Goal: Transaction & Acquisition: Register for event/course

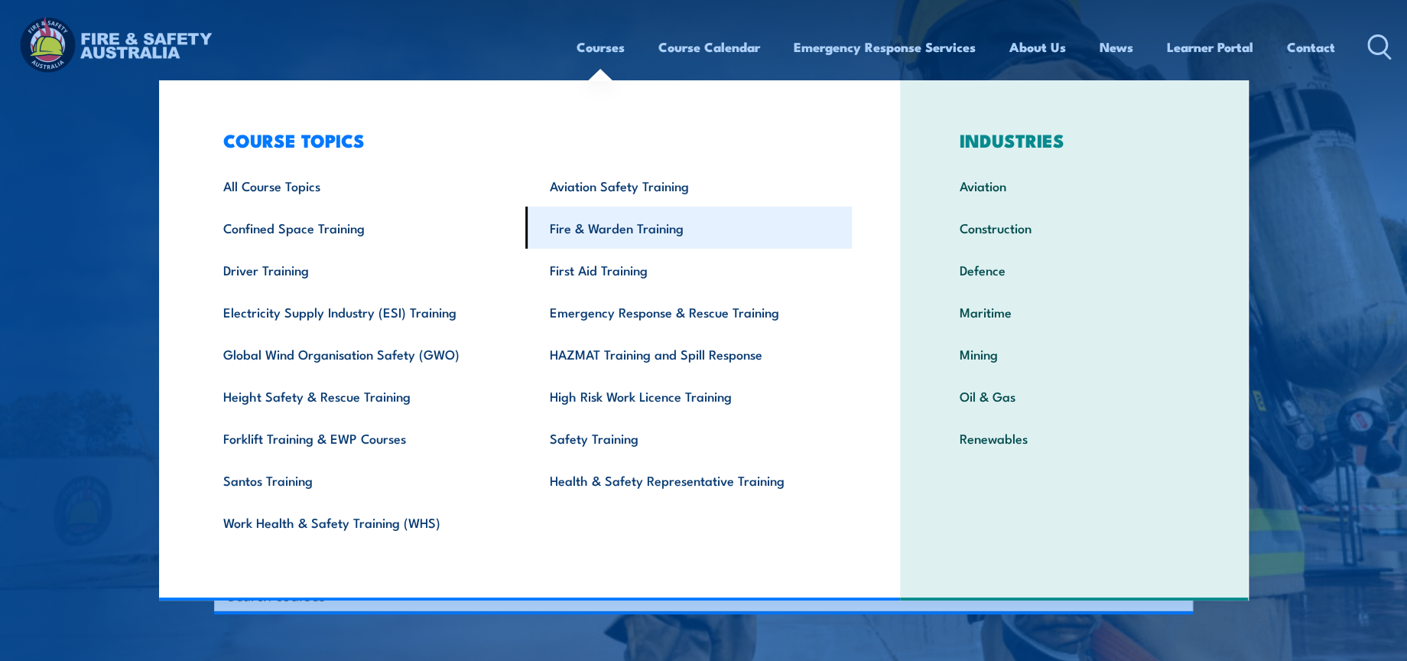
click at [632, 242] on link "Fire & Warden Training" at bounding box center [688, 227] width 327 height 42
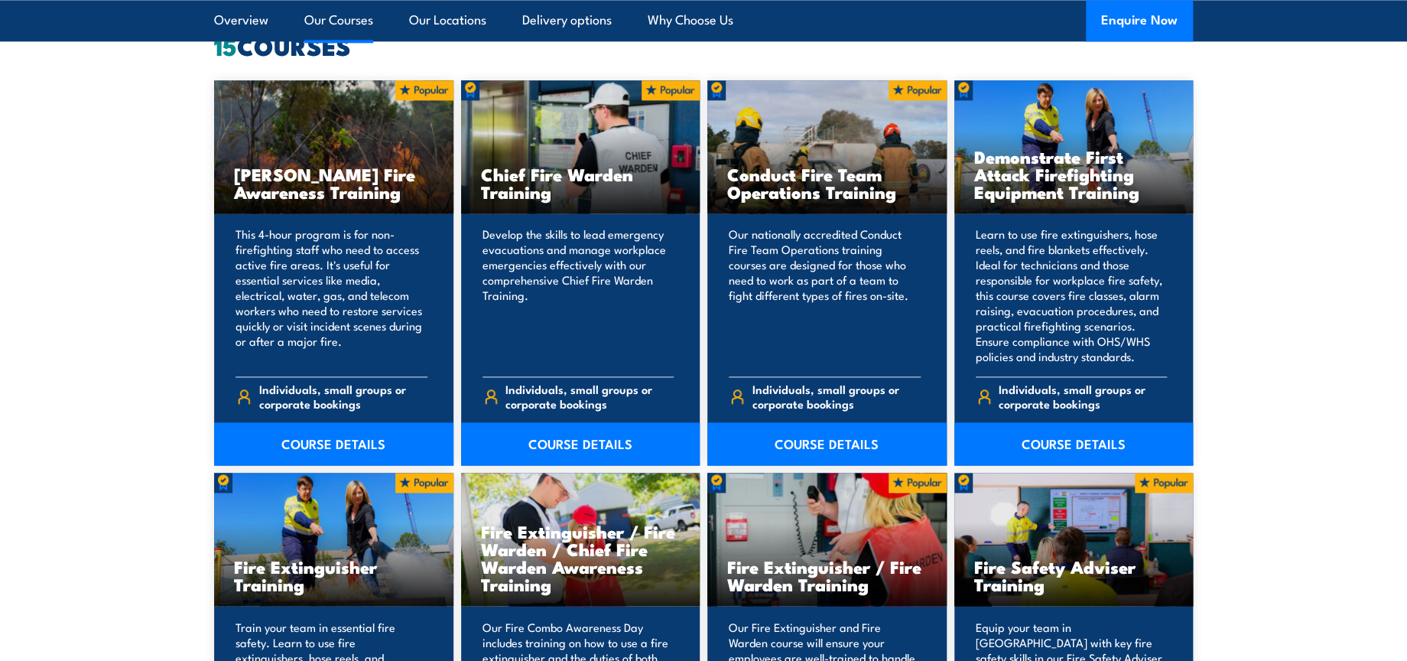
scroll to position [1444, 0]
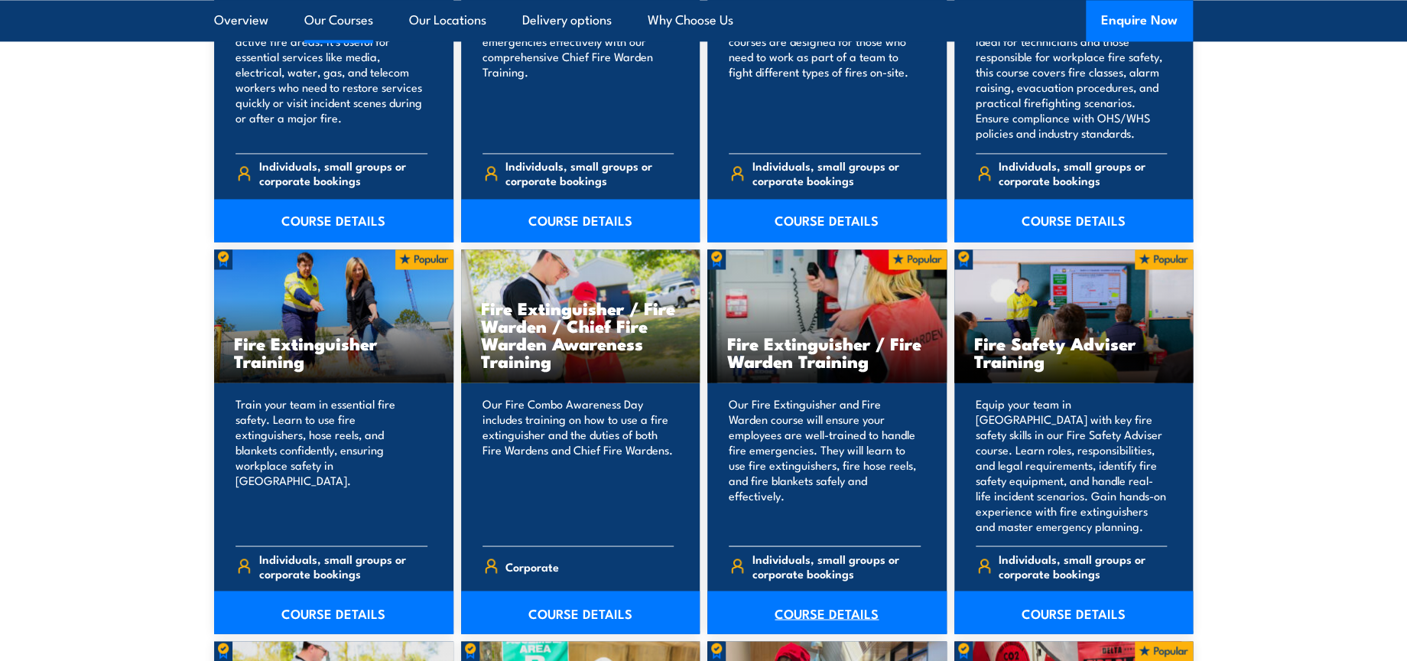
click at [857, 612] on link "COURSE DETAILS" at bounding box center [826, 611] width 239 height 43
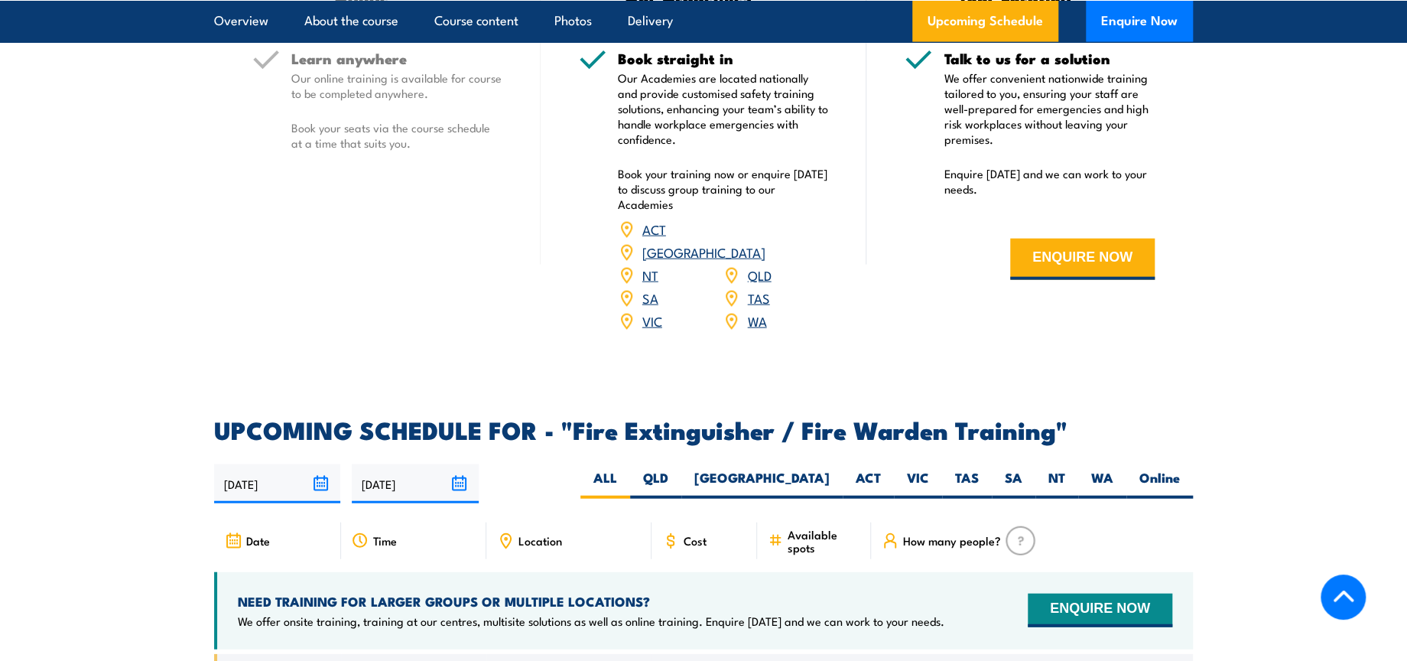
scroll to position [2294, 0]
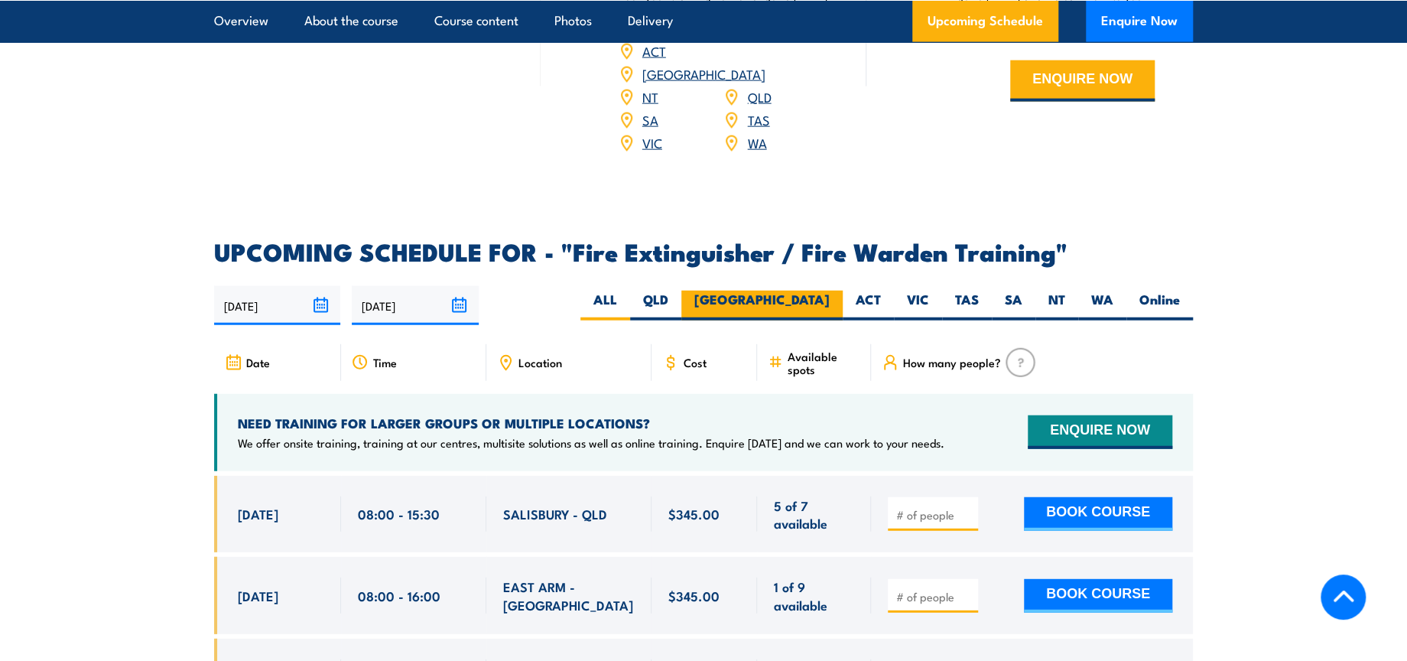
click at [817, 291] on label "NSW" at bounding box center [761, 306] width 161 height 30
click at [830, 291] on input "NSW" at bounding box center [835, 296] width 10 height 10
radio input "true"
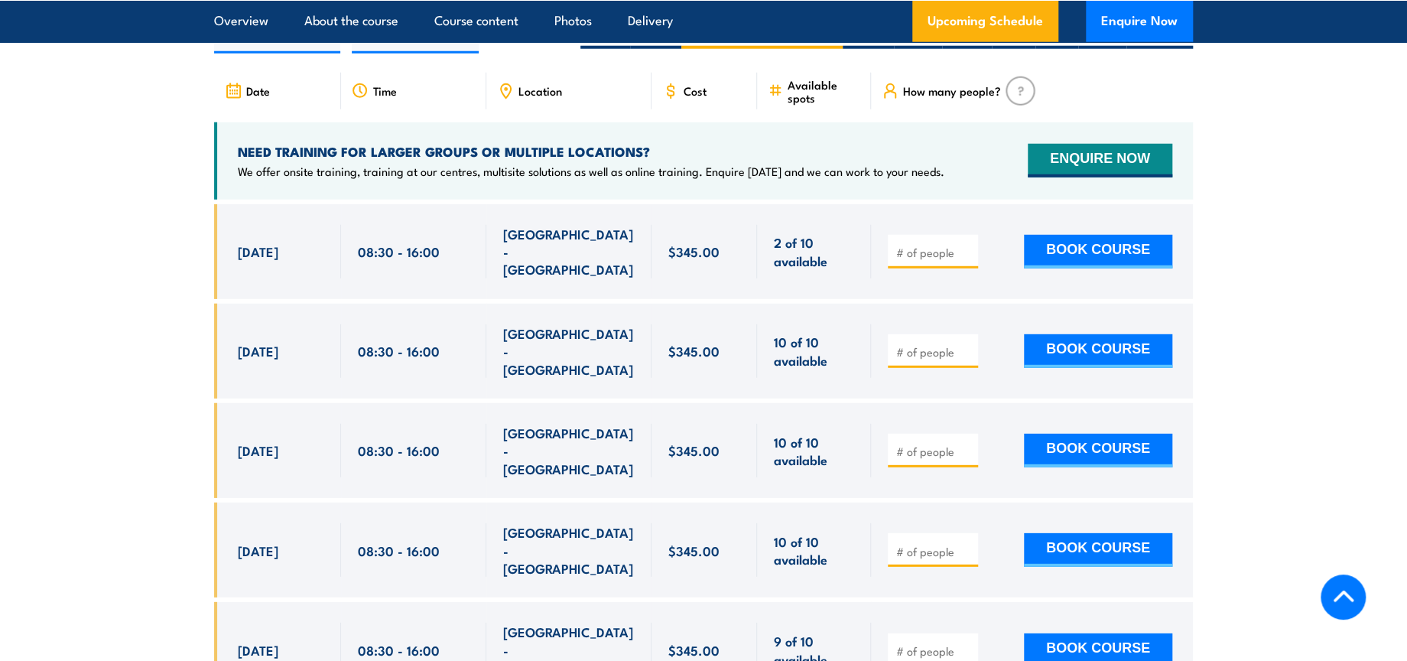
scroll to position [2596, 0]
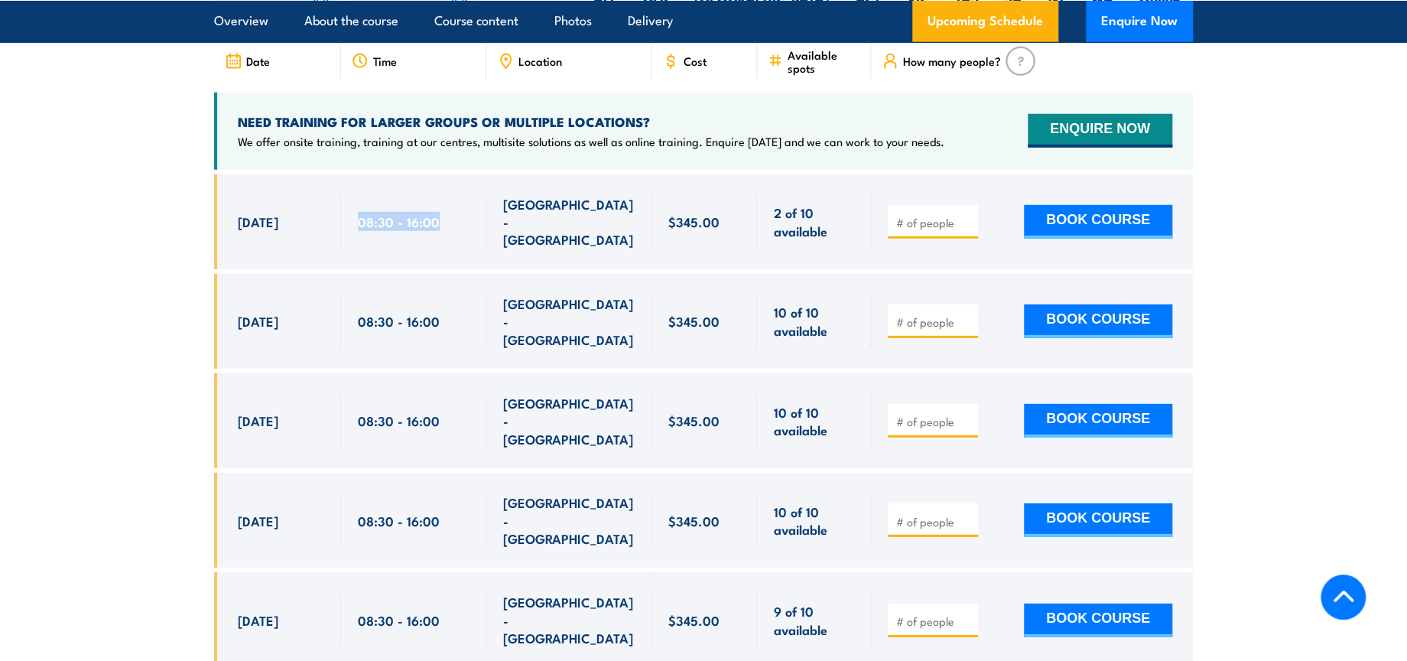
drag, startPoint x: 356, startPoint y: 190, endPoint x: 437, endPoint y: 197, distance: 81.4
click at [437, 197] on div "08:30 - 16:00" at bounding box center [414, 222] width 112 height 54
copy span "08:30 - 16:00"
drag, startPoint x: 503, startPoint y: 187, endPoint x: 616, endPoint y: 194, distance: 112.6
click at [616, 195] on div "[GEOGRAPHIC_DATA] - [GEOGRAPHIC_DATA]" at bounding box center [569, 222] width 132 height 54
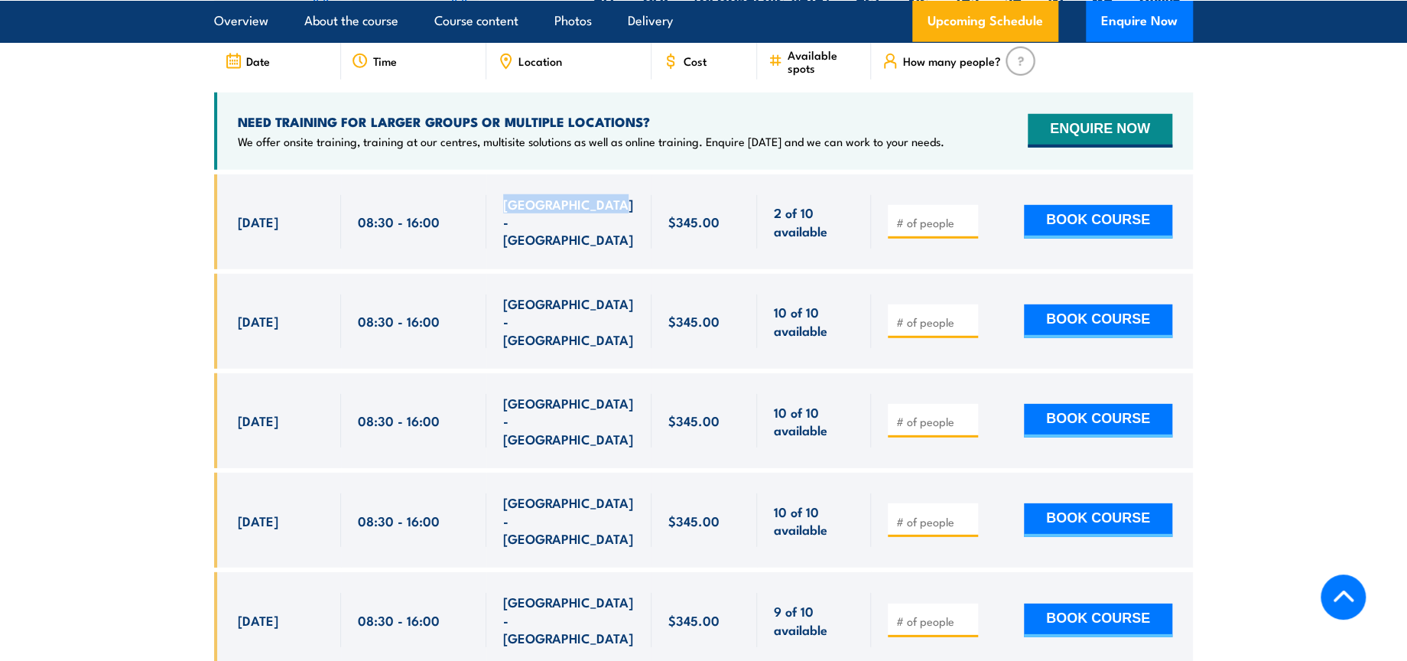
copy span "[GEOGRAPHIC_DATA] - [GEOGRAPHIC_DATA]"
click at [921, 215] on input "number" at bounding box center [934, 222] width 76 height 15
type input "1"
click at [1122, 205] on button "BOOK COURSE" at bounding box center [1098, 222] width 148 height 34
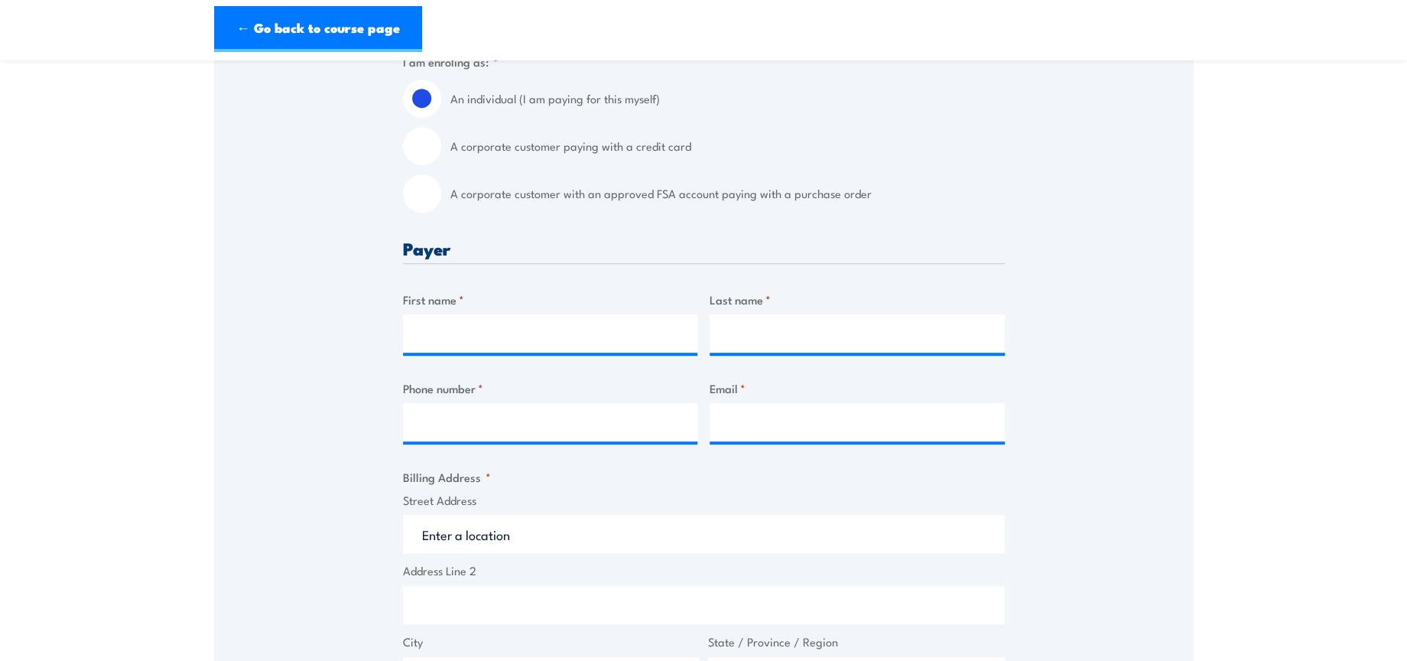
scroll to position [424, 0]
click at [418, 191] on input "A corporate customer with an approved FSA account paying with a purchase order" at bounding box center [422, 193] width 38 height 38
radio input "true"
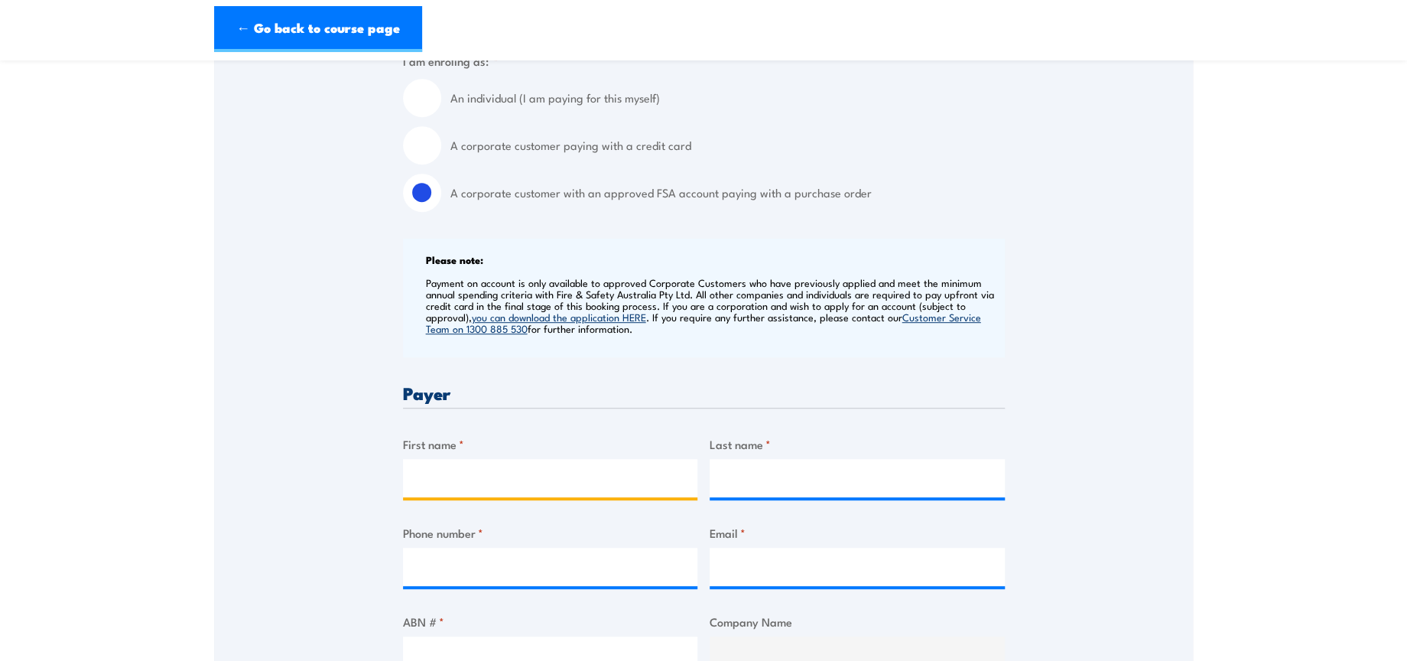
click at [484, 473] on input "First name *" at bounding box center [550, 478] width 295 height 38
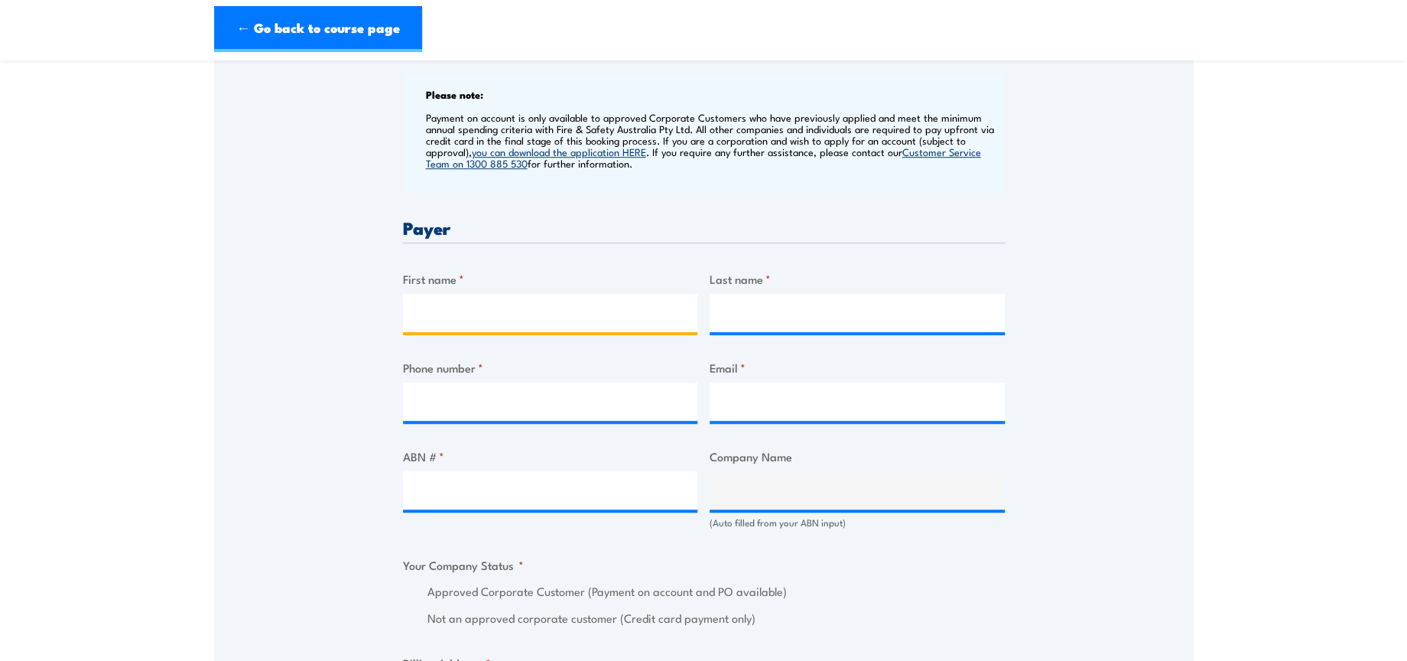
scroll to position [594, 0]
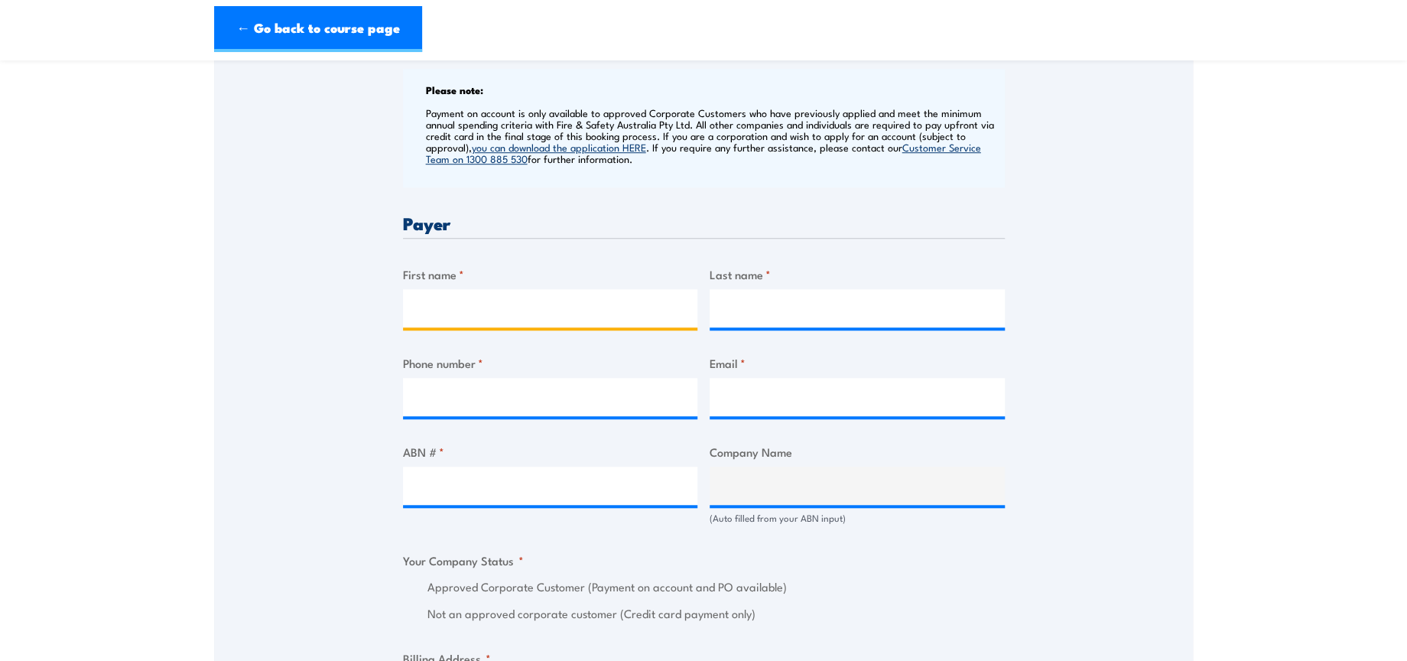
drag, startPoint x: 520, startPoint y: 303, endPoint x: 528, endPoint y: 312, distance: 12.4
click at [520, 303] on input "First name *" at bounding box center [550, 308] width 295 height 38
type input "Manpreet"
type input "Kaur"
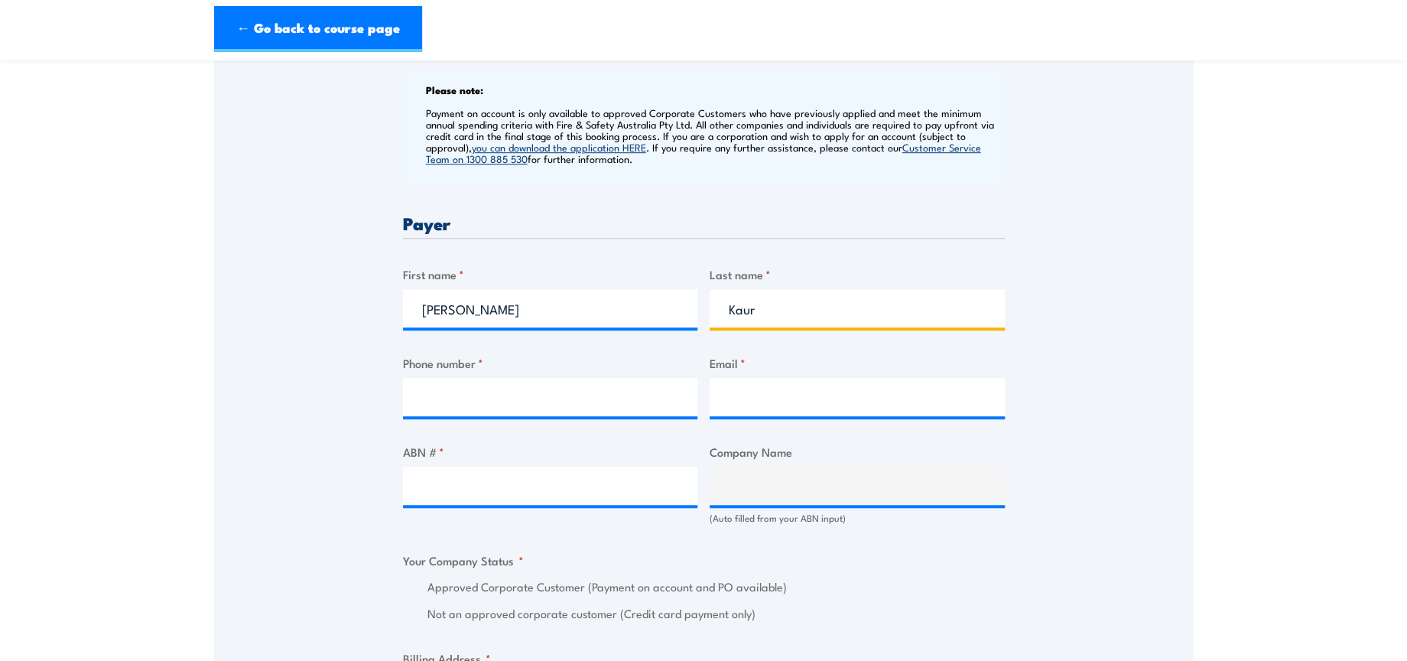
type input "0402929442"
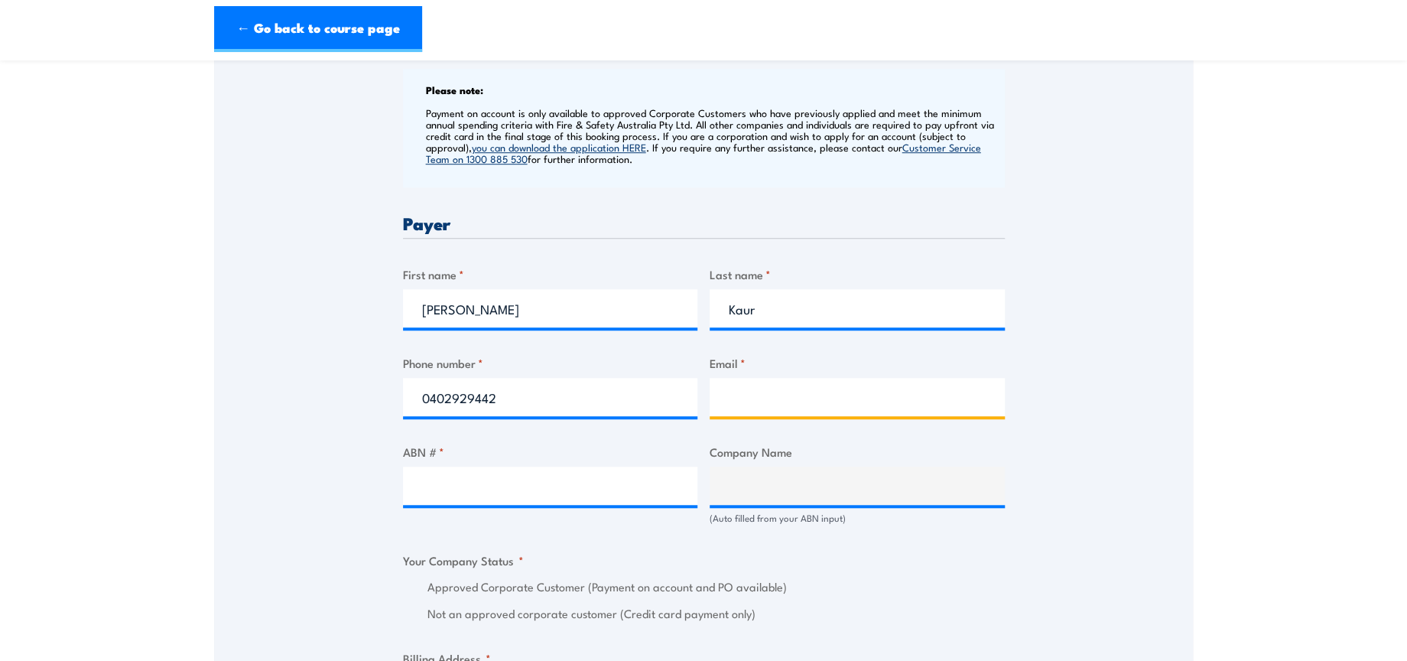
type input "safetytraining@dhl.com"
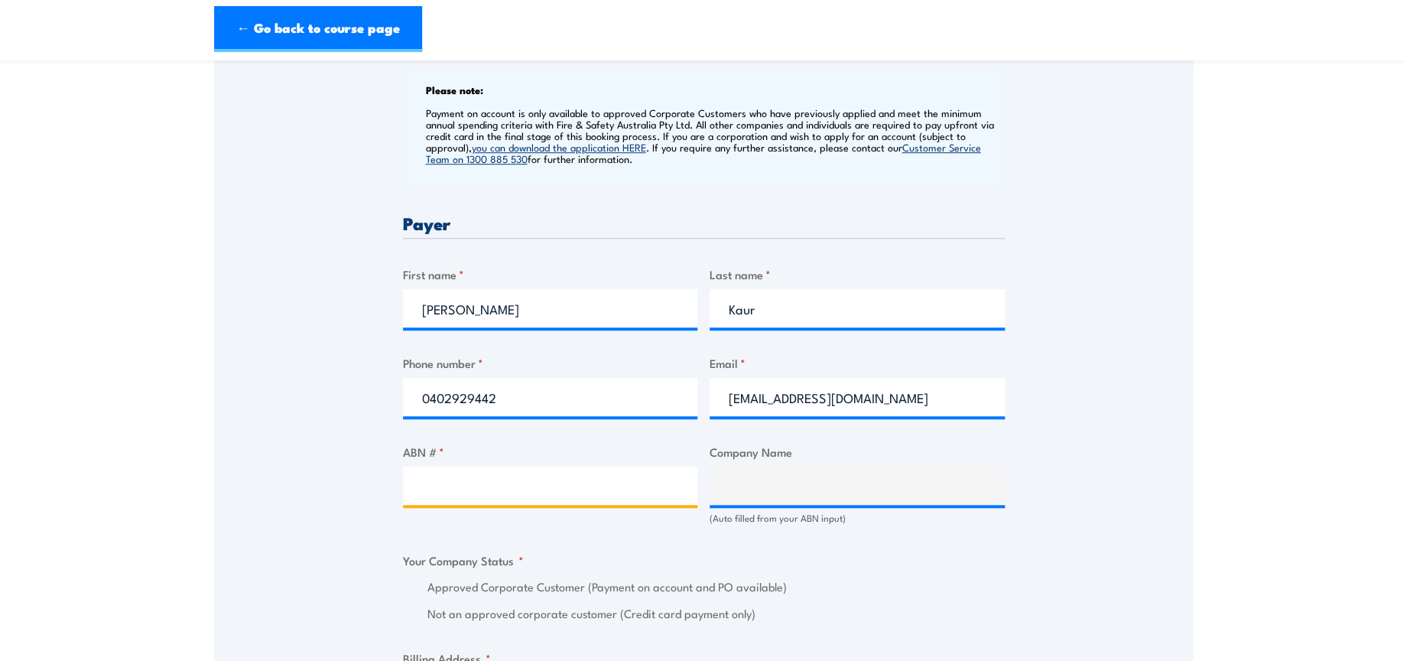
click at [526, 484] on input "ABN # *" at bounding box center [550, 486] width 295 height 38
paste input "85 071 798 617"
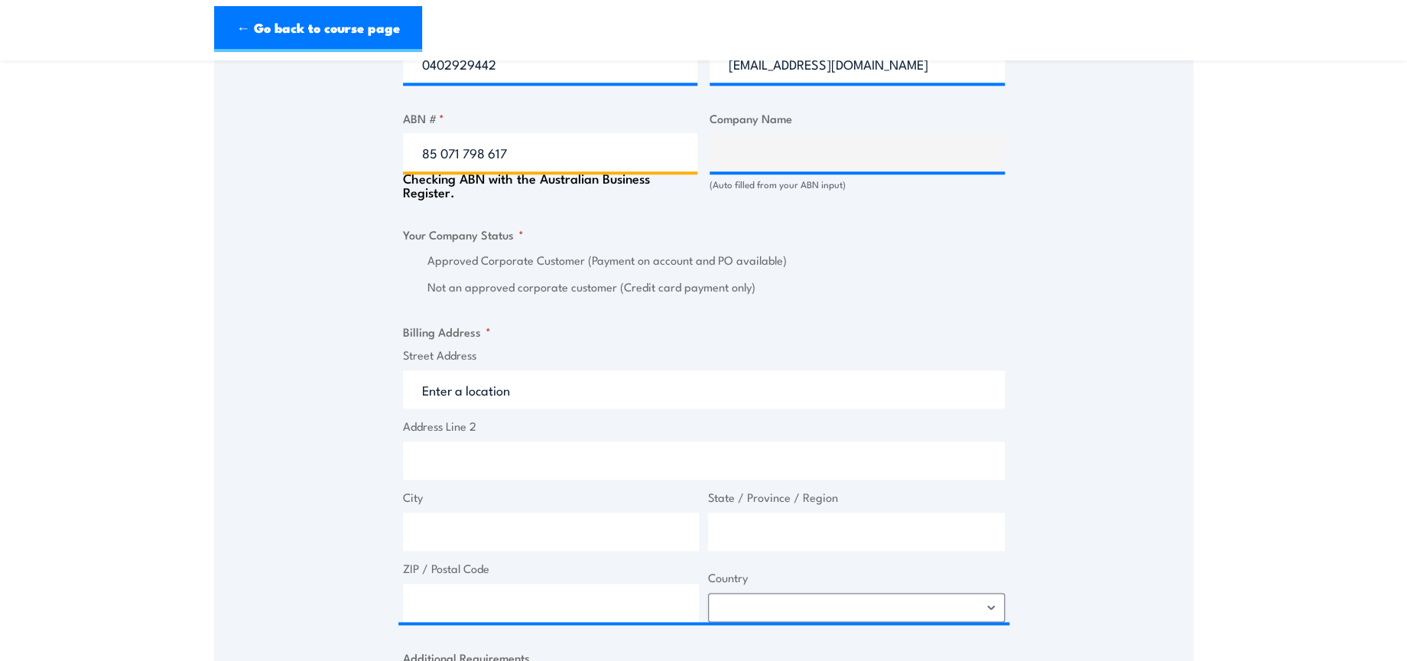
scroll to position [935, 0]
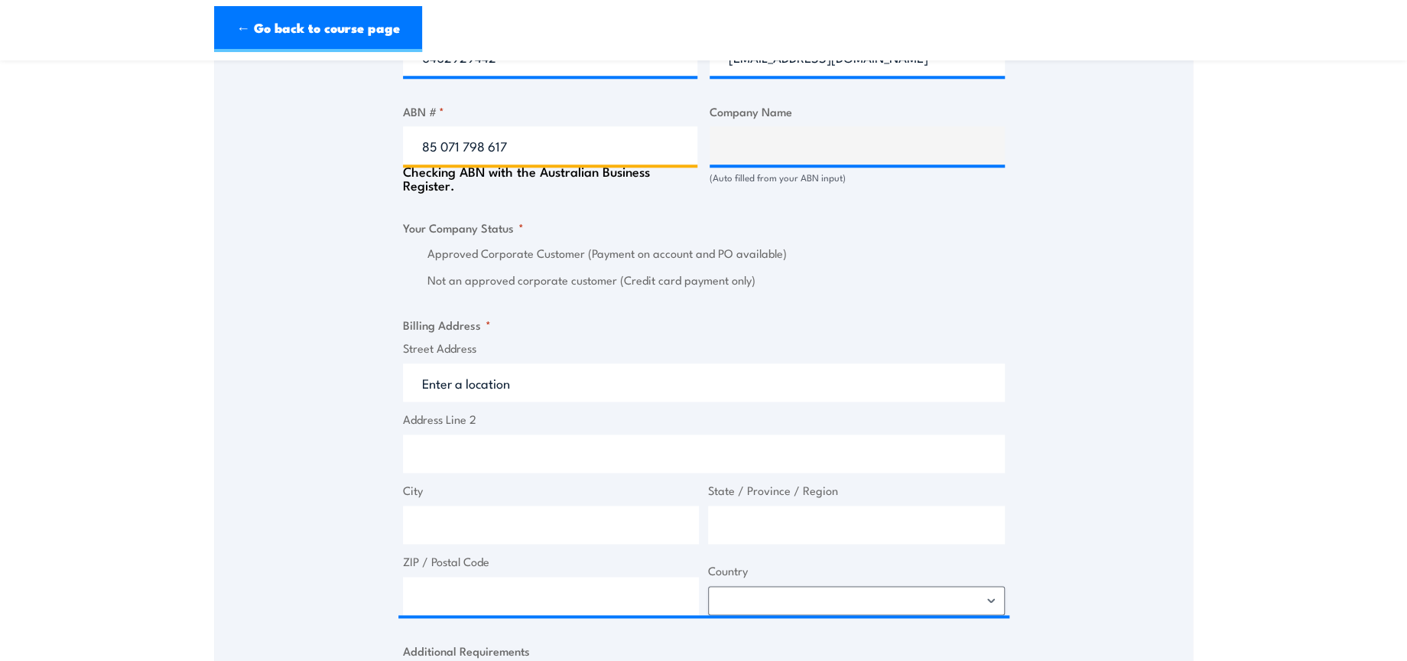
type input "85 071 798 617"
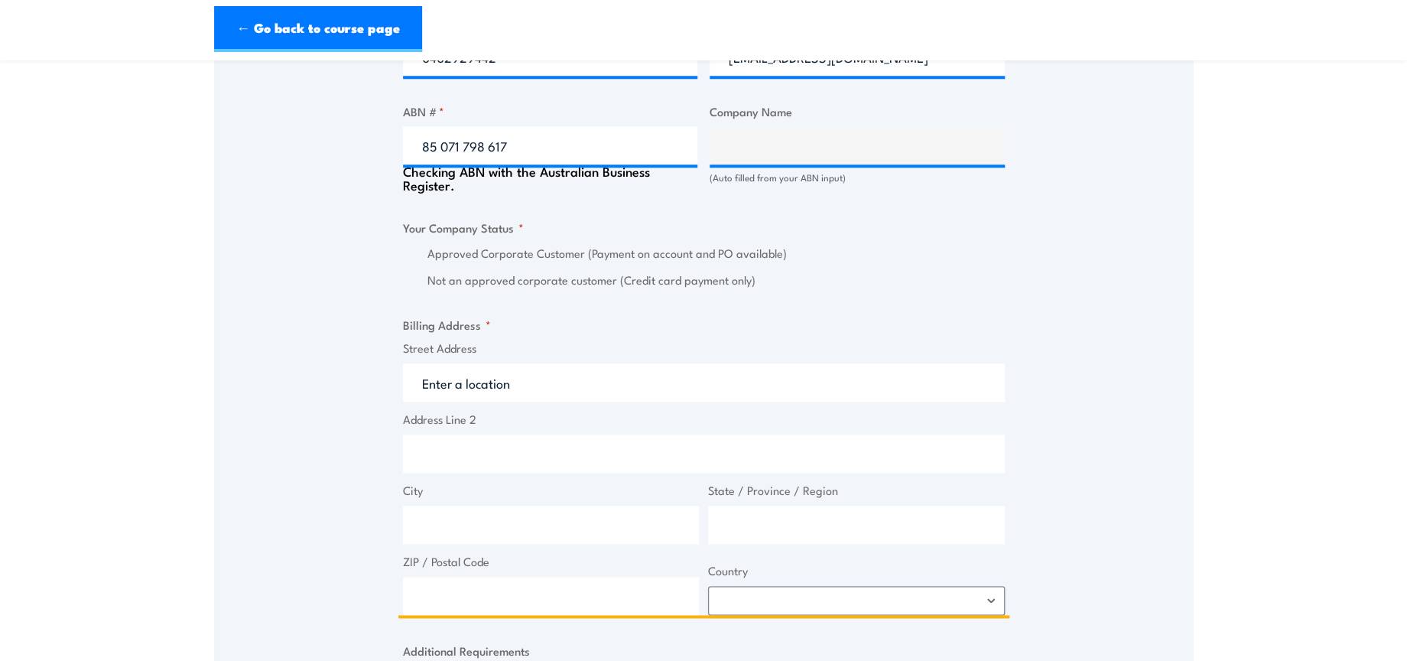
click at [504, 384] on input "Street Address" at bounding box center [704, 382] width 602 height 38
type input "DHL SUPPLY CHAIN (AUSTRALIA) PTY LIMITED"
radio input "true"
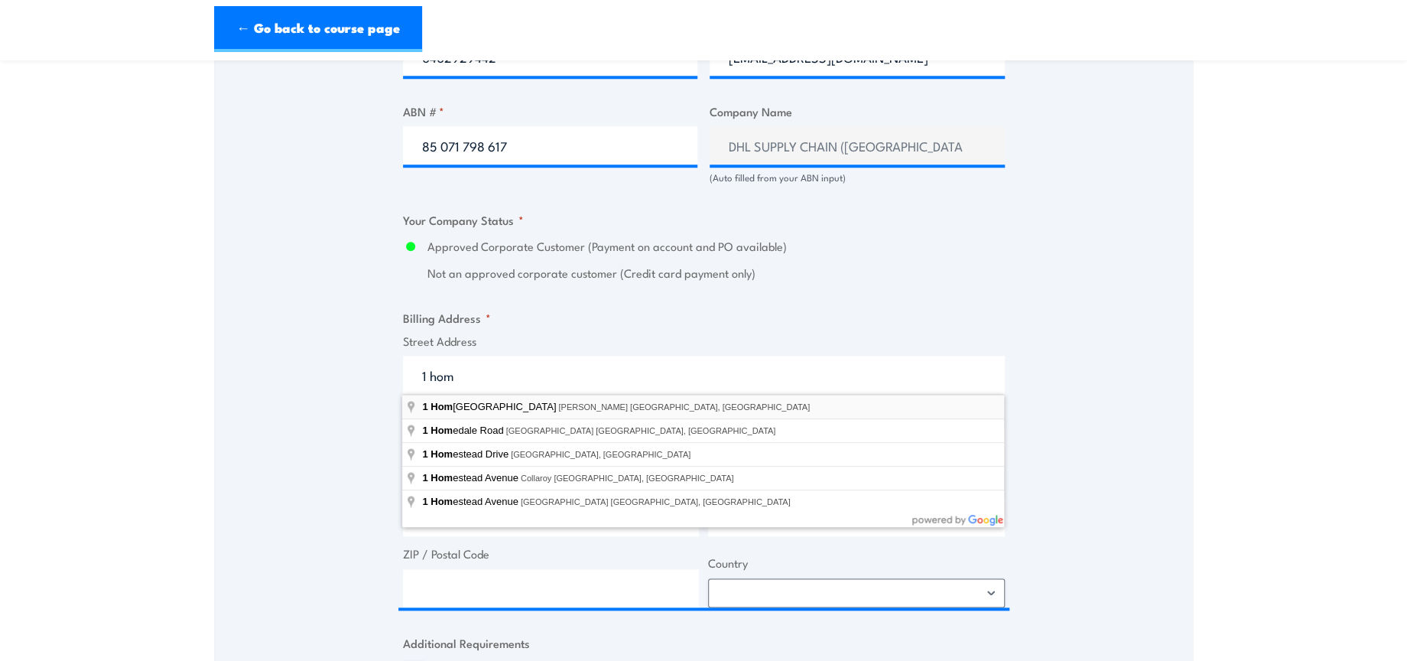
type input "[STREET_ADDRESS][PERSON_NAME]"
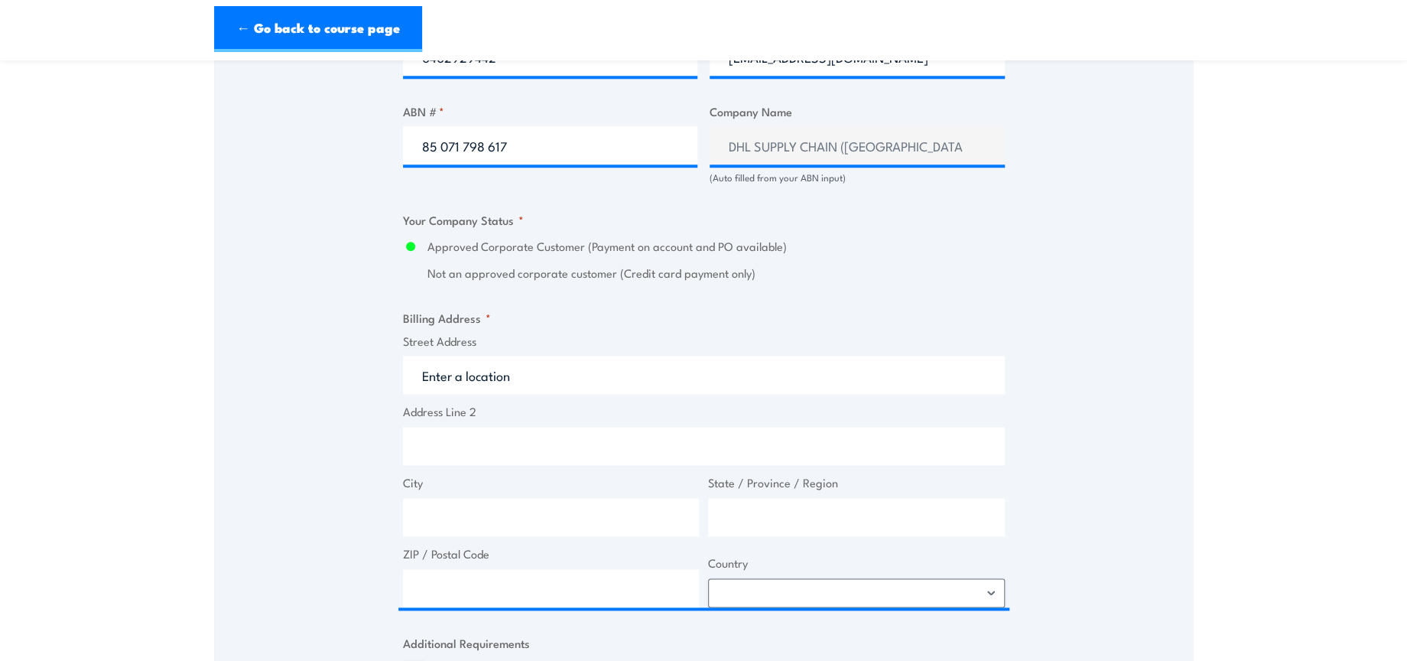
type input "1 Homebush Bay Dr"
type input "[PERSON_NAME]"
type input "[GEOGRAPHIC_DATA]"
type input "2138"
select select "[GEOGRAPHIC_DATA]"
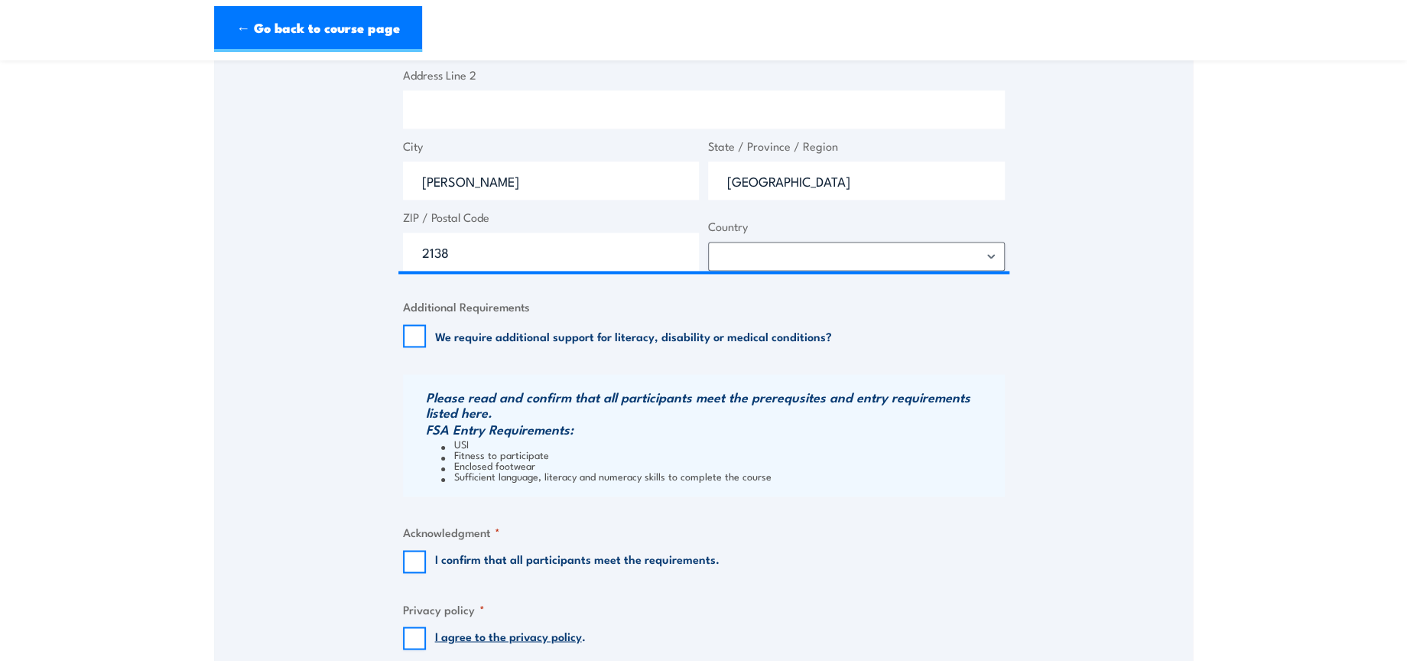
scroll to position [1359, 0]
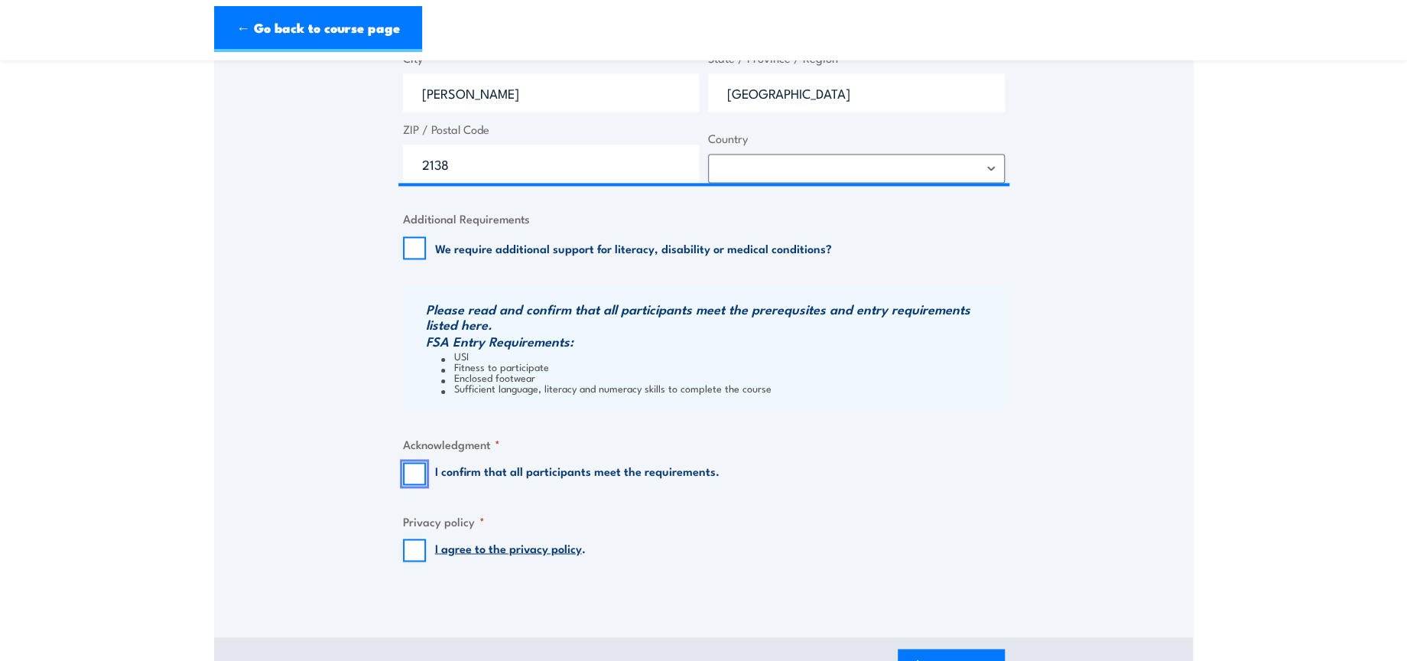
click at [423, 467] on input "I confirm that all participants meet the requirements." at bounding box center [414, 473] width 23 height 23
checkbox input "true"
click at [410, 538] on input "I agree to the privacy policy ." at bounding box center [414, 549] width 23 height 23
checkbox input "true"
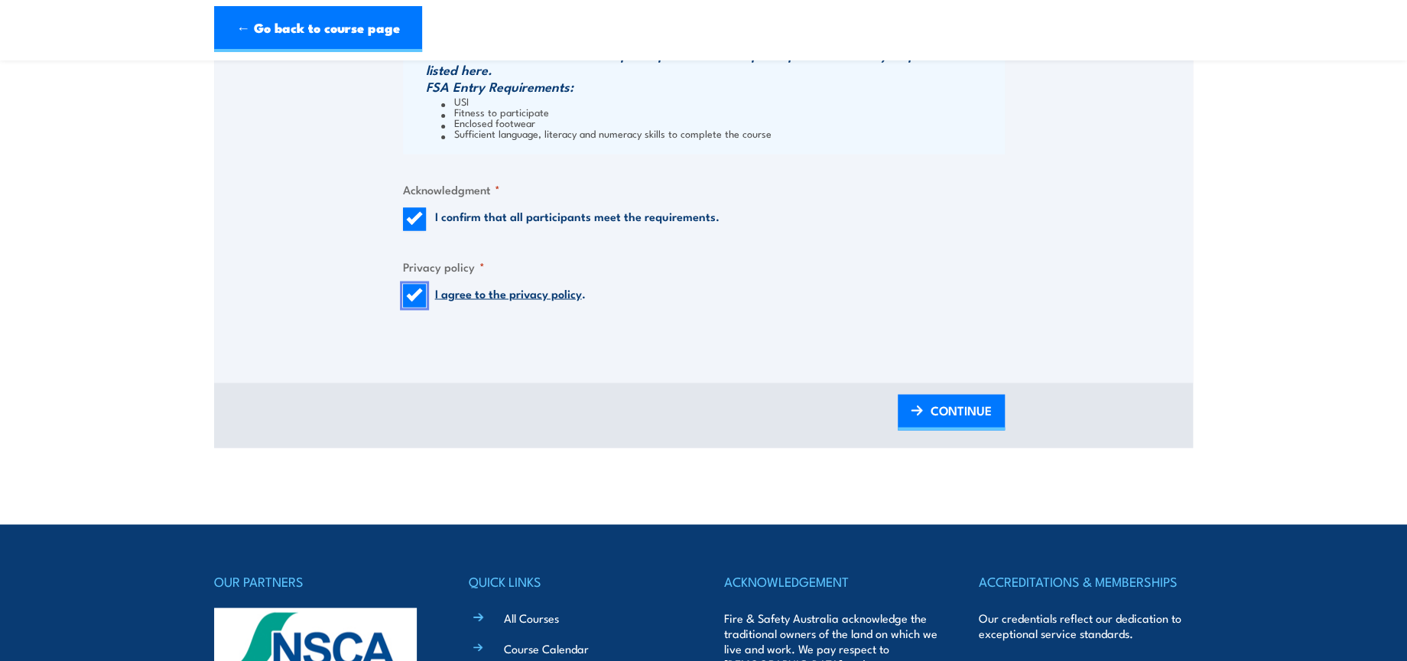
scroll to position [1614, 0]
click at [969, 420] on span "CONTINUE" at bounding box center [961, 409] width 61 height 41
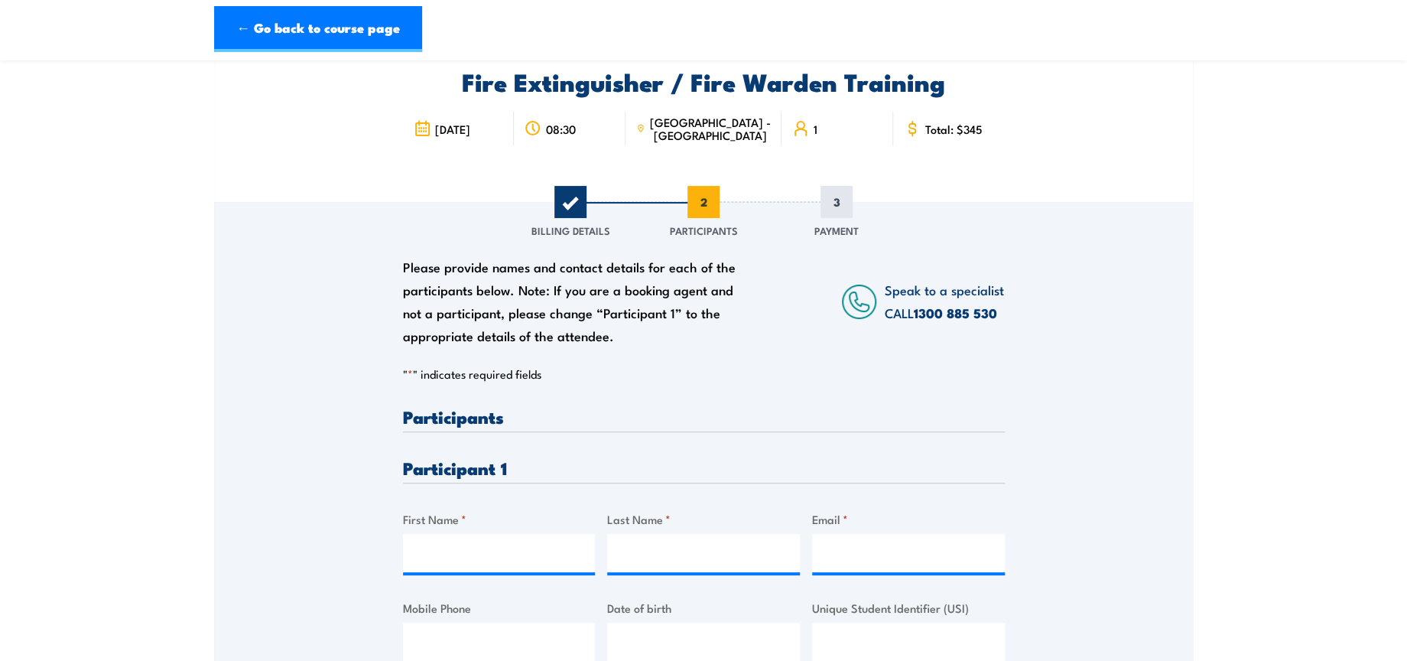
scroll to position [255, 0]
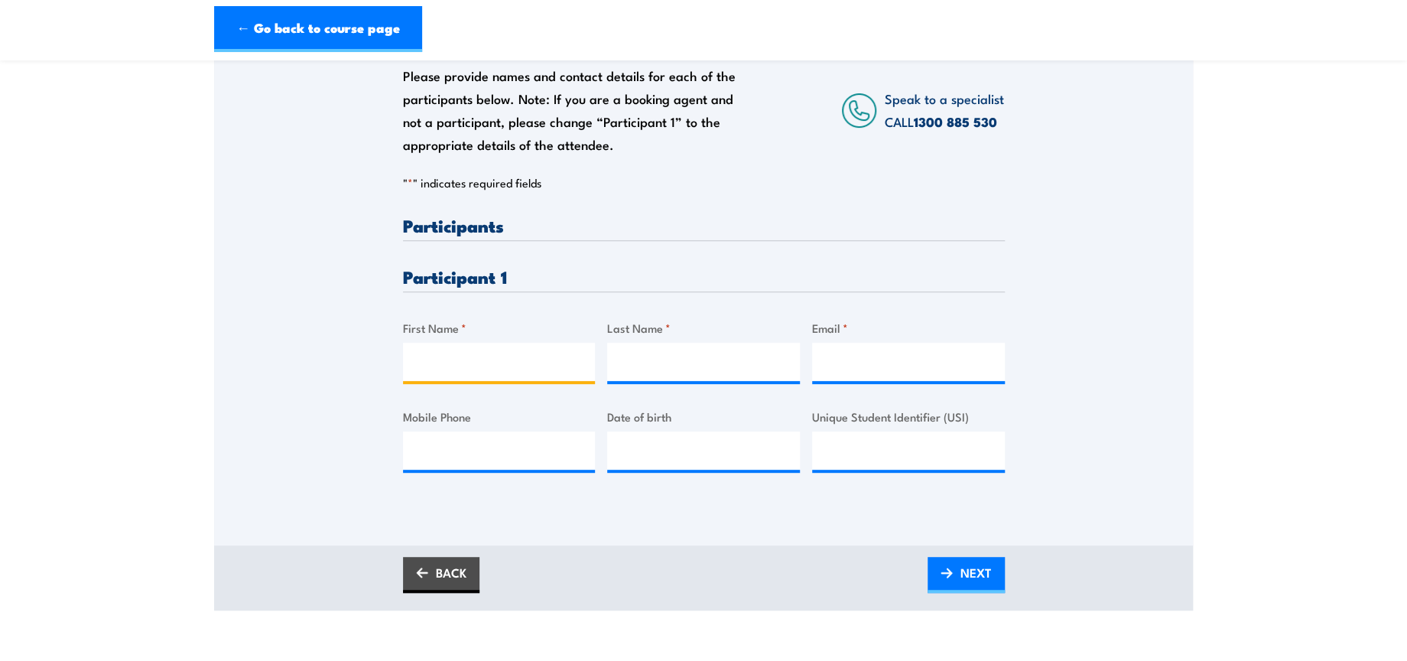
click at [552, 371] on input "First Name *" at bounding box center [499, 362] width 193 height 38
click at [546, 347] on input "First Name *" at bounding box center [499, 362] width 193 height 38
paste input "Ritesh"
type input "Ritesh"
drag, startPoint x: 679, startPoint y: 354, endPoint x: 759, endPoint y: 351, distance: 80.4
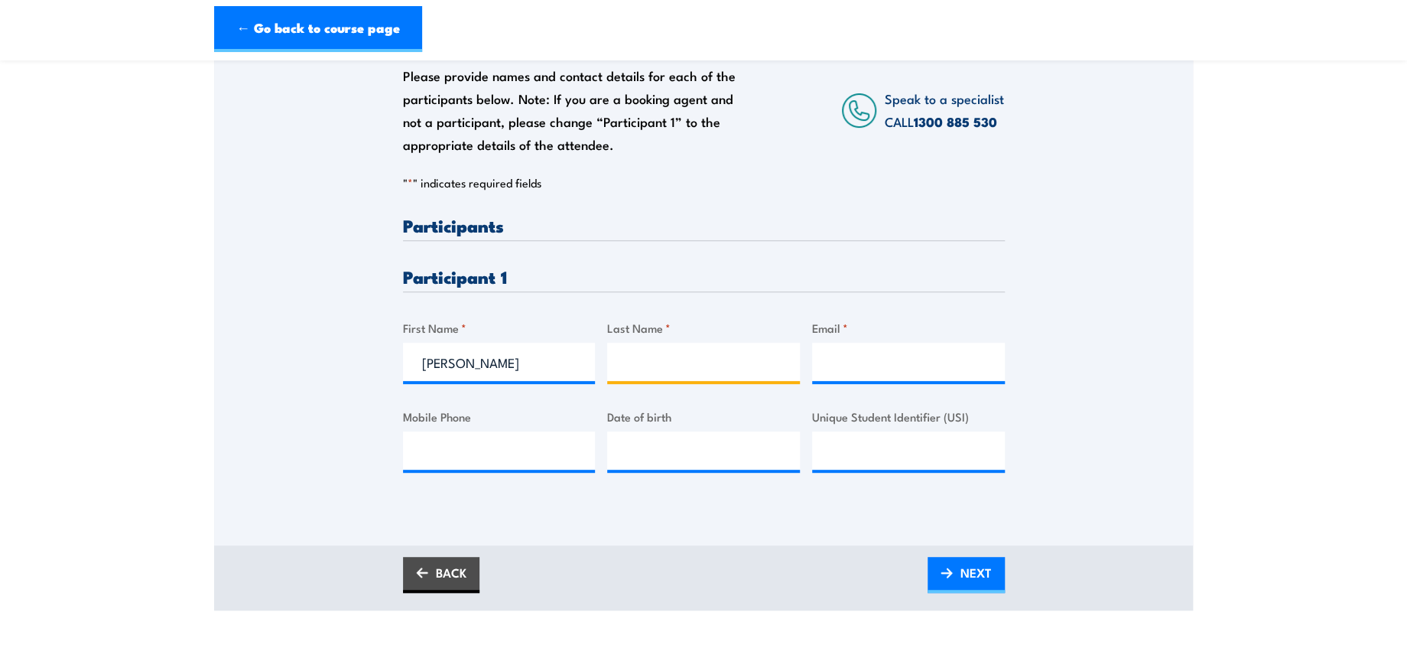
click at [679, 354] on input "Last Name *" at bounding box center [703, 362] width 193 height 38
click at [773, 370] on input "Last Name *" at bounding box center [703, 362] width 193 height 38
paste input "Naidu"
type input "Naidu"
click at [913, 370] on input "Email *" at bounding box center [908, 362] width 193 height 38
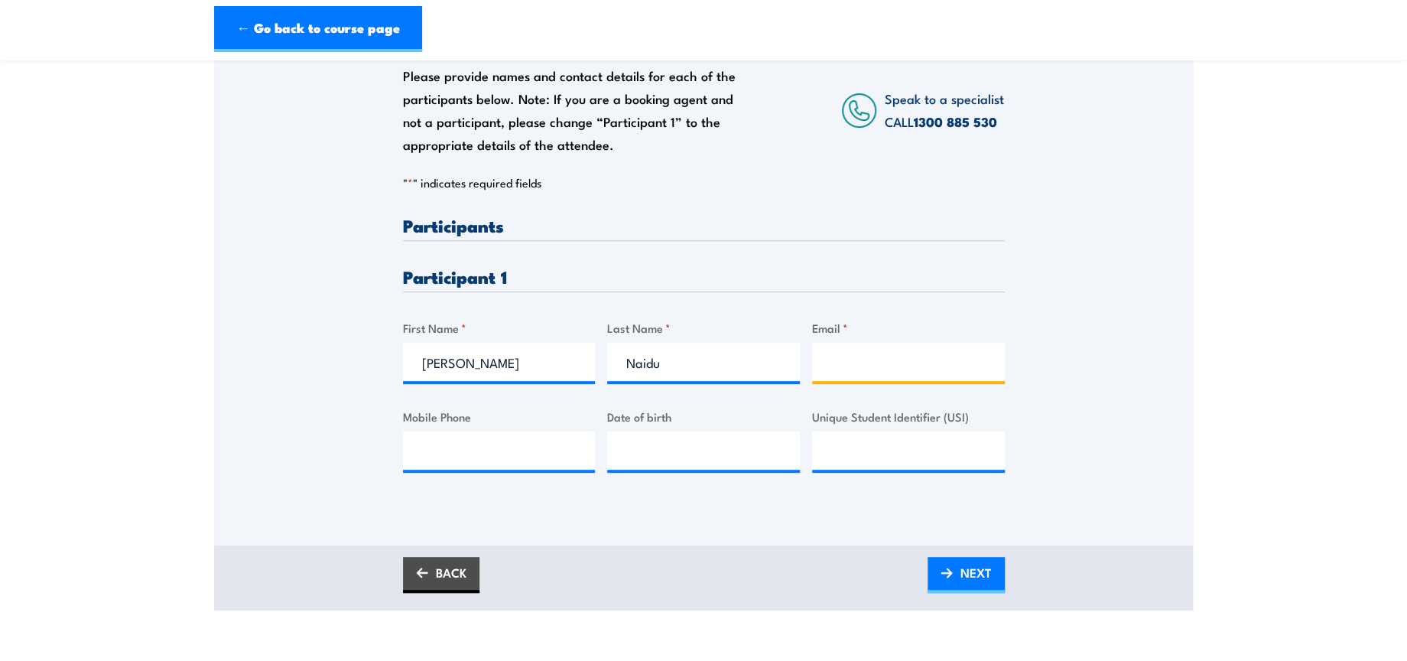
click at [885, 356] on input "Email *" at bounding box center [908, 362] width 193 height 38
paste input "kelly.golik@dhl.com"
type input "kelly.golik@dhl.com"
click at [966, 576] on span "NEXT" at bounding box center [976, 572] width 31 height 41
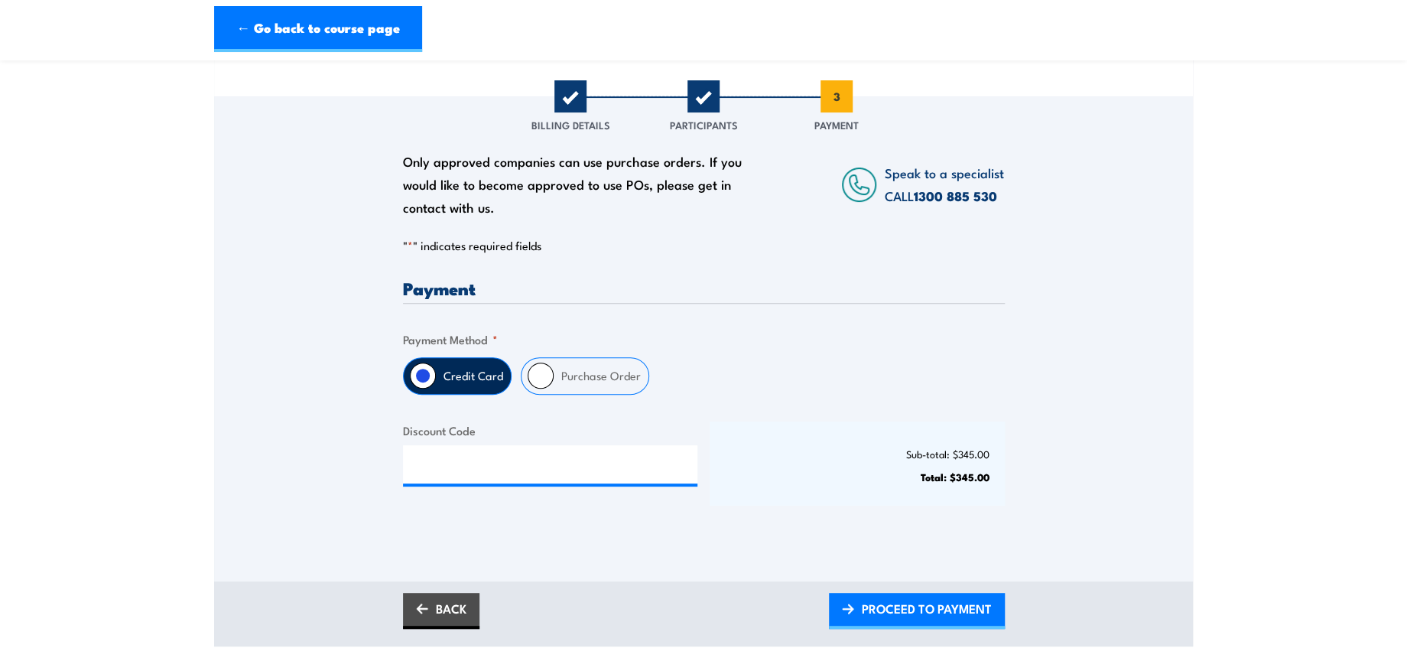
scroll to position [170, 0]
click at [532, 368] on input "Purchase Order" at bounding box center [541, 375] width 26 height 26
radio input "true"
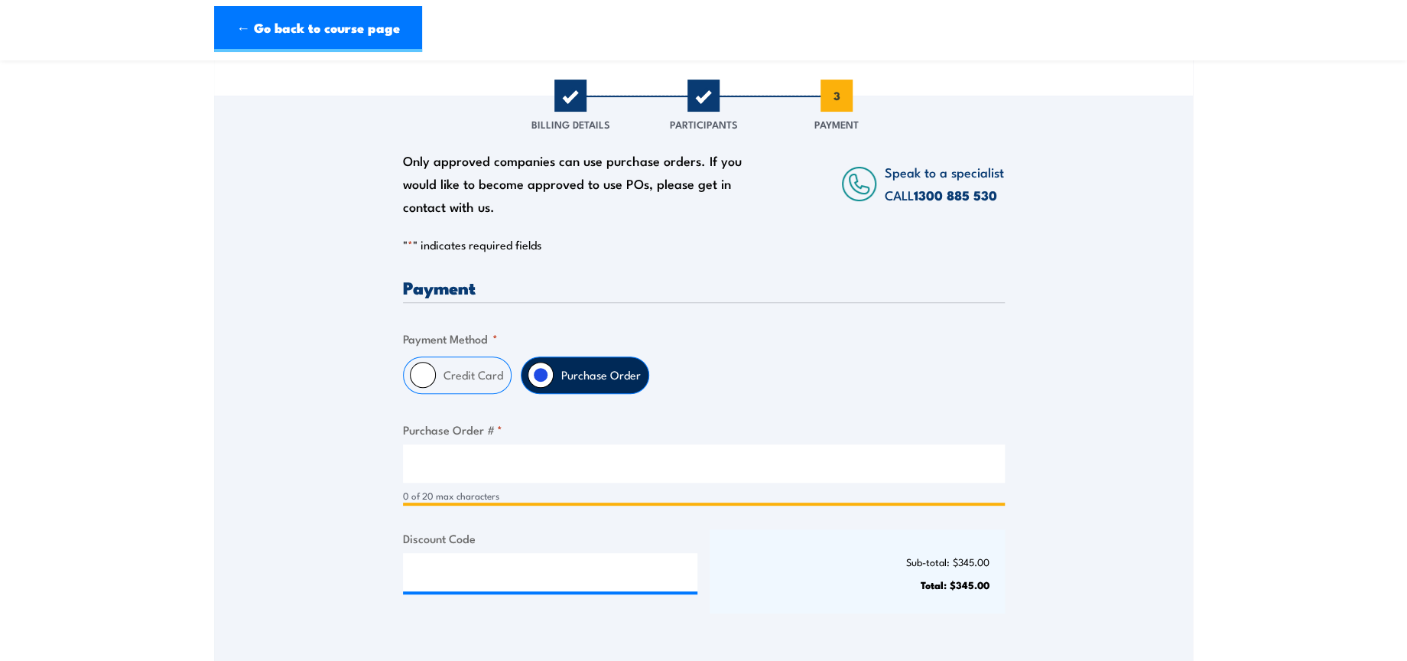
click at [575, 468] on input "Purchase Order # *" at bounding box center [704, 463] width 602 height 38
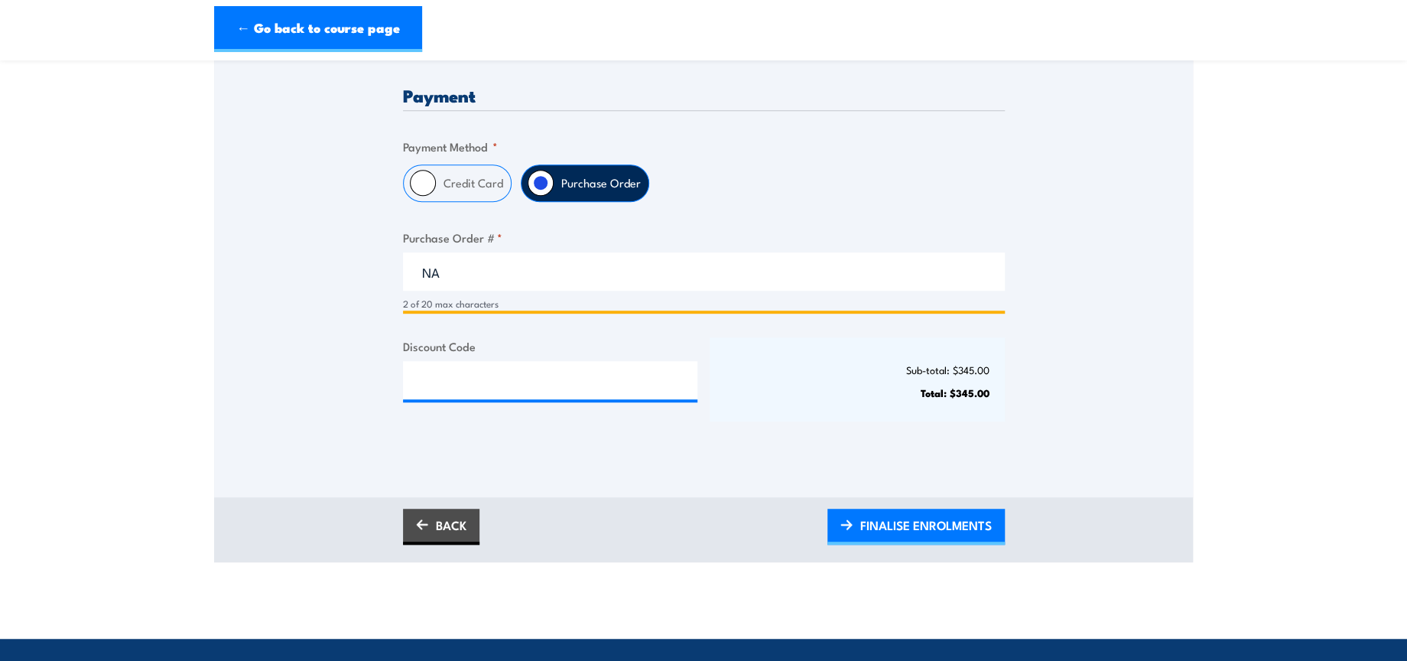
scroll to position [424, 0]
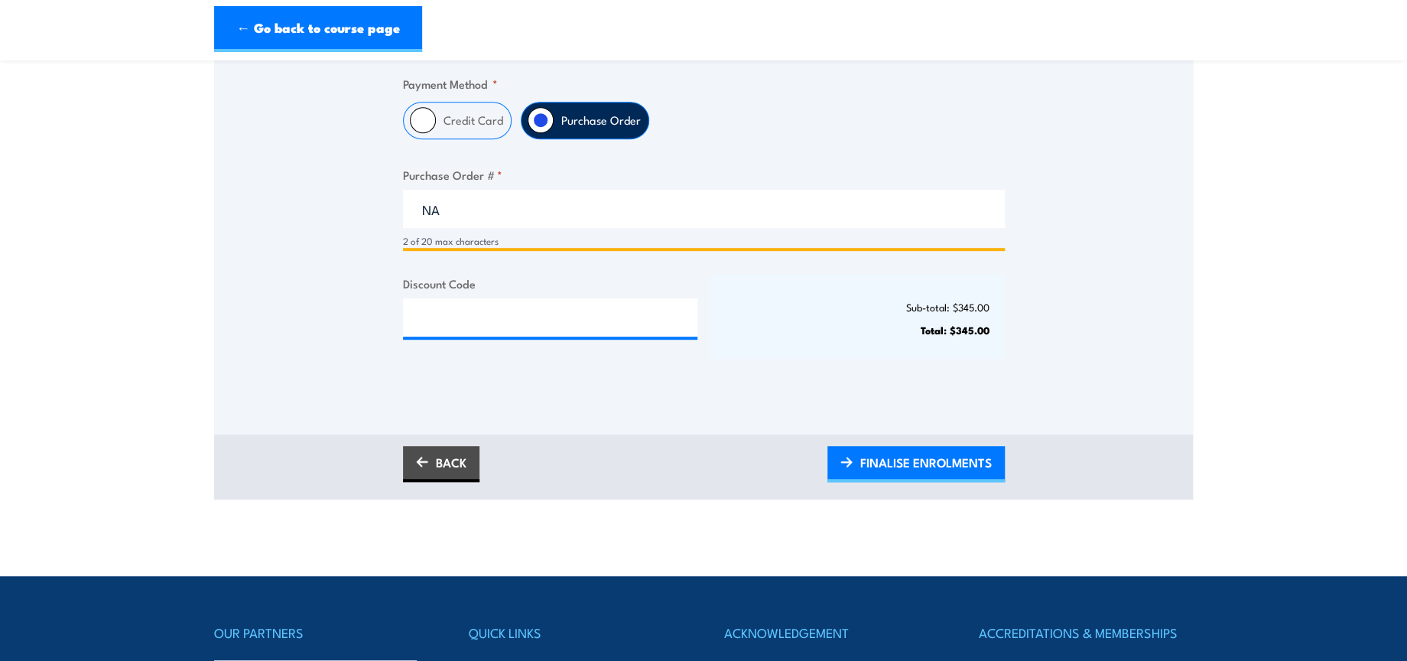
type input "NA"
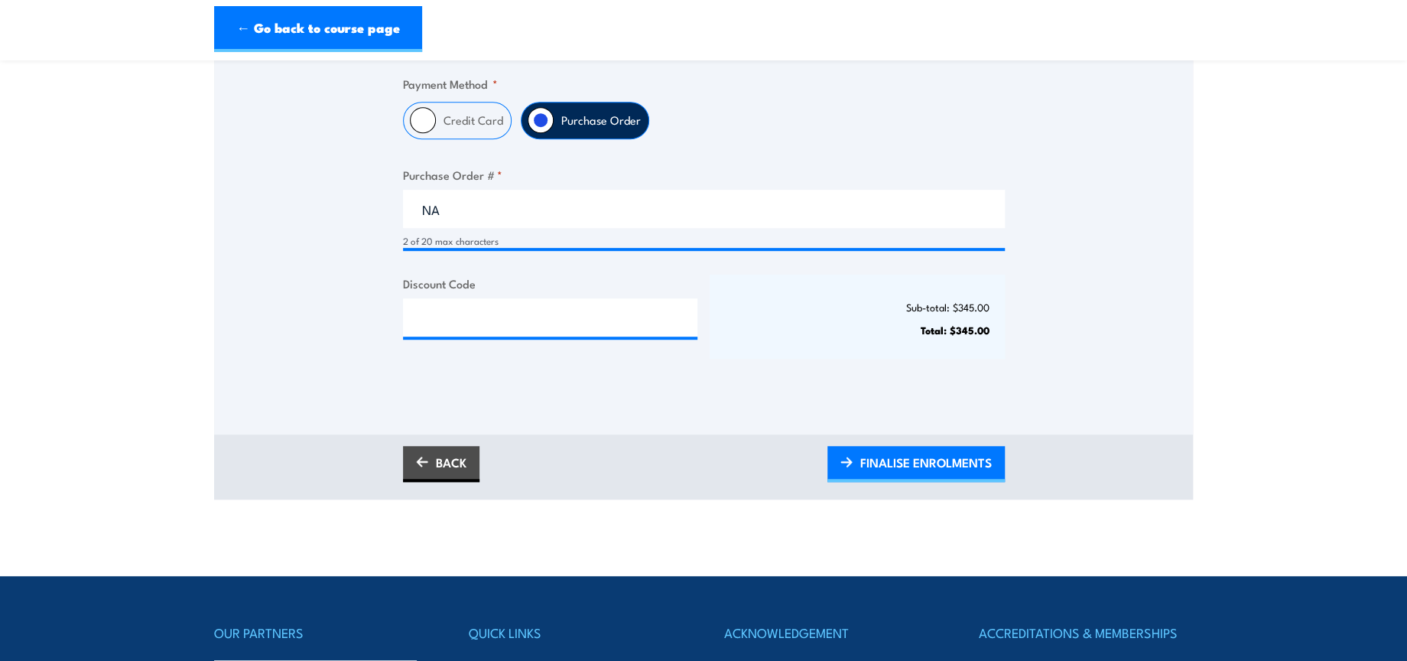
click at [494, 294] on div "Discount Code" at bounding box center [550, 317] width 295 height 84
click at [511, 321] on input "Discount Code" at bounding box center [550, 317] width 295 height 38
paste input "NSCASILVER2025!"
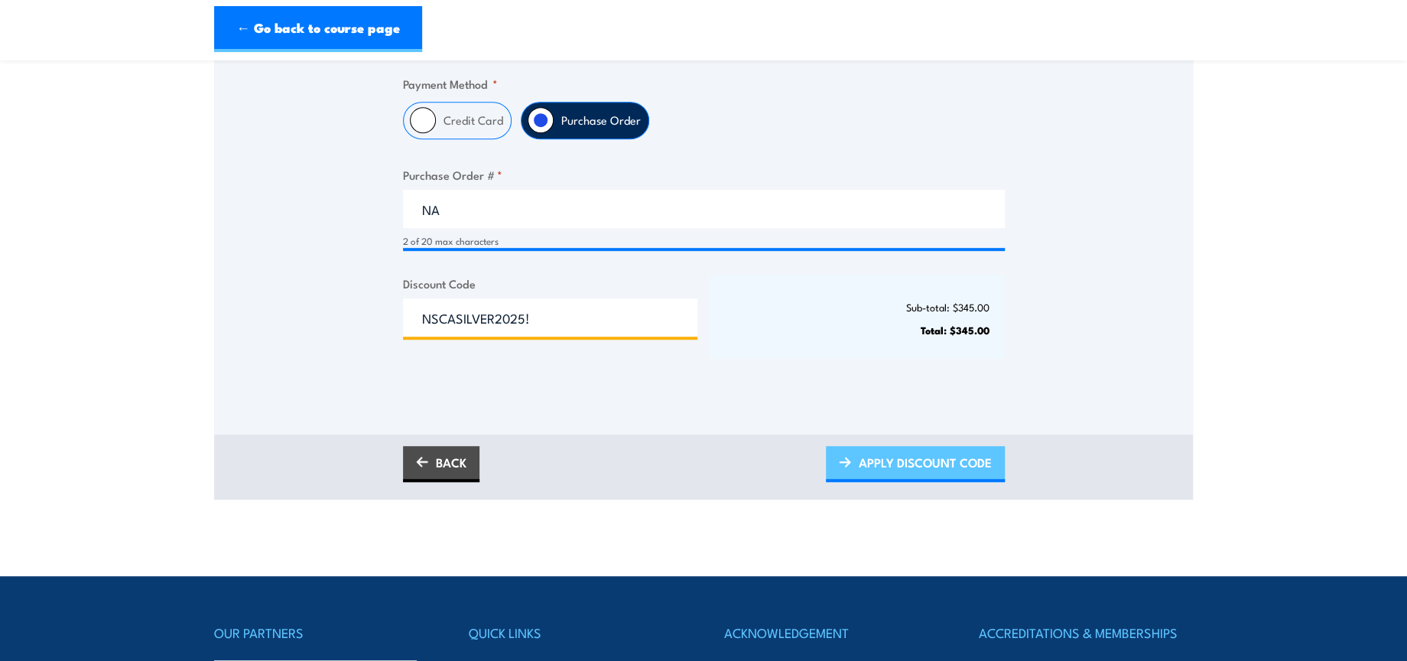
type input "NSCASILVER2025!"
click at [928, 473] on span "APPLY DISCOUNT CODE" at bounding box center [925, 462] width 133 height 41
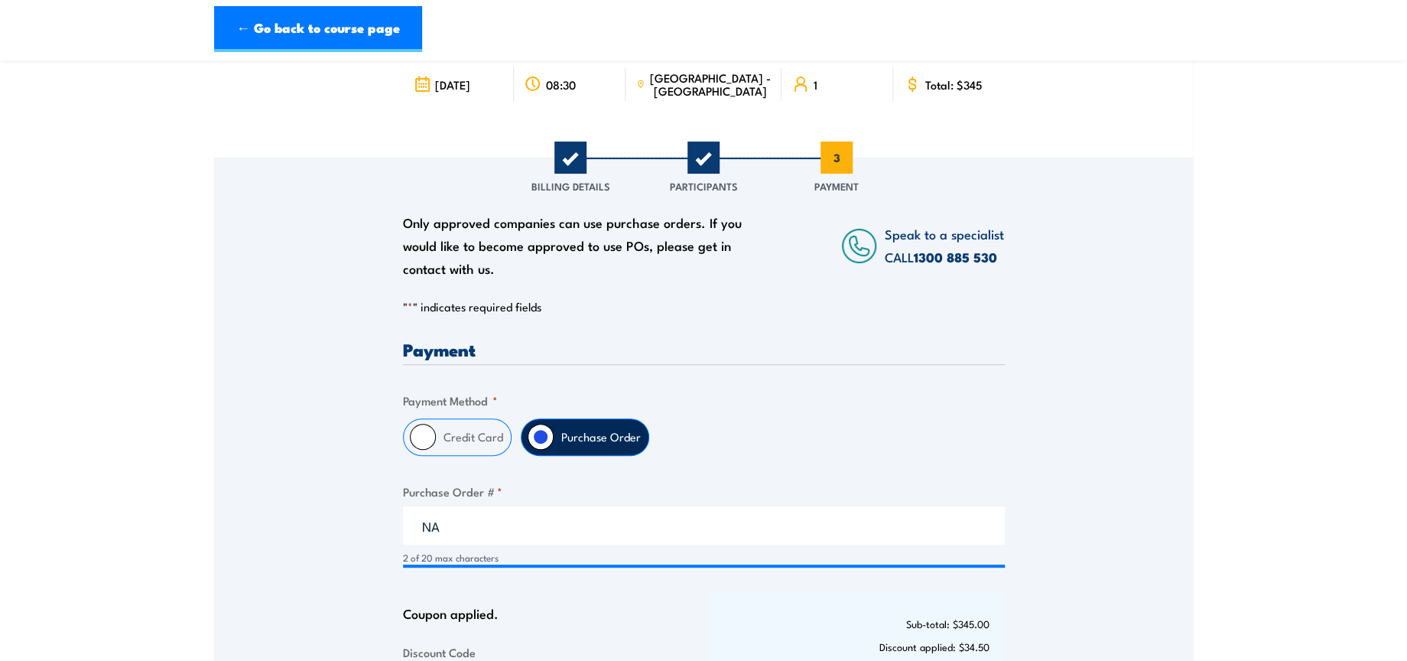
scroll to position [340, 0]
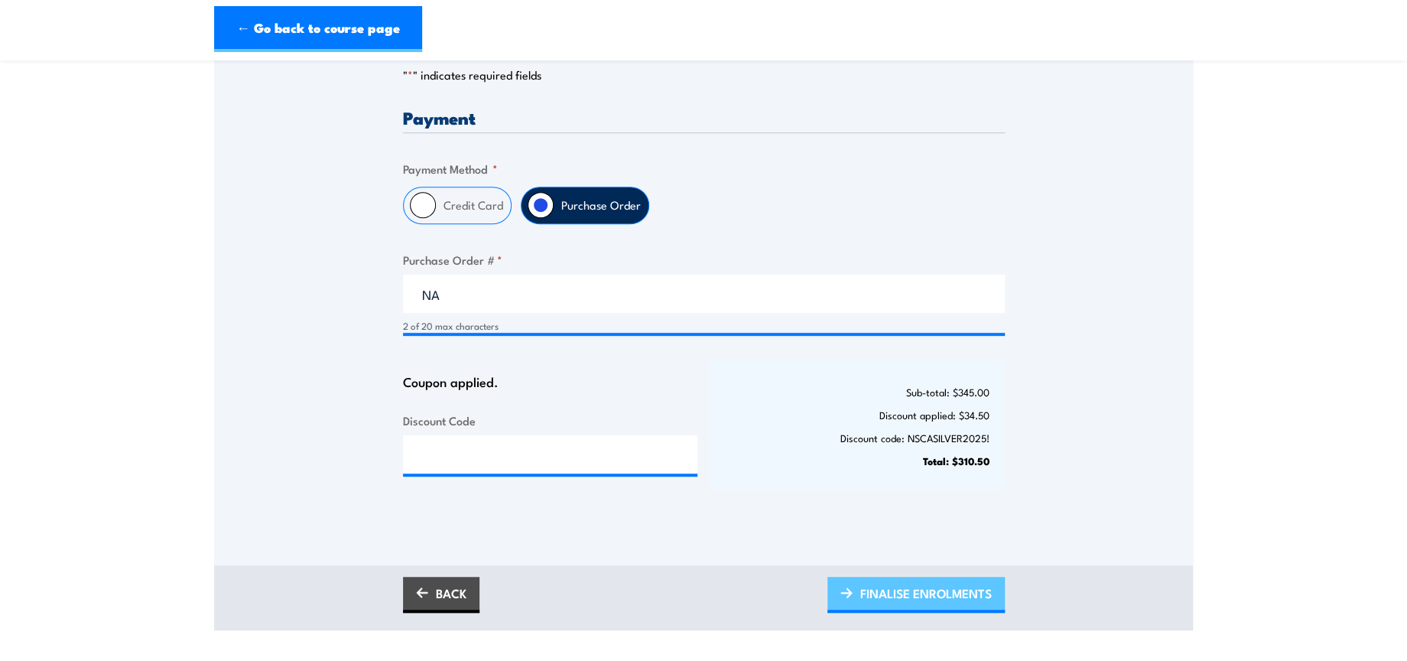
click at [944, 596] on span "FINALISE ENROLMENTS" at bounding box center [926, 593] width 132 height 41
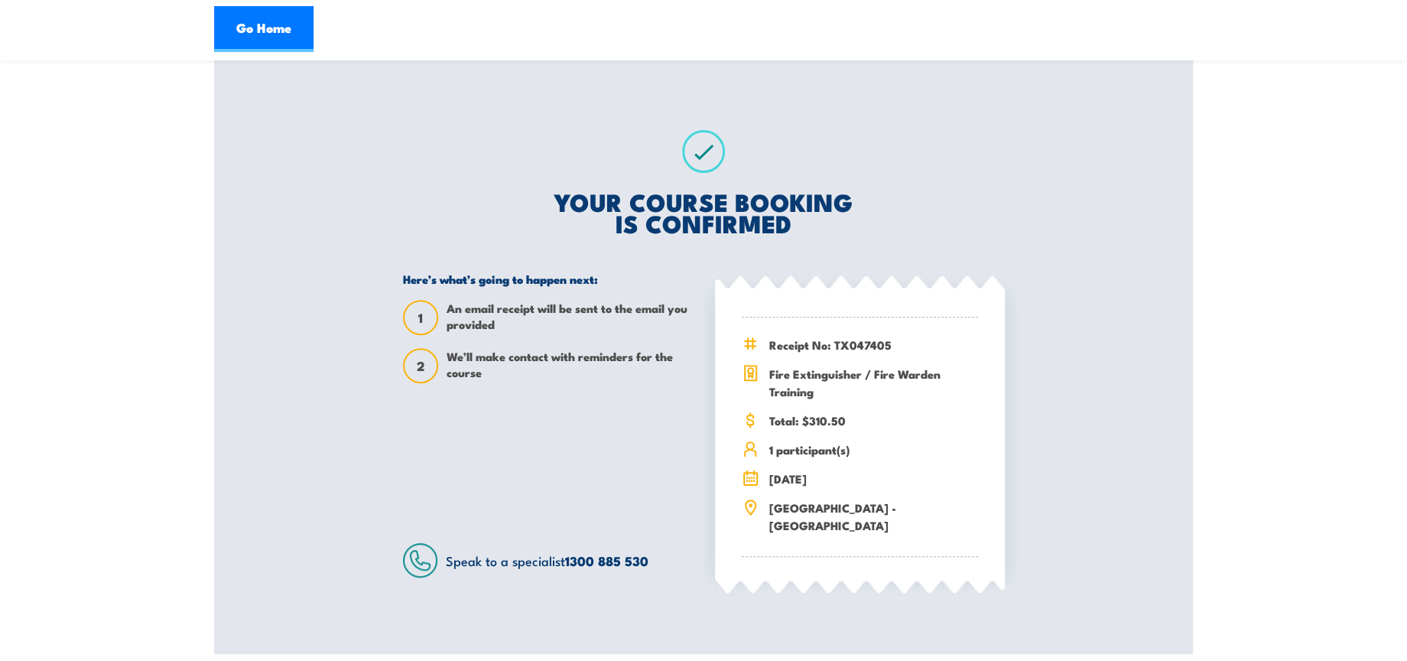
scroll to position [340, 0]
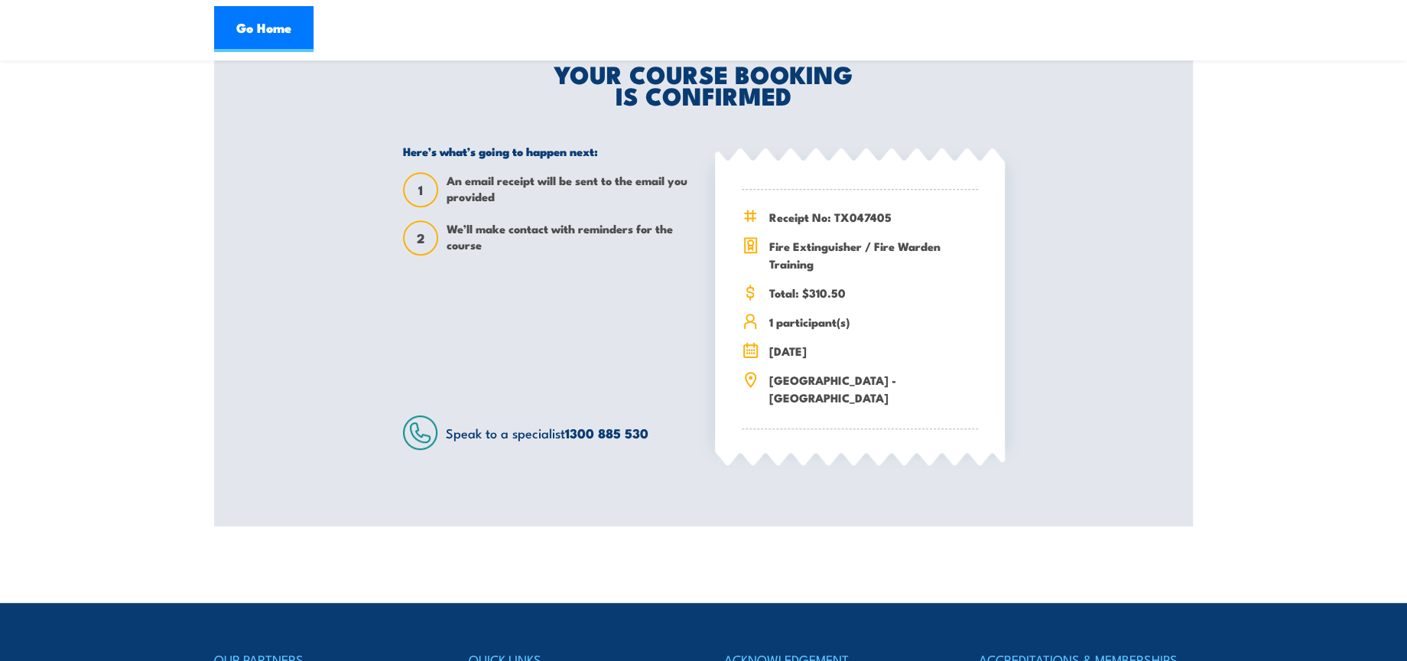
click at [867, 213] on span "Receipt No: TX047405" at bounding box center [873, 217] width 209 height 18
copy span "TX047405"
click at [663, 300] on div "Here’s what’s going to happen next: 1 An email receipt will be sent to the emai…" at bounding box center [548, 297] width 290 height 306
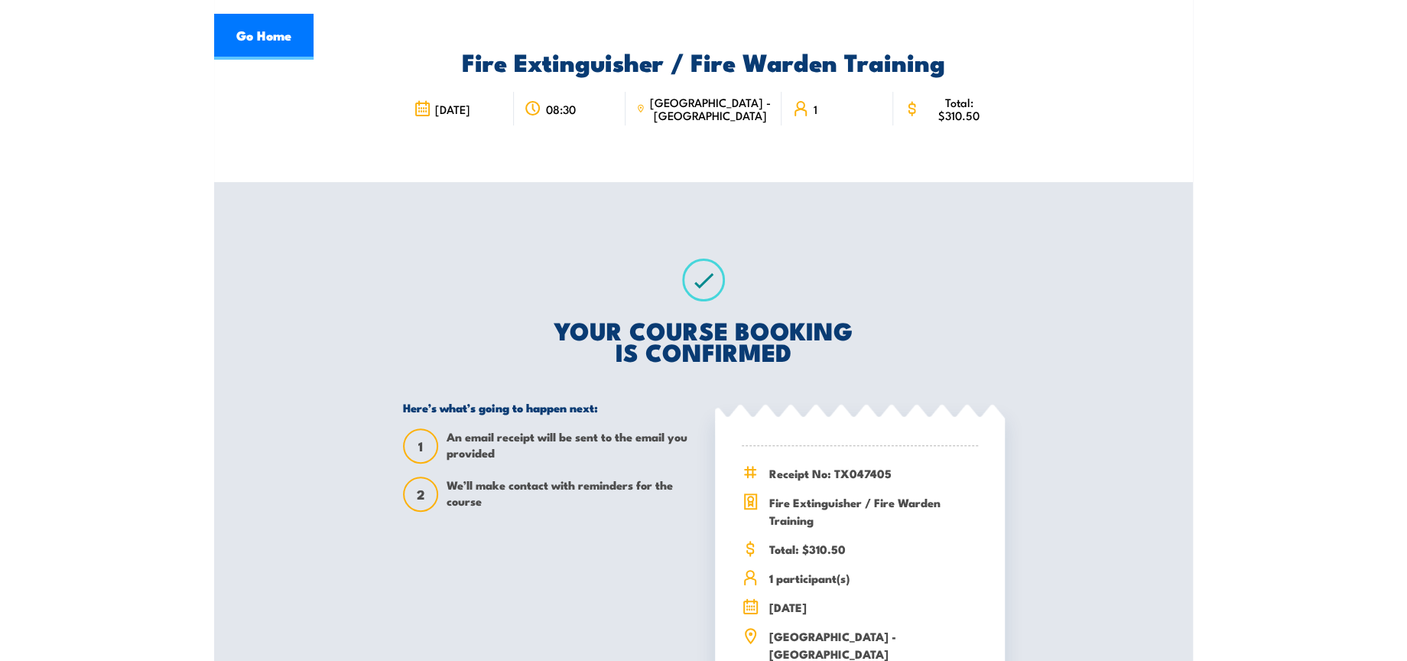
scroll to position [0, 0]
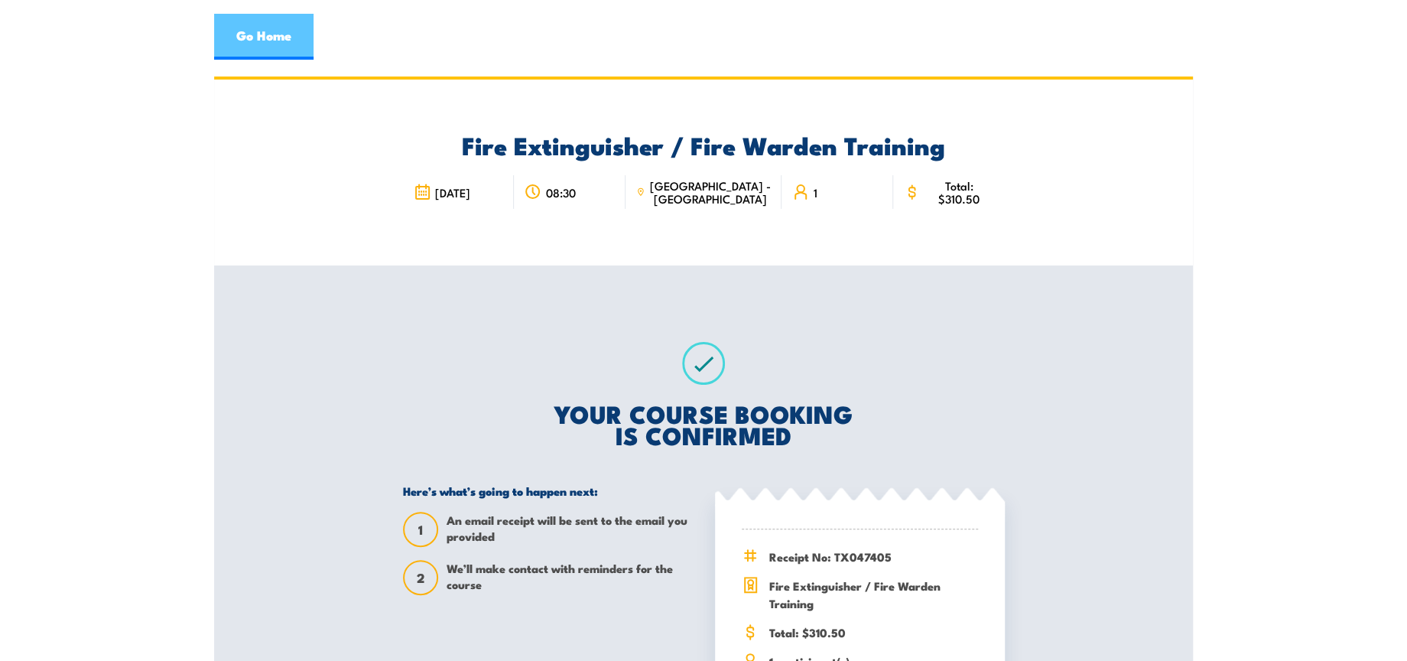
click at [250, 46] on link "Go Home" at bounding box center [263, 37] width 99 height 46
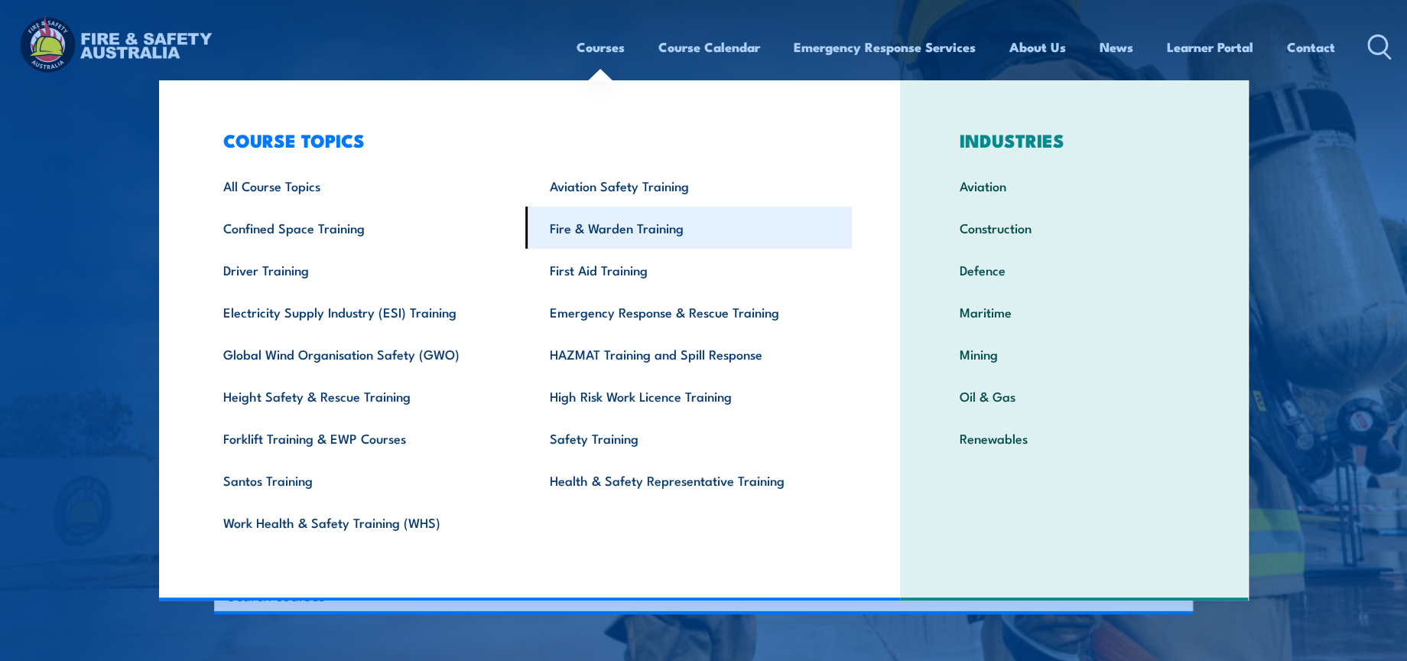
click at [620, 231] on link "Fire & Warden Training" at bounding box center [688, 227] width 327 height 42
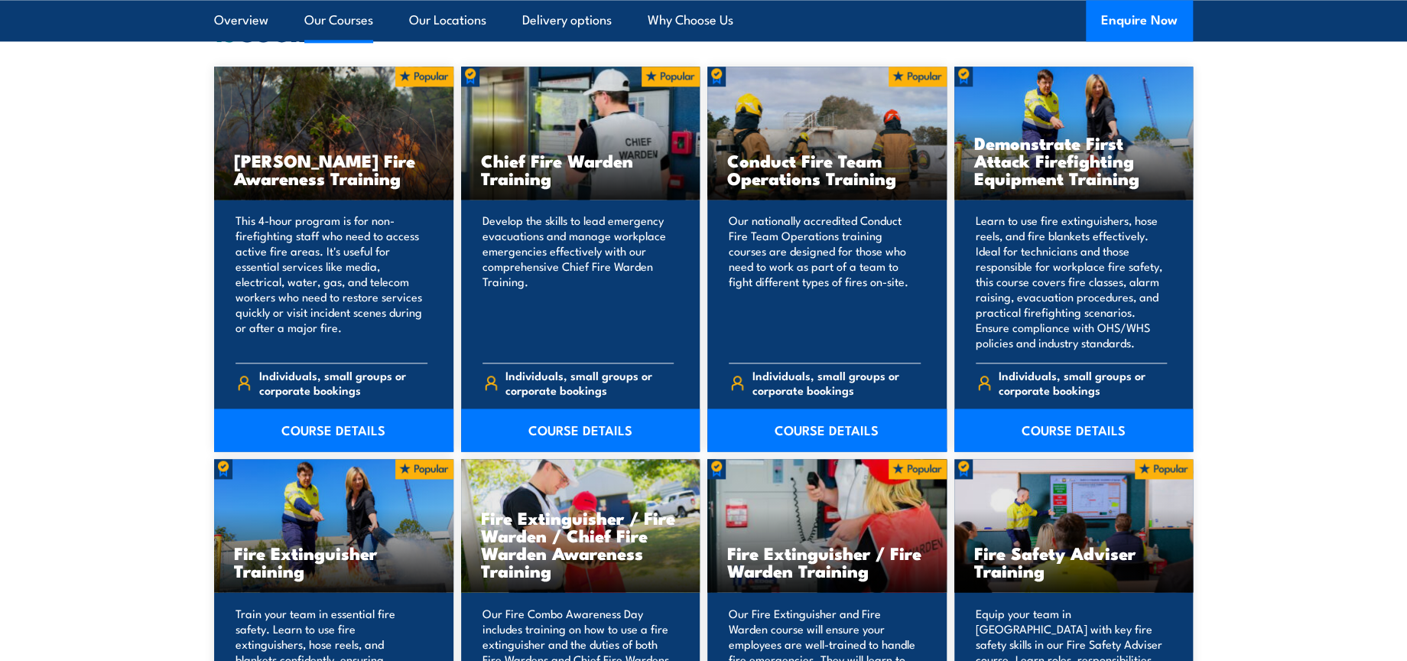
scroll to position [1444, 0]
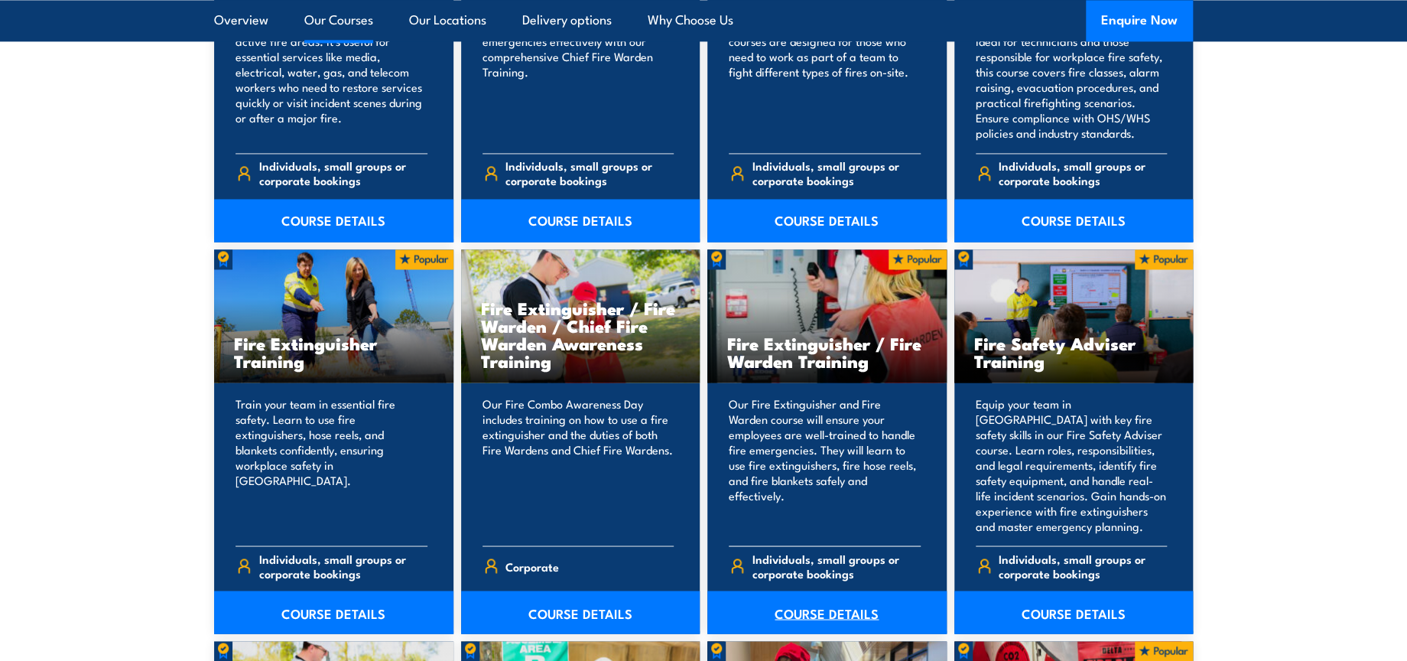
click at [823, 600] on link "COURSE DETAILS" at bounding box center [826, 611] width 239 height 43
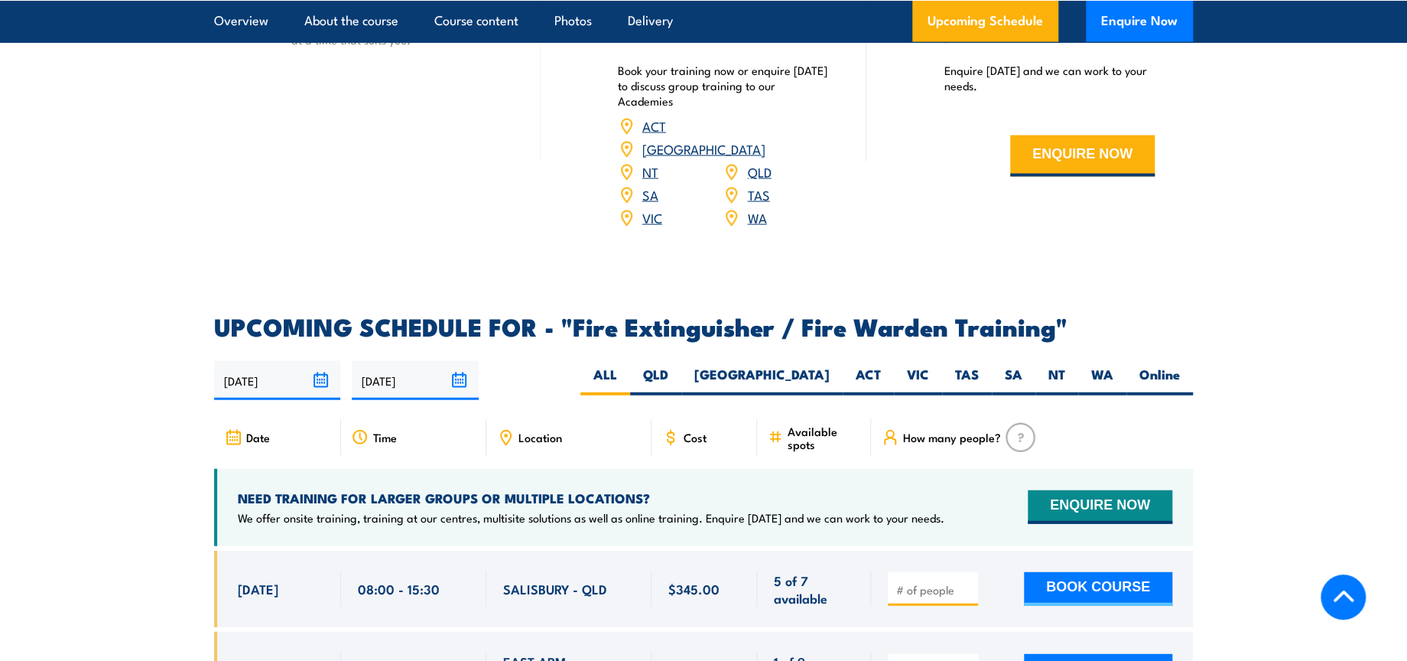
scroll to position [2379, 0]
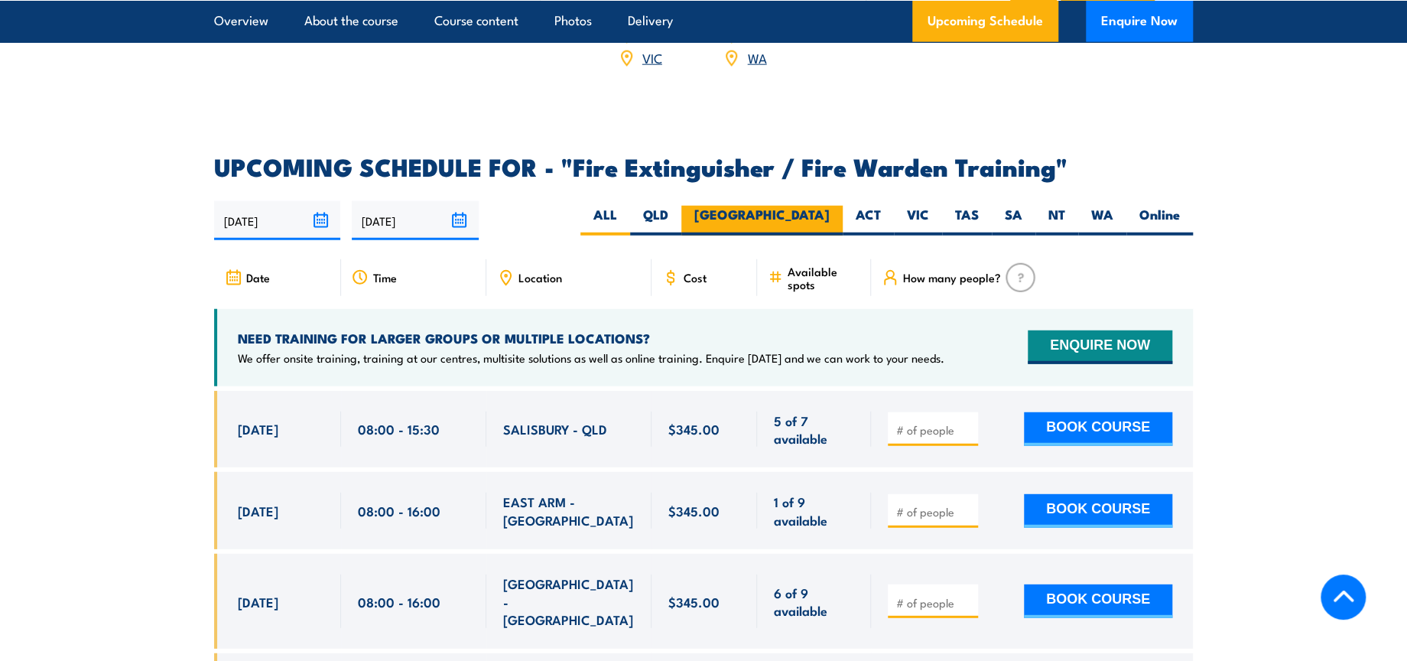
click at [823, 206] on label "NSW" at bounding box center [761, 221] width 161 height 30
click at [830, 206] on input "NSW" at bounding box center [835, 211] width 10 height 10
radio input "true"
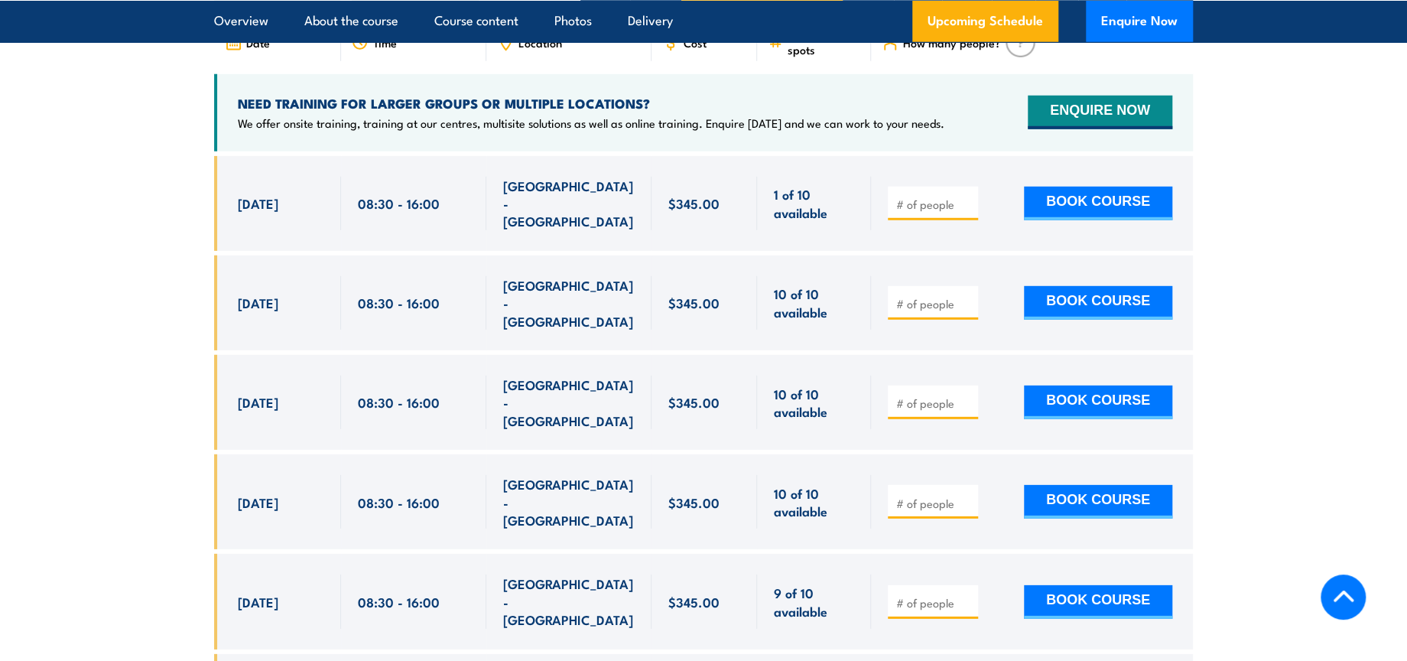
scroll to position [2511, 0]
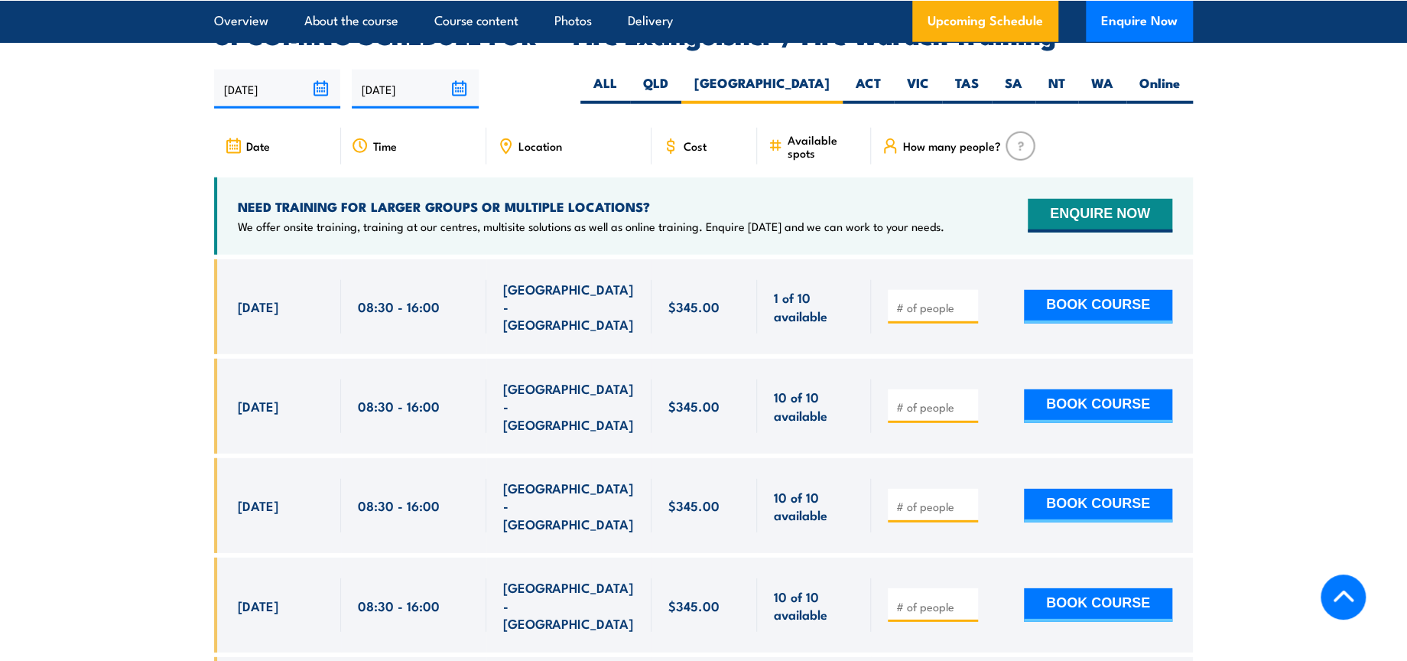
click at [923, 300] on input "number" at bounding box center [934, 307] width 76 height 15
type input "1"
click at [1089, 290] on button "BOOK COURSE" at bounding box center [1098, 307] width 148 height 34
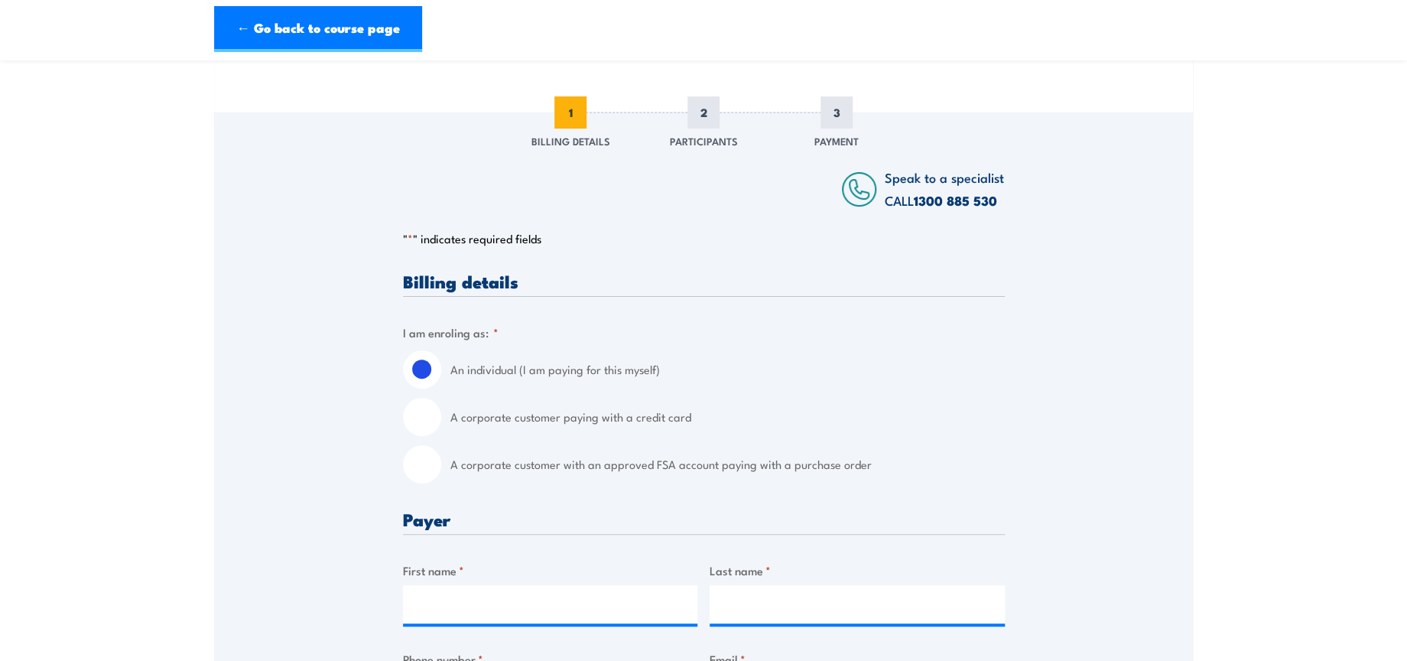
scroll to position [255, 0]
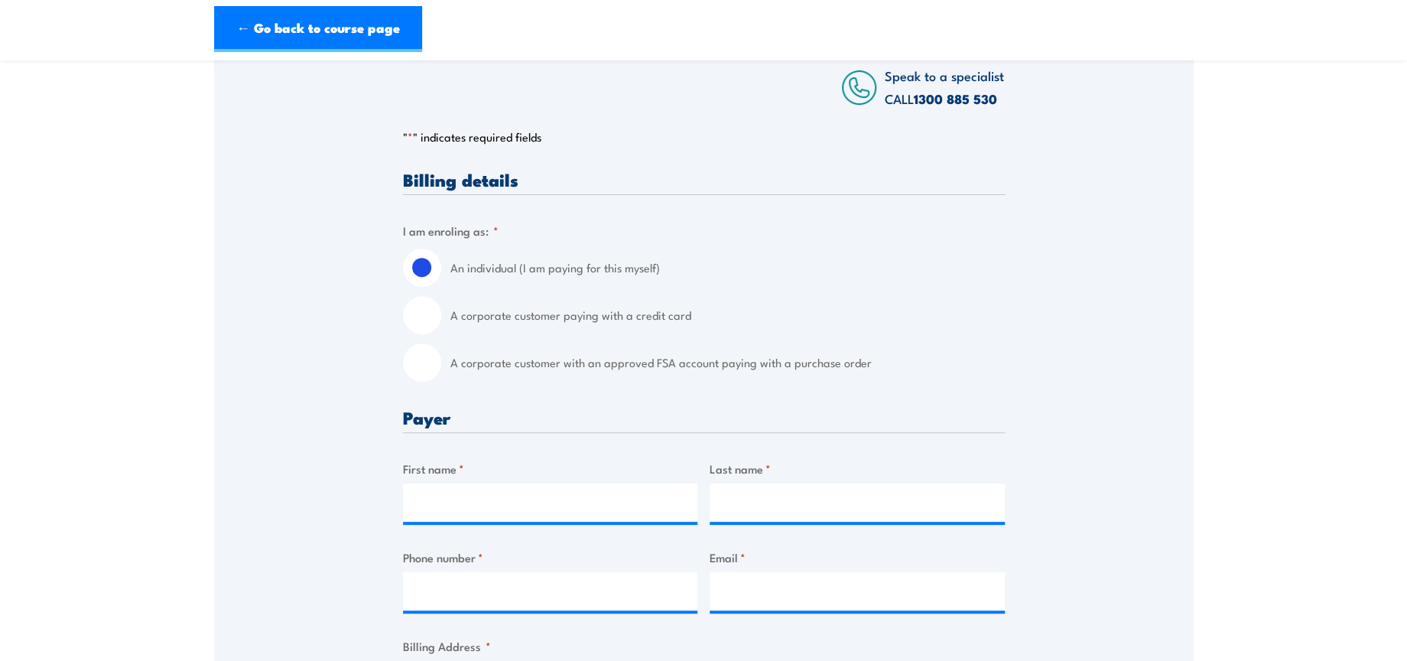
click at [414, 362] on input "A corporate customer with an approved FSA account paying with a purchase order" at bounding box center [422, 362] width 38 height 38
radio input "true"
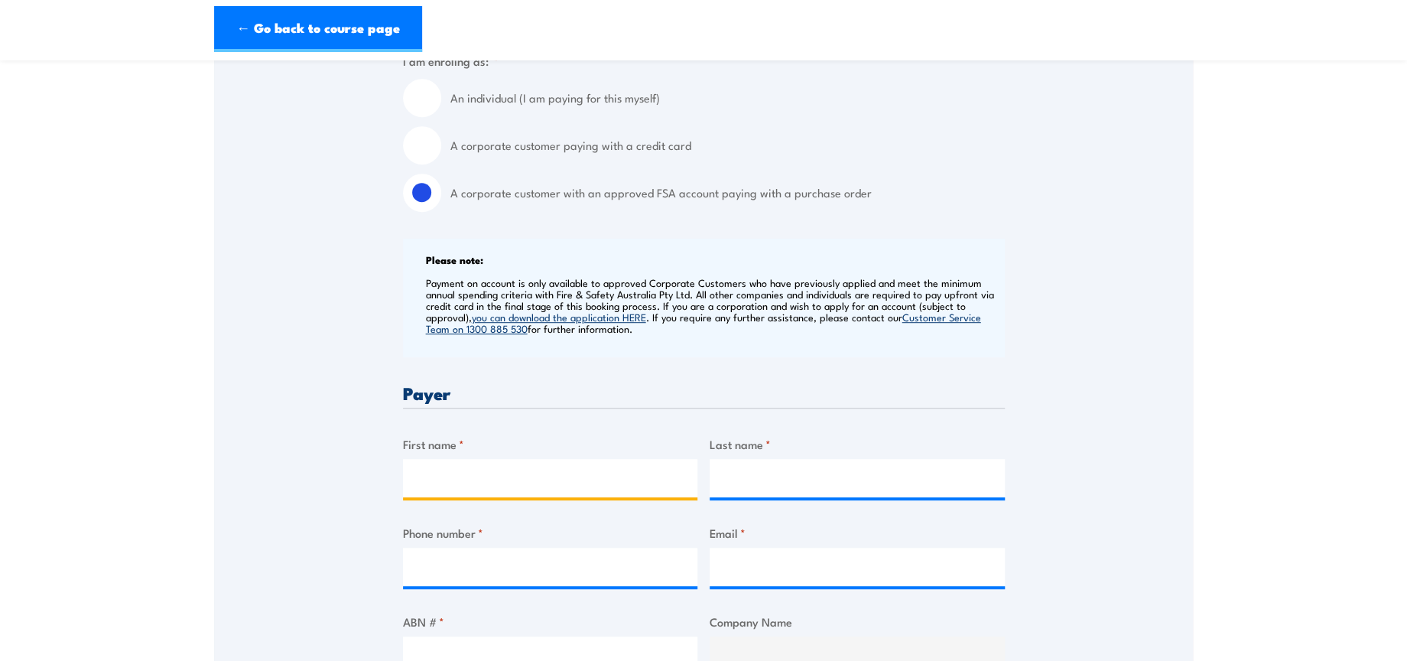
click at [541, 475] on input "First name *" at bounding box center [550, 478] width 295 height 38
type input "[PERSON_NAME]"
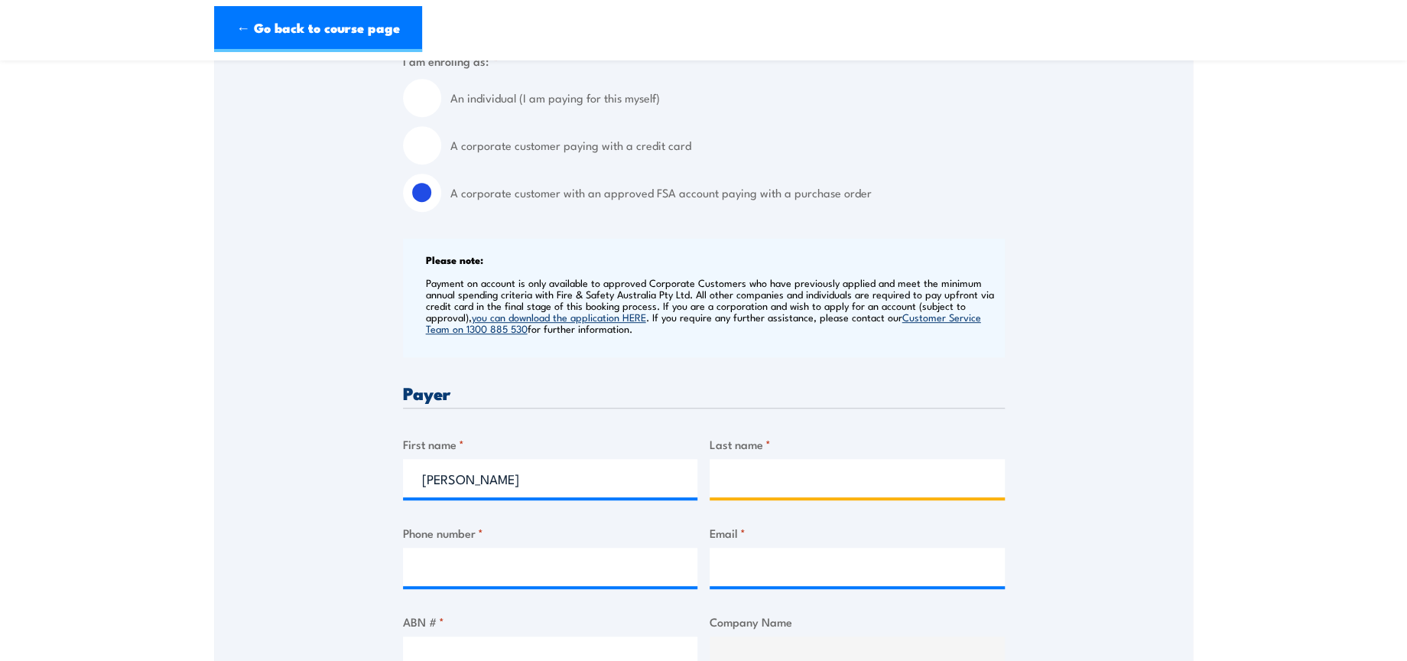
type input "Kaur"
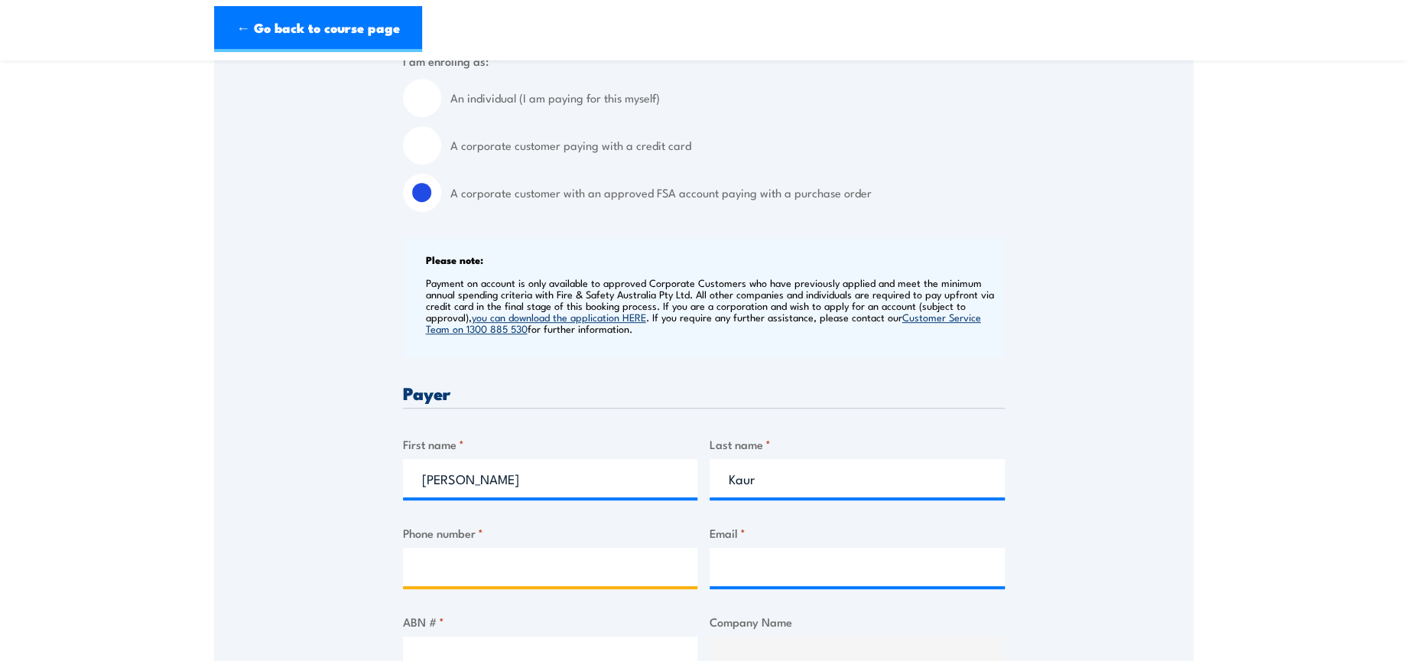
type input "0402929442"
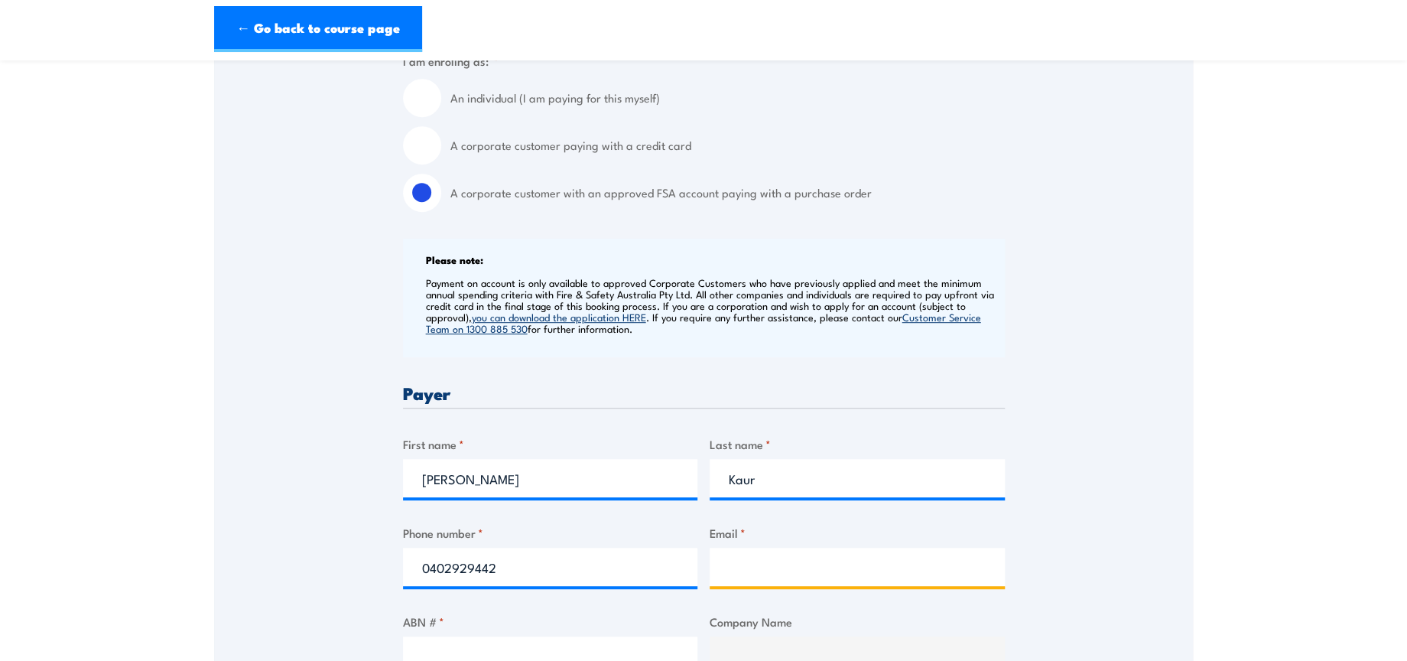
type input "safetytraining@dhl.com"
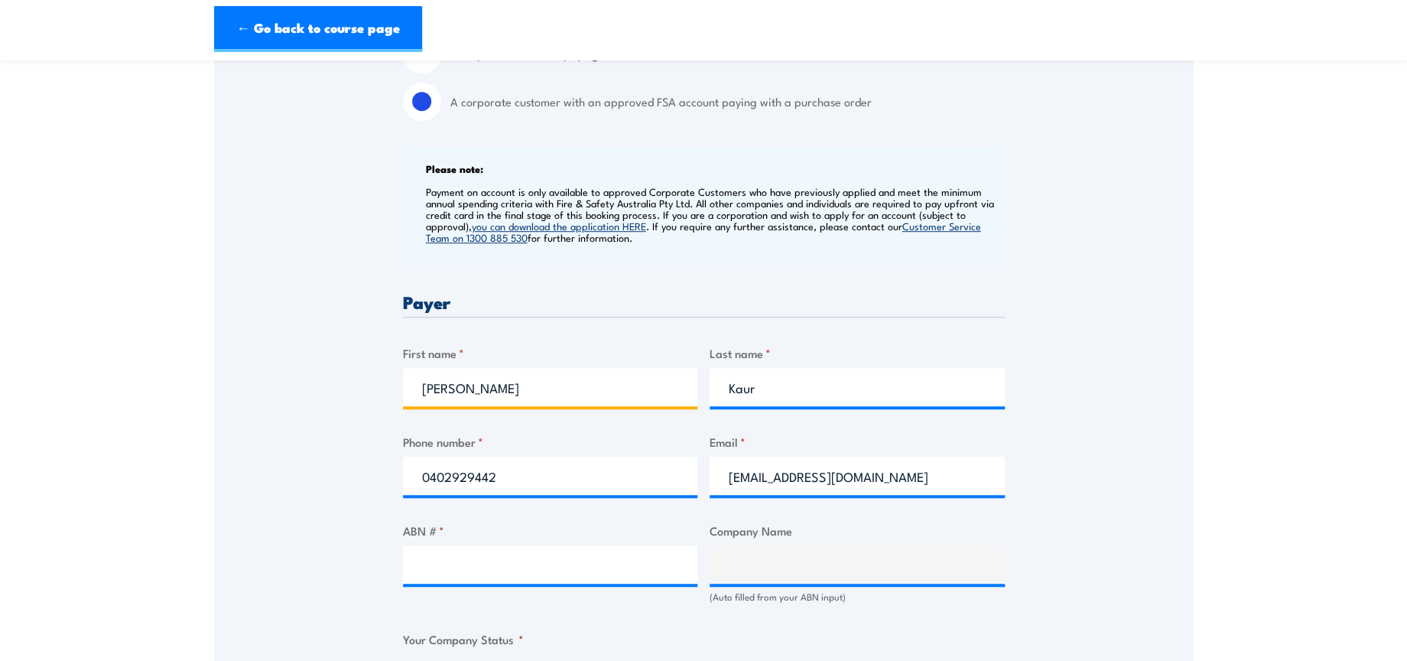
scroll to position [679, 0]
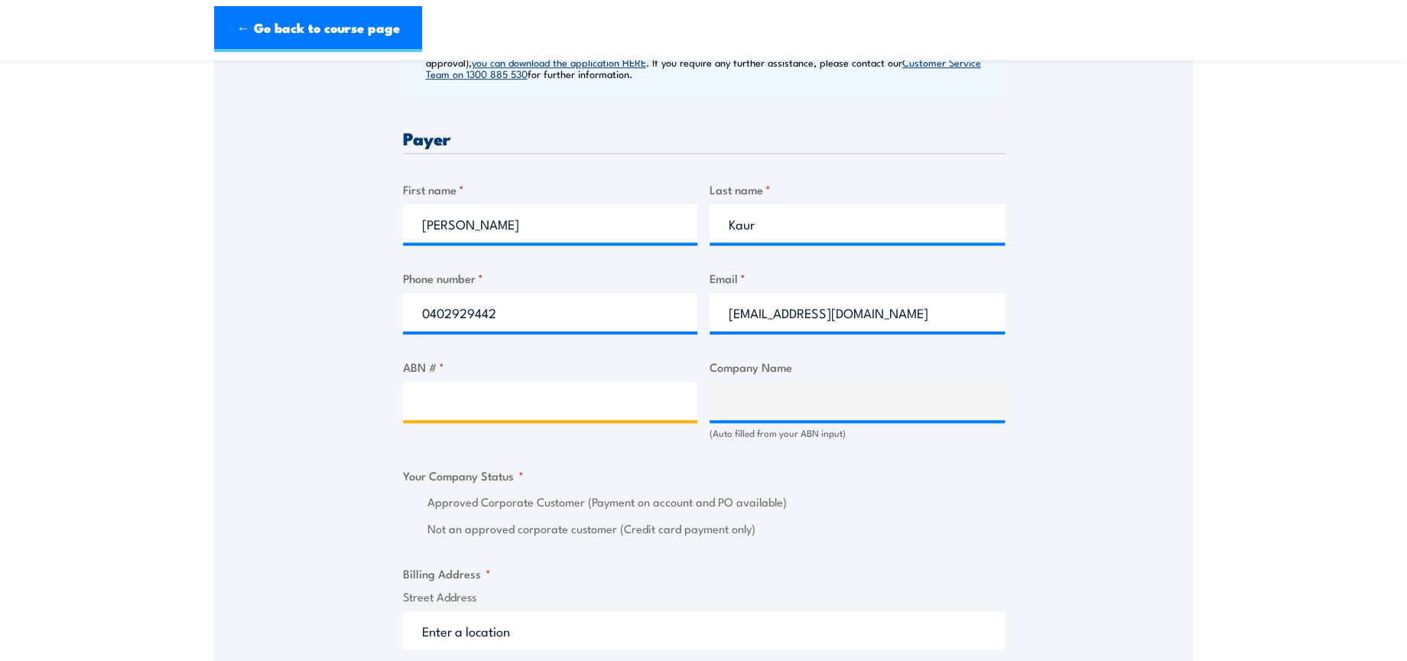
click at [528, 407] on input "ABN # *" at bounding box center [550, 401] width 295 height 38
paste input "85 071 798 617"
type input "85 071 798 617"
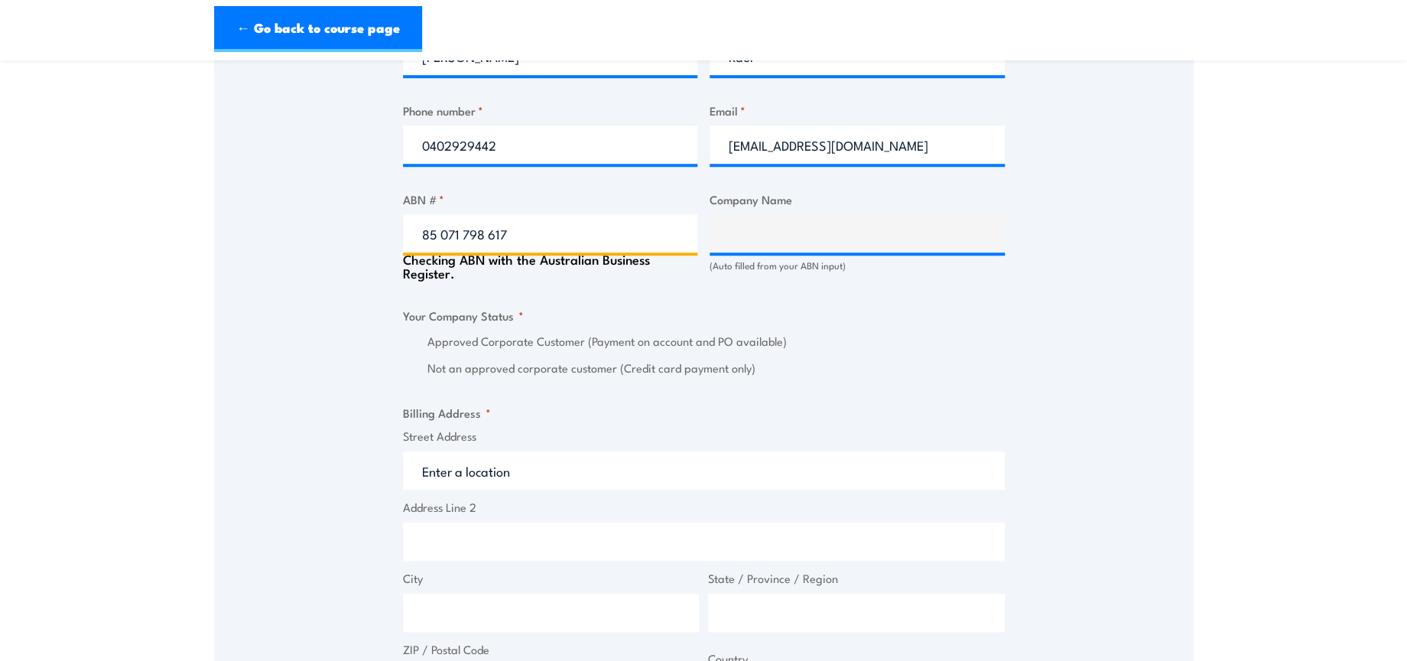
scroll to position [850, 0]
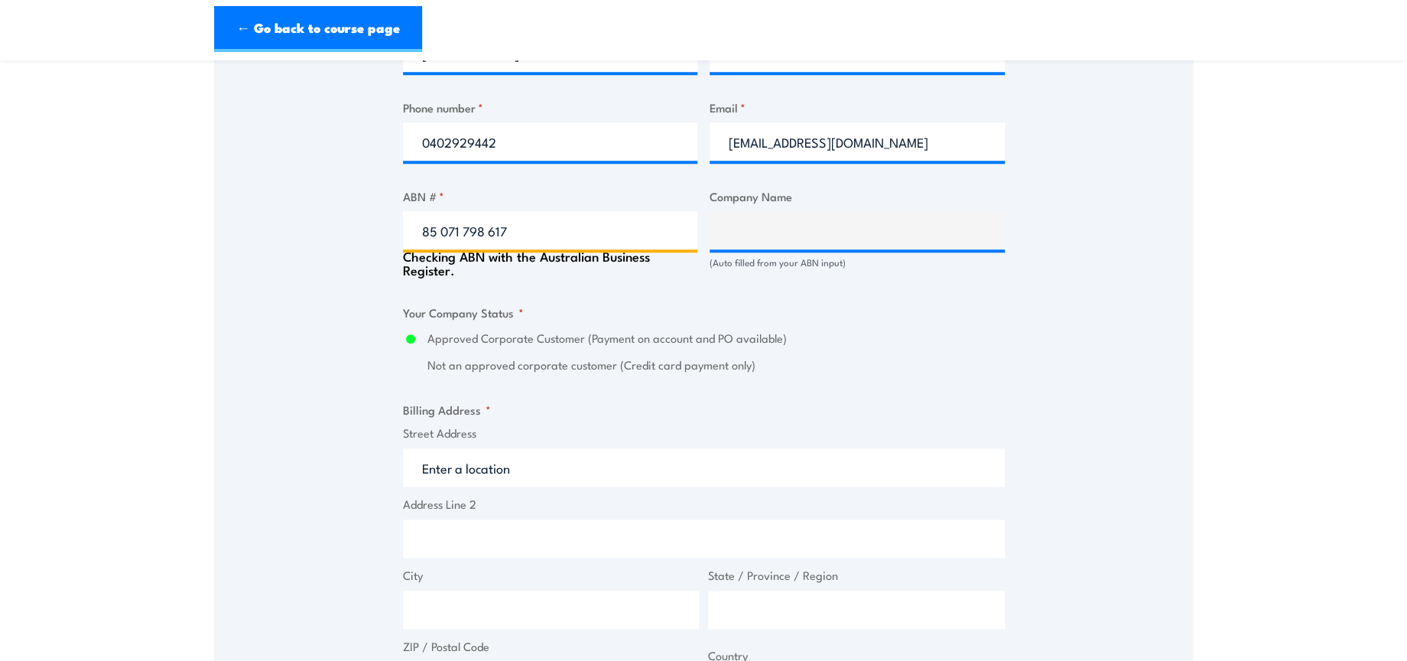
type input "DHL SUPPLY CHAIN (AUSTRALIA) PTY LIMITED"
radio input "true"
type input "85 071 798 617"
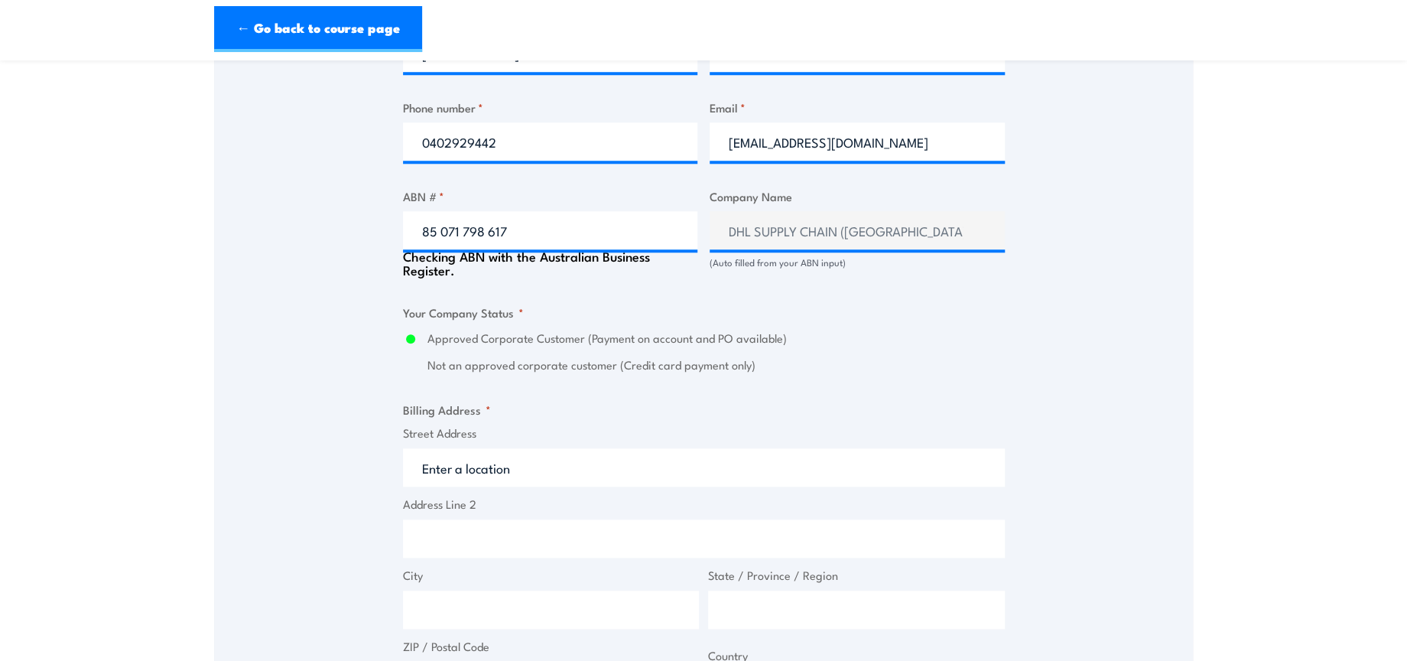
click at [535, 468] on input "Street Address" at bounding box center [704, 467] width 602 height 38
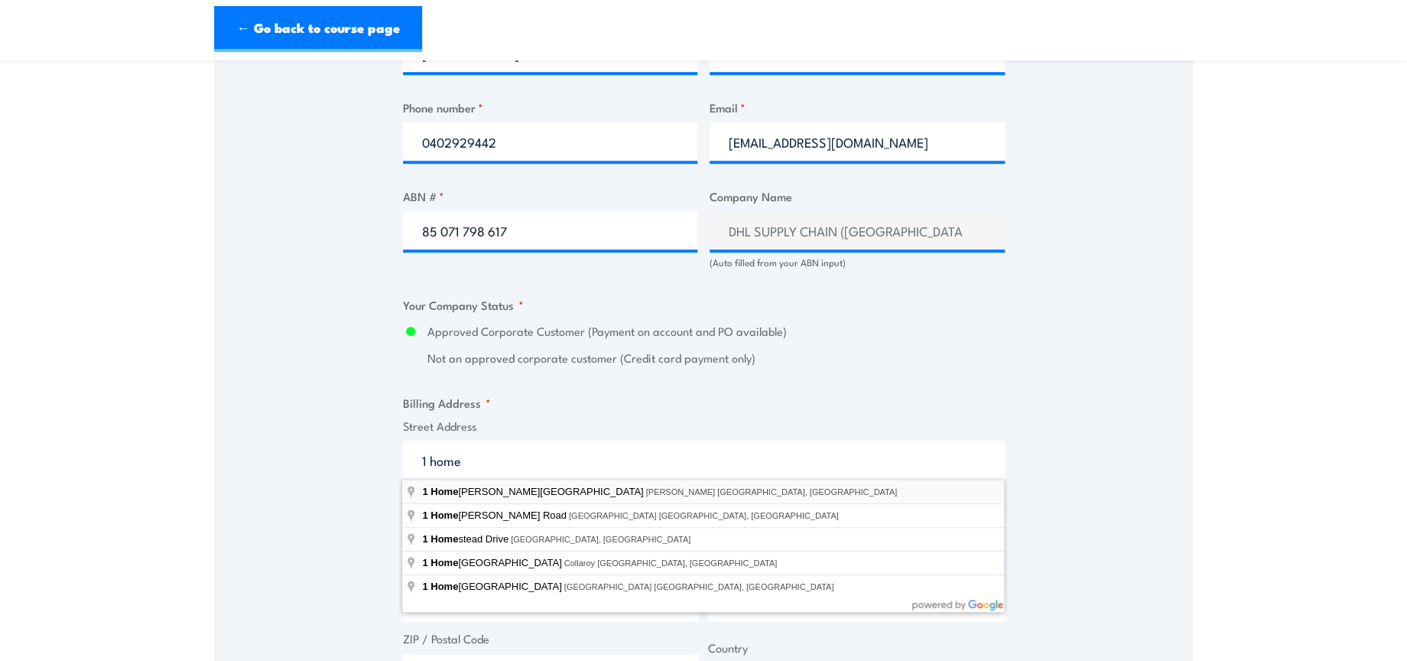
type input "1 Homebush Bay Drive, Rhodes NSW, Australia"
type input "1 Homebush Bay Dr"
type input "Rhodes"
type input "New South Wales"
type input "2138"
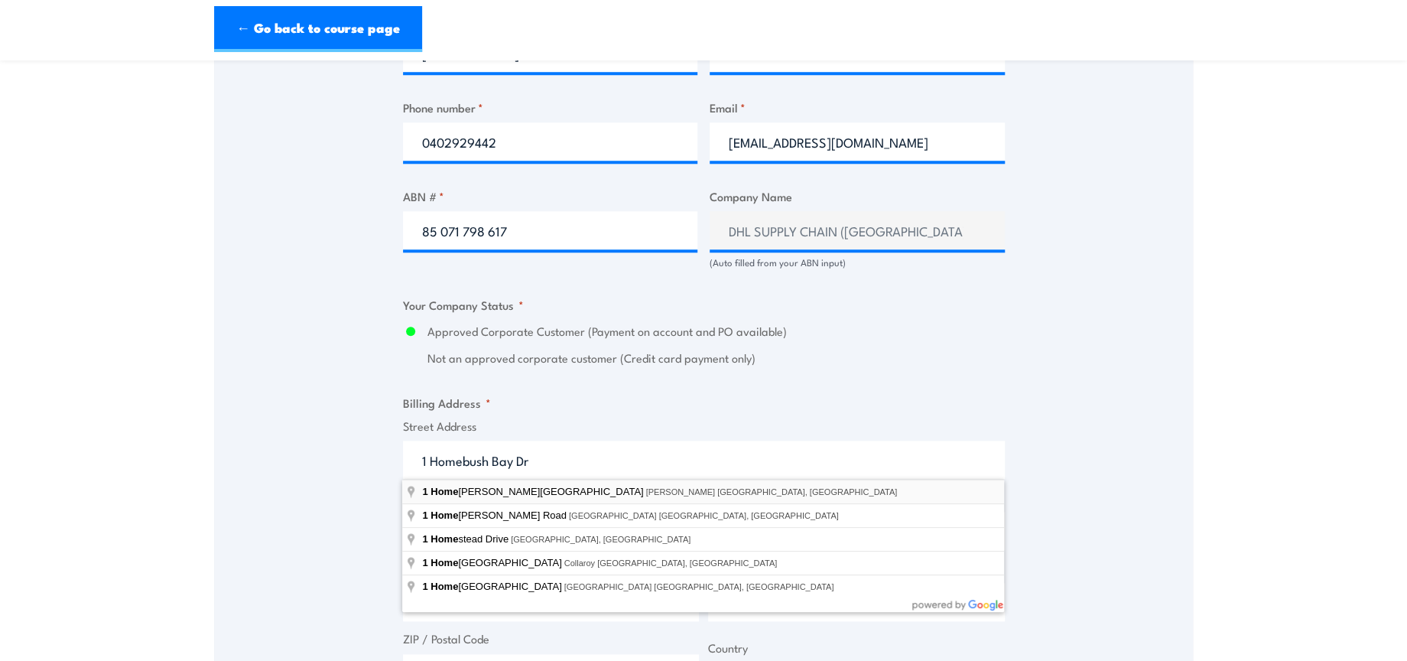
select select "Australia"
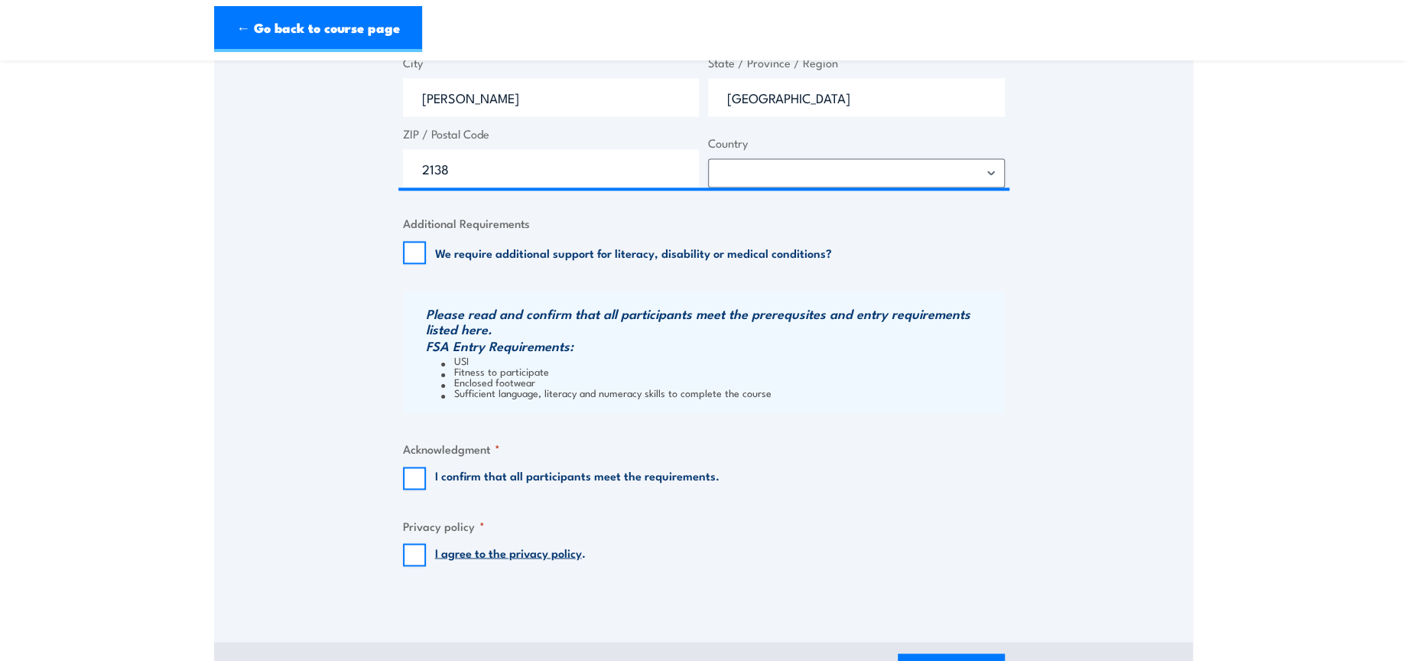
scroll to position [1359, 0]
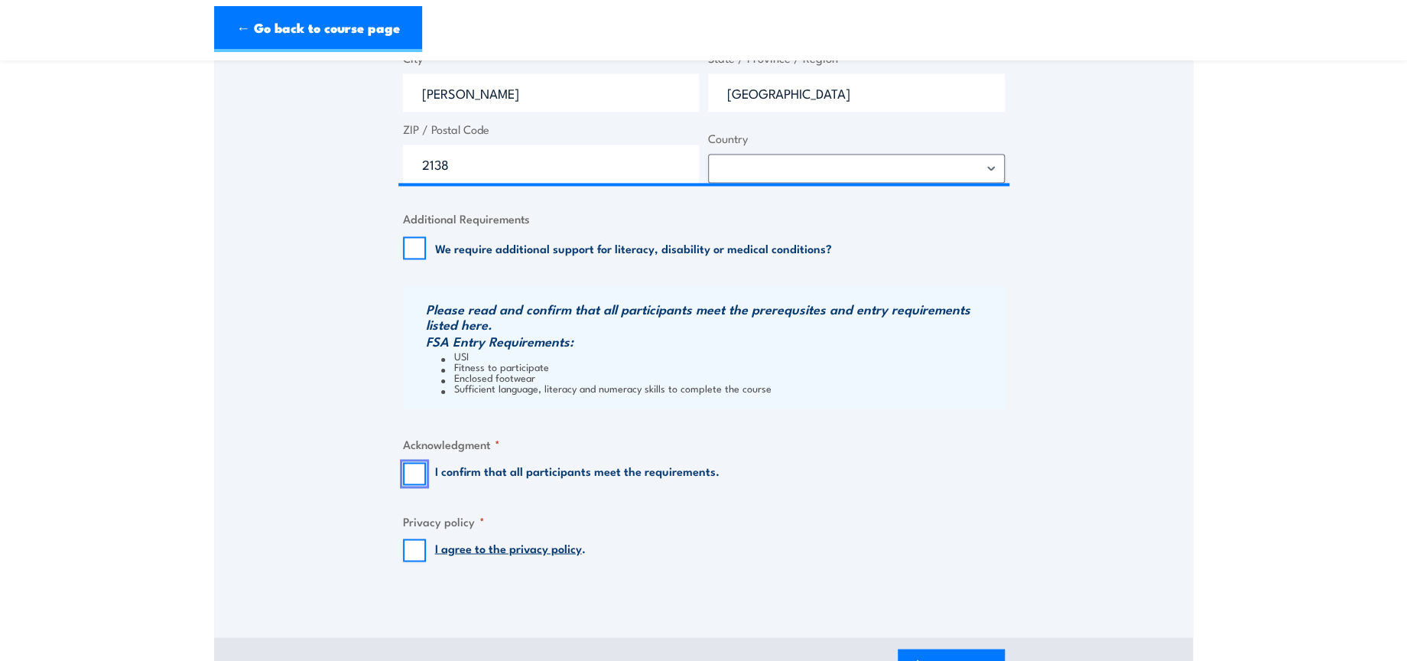
click at [410, 462] on input "I confirm that all participants meet the requirements." at bounding box center [414, 473] width 23 height 23
checkbox input "true"
click at [412, 548] on input "I agree to the privacy policy ." at bounding box center [414, 549] width 23 height 23
checkbox input "true"
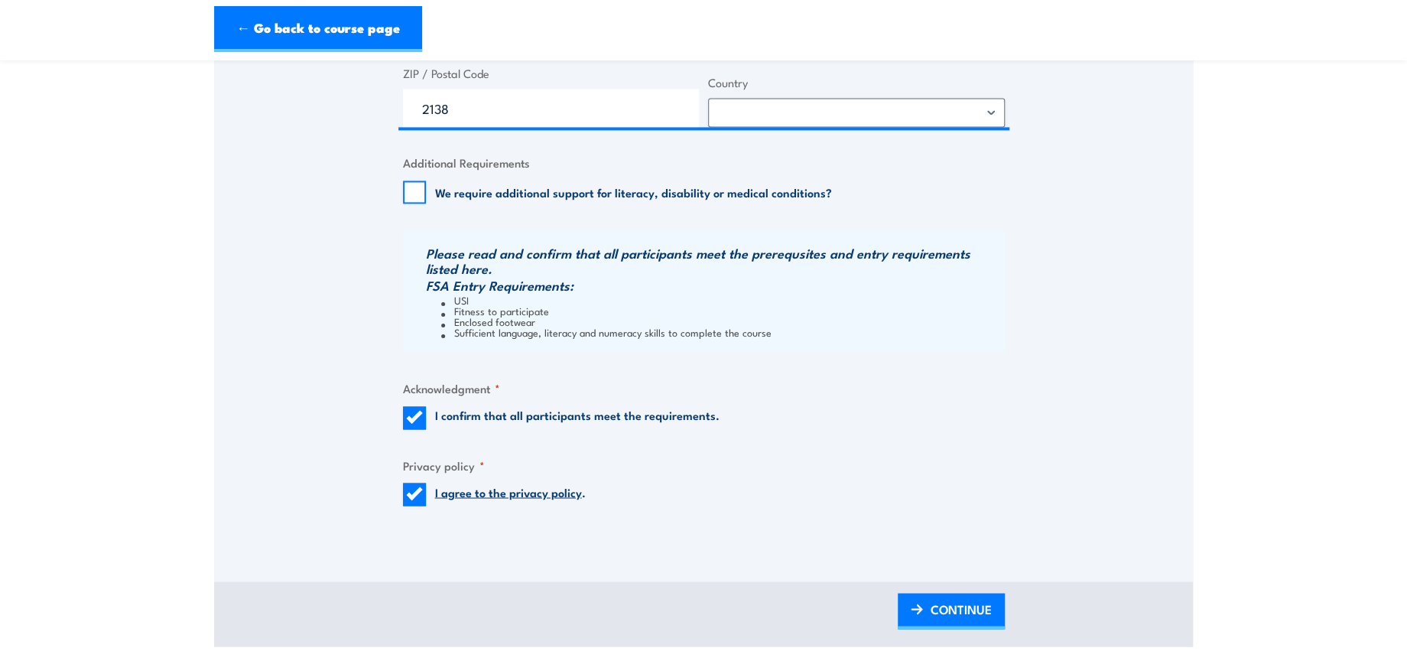
scroll to position [1444, 0]
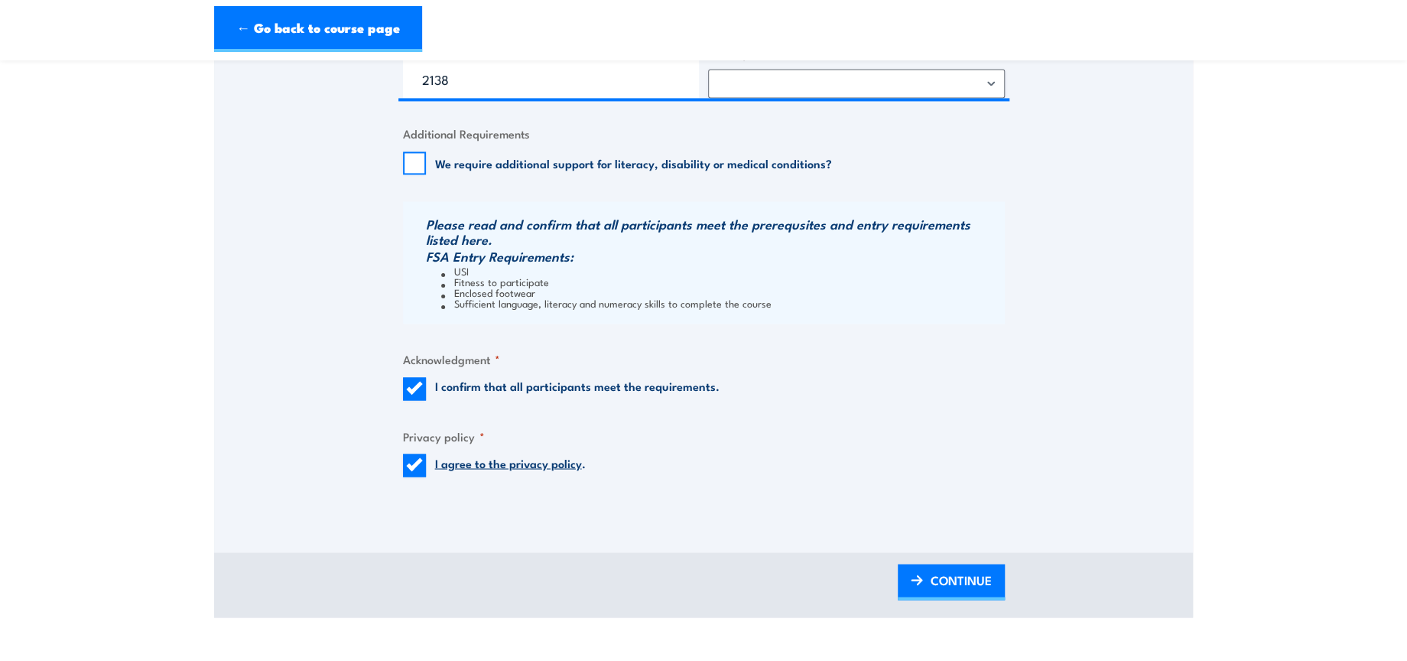
drag, startPoint x: 909, startPoint y: 601, endPoint x: 895, endPoint y: 582, distance: 24.0
click at [895, 582] on div "BACK CONTINUE" at bounding box center [704, 582] width 602 height 36
click at [911, 580] on img at bounding box center [917, 579] width 12 height 11
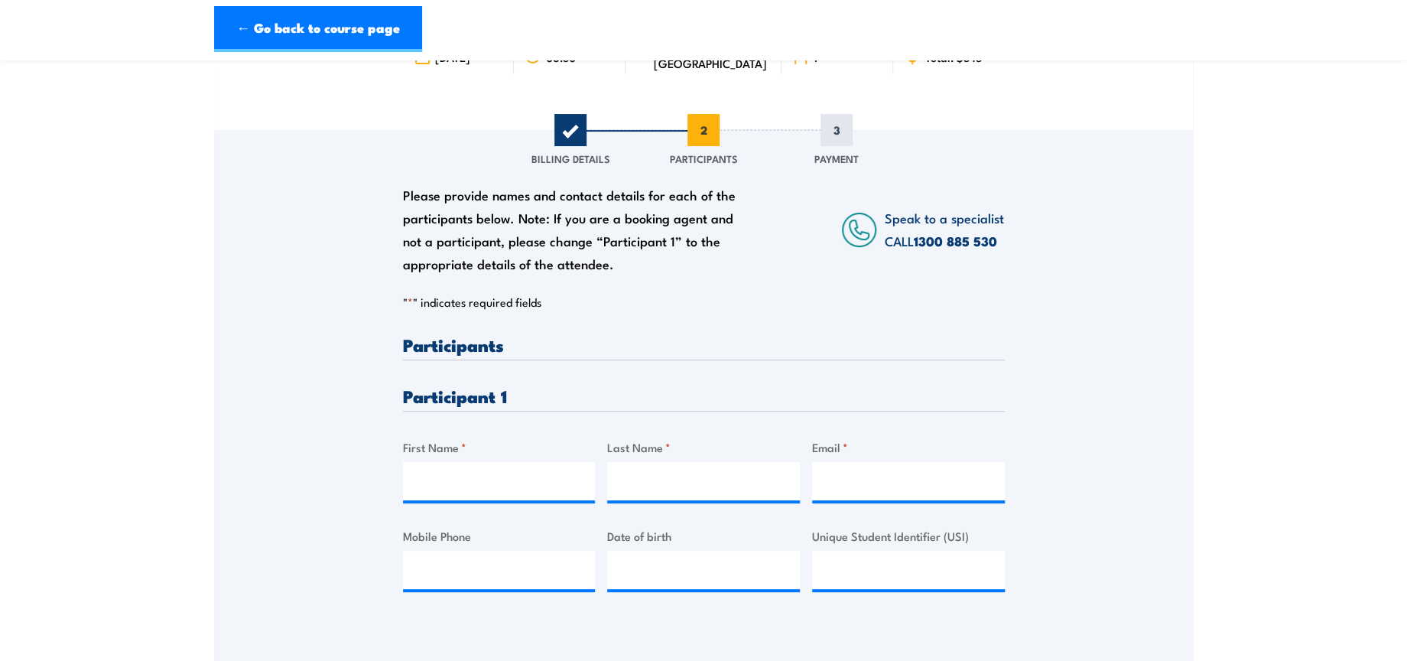
scroll to position [424, 0]
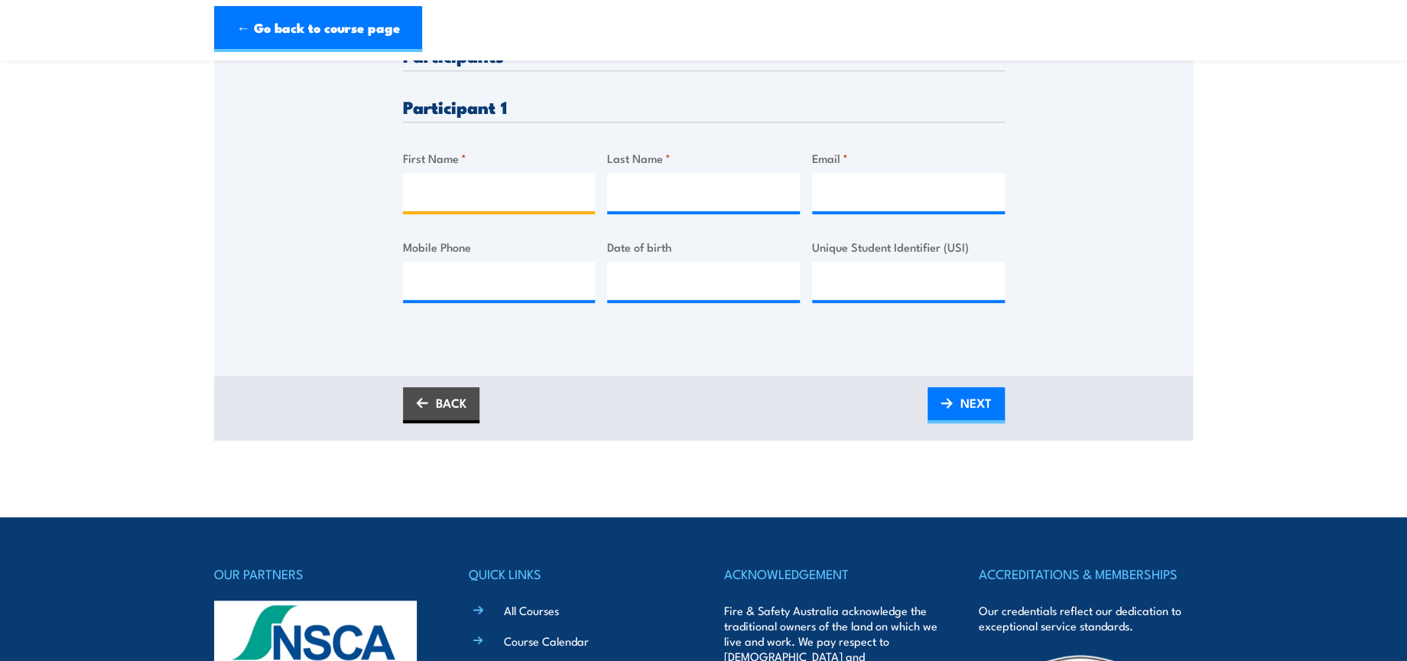
click at [509, 195] on input "First Name *" at bounding box center [499, 192] width 193 height 38
paste input "Vladimir"
type input "Vladimir"
drag, startPoint x: 696, startPoint y: 190, endPoint x: 740, endPoint y: 190, distance: 44.4
click at [696, 190] on input "Last Name *" at bounding box center [703, 192] width 193 height 38
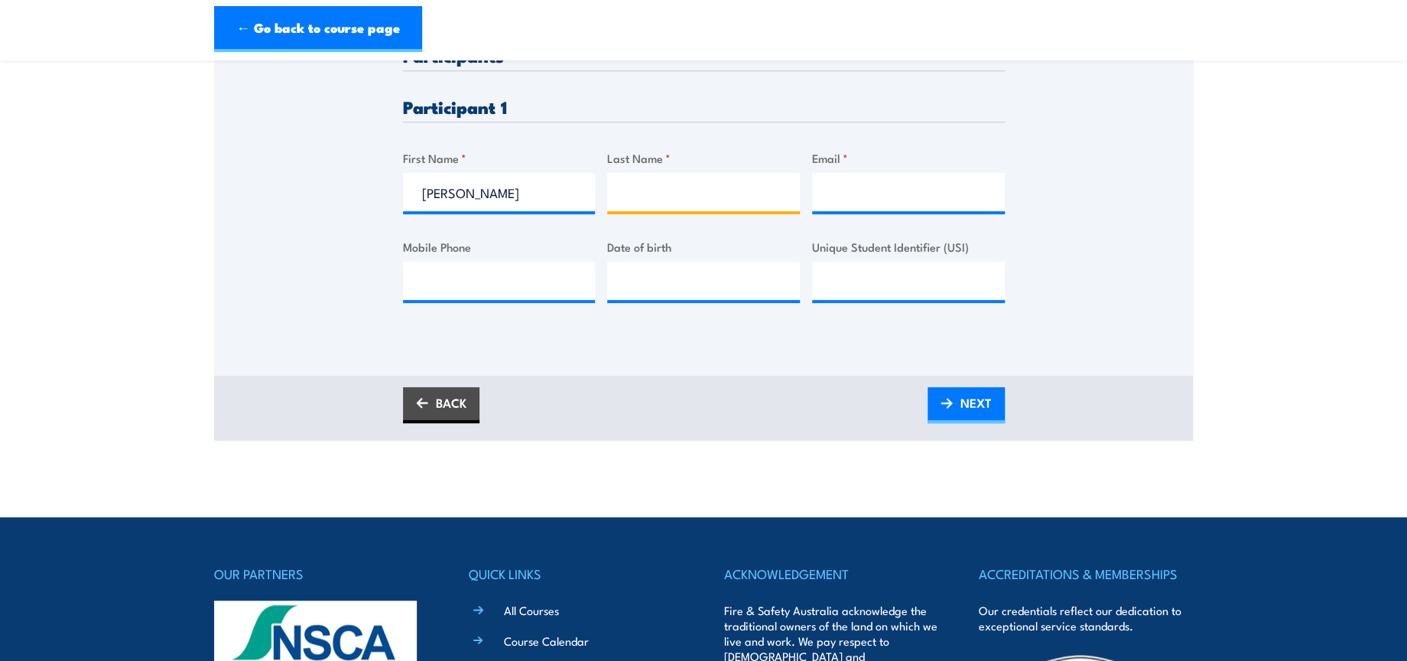
click at [717, 182] on input "Last Name *" at bounding box center [703, 192] width 193 height 38
paste input "Kostic"
type input "Kostic"
click at [886, 193] on input "Email *" at bounding box center [908, 192] width 193 height 38
click at [866, 195] on input "Email *" at bounding box center [908, 192] width 193 height 38
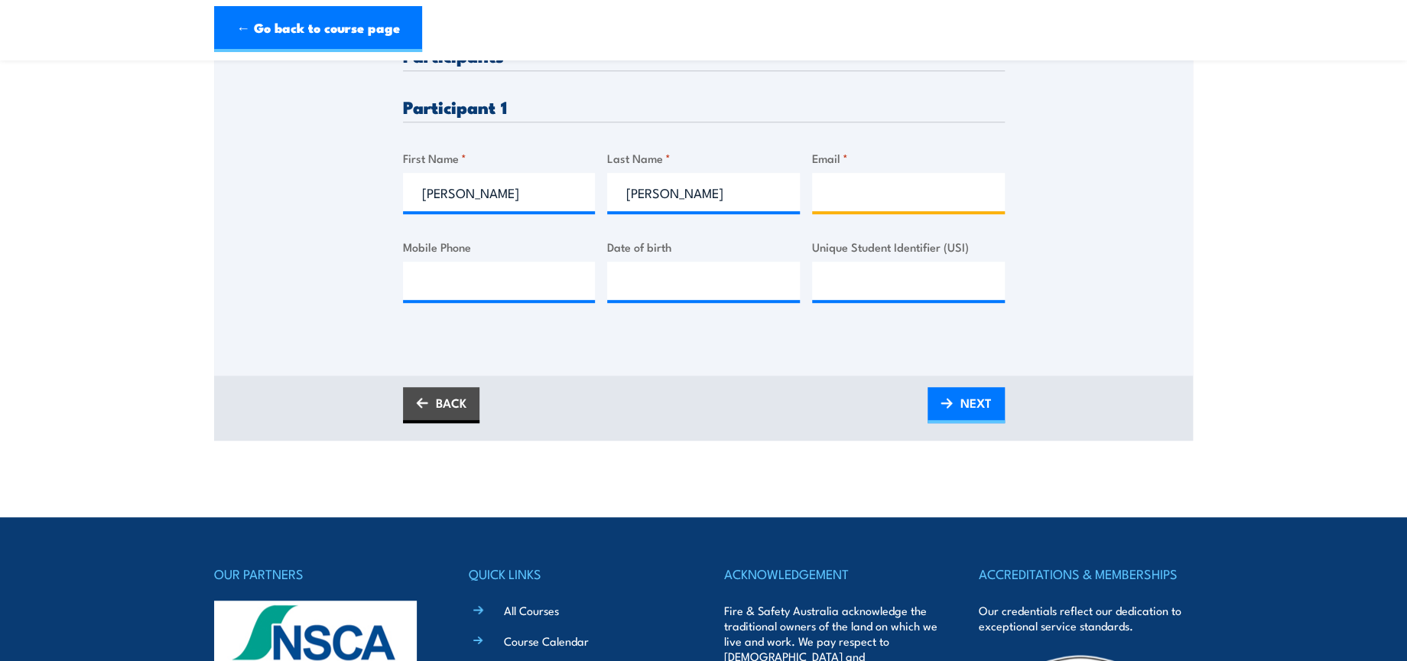
paste input "vlad.kostic@dhl.com"
type input "vlad.kostic@dhl.com"
click at [968, 405] on span "NEXT" at bounding box center [976, 402] width 31 height 41
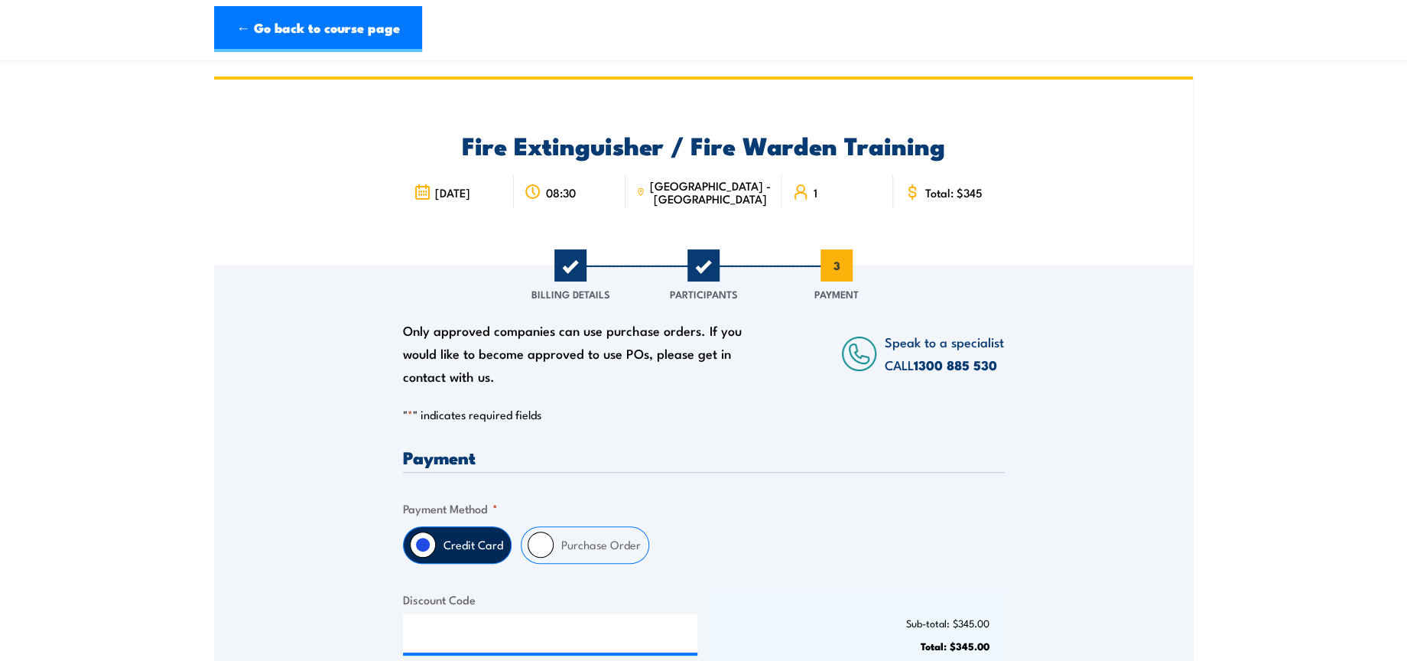
scroll to position [340, 0]
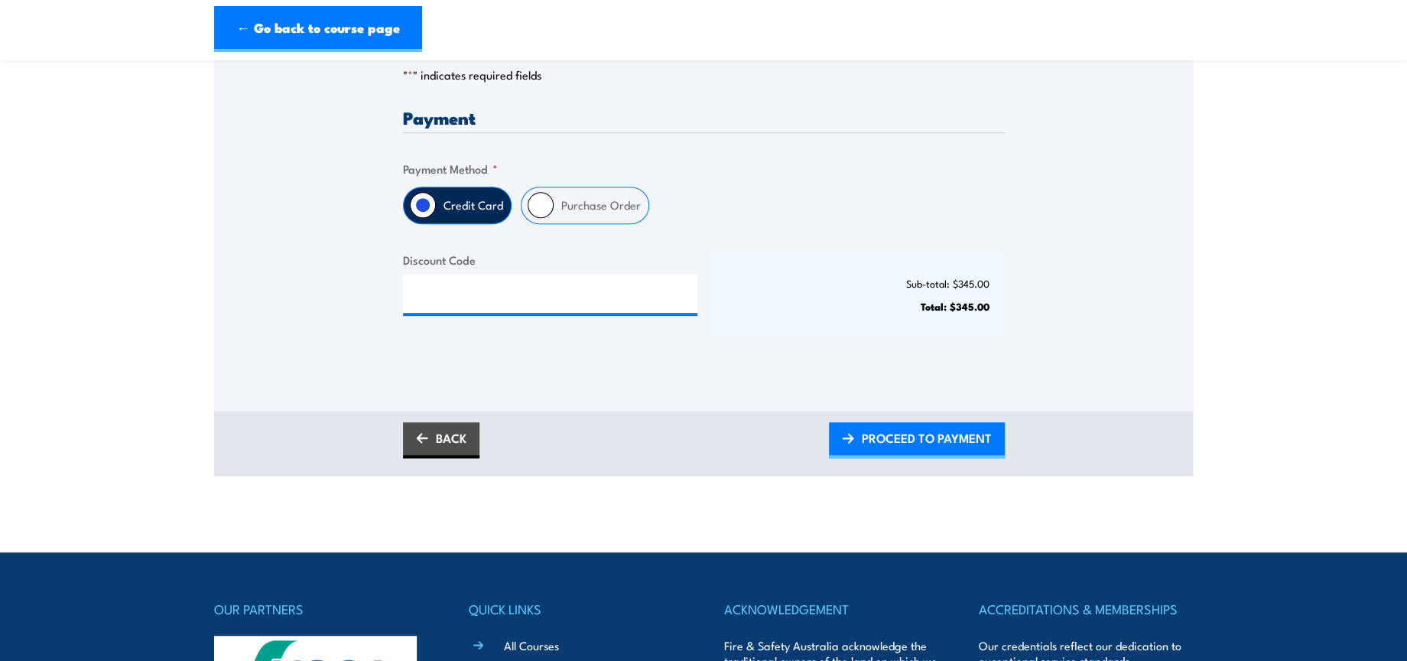
click at [545, 206] on input "Purchase Order" at bounding box center [541, 205] width 26 height 26
radio input "true"
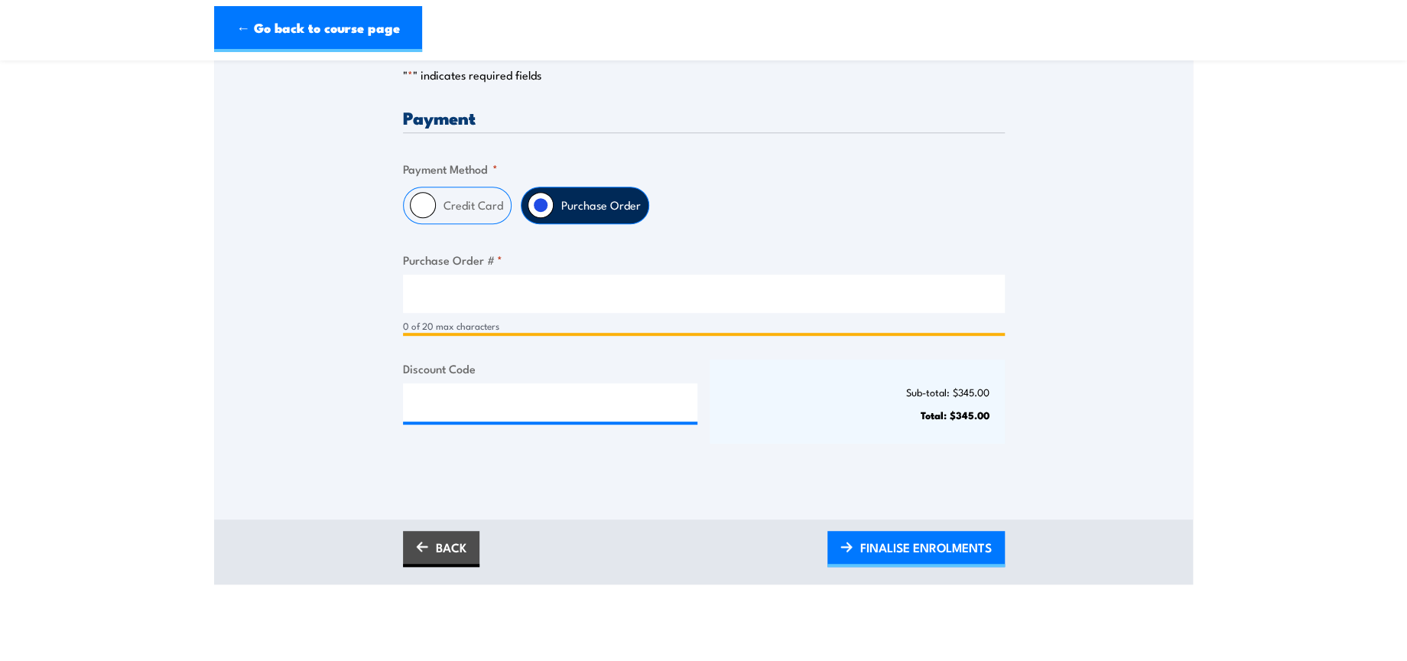
click at [544, 292] on input "Purchase Order # *" at bounding box center [704, 294] width 602 height 38
type input "NA"
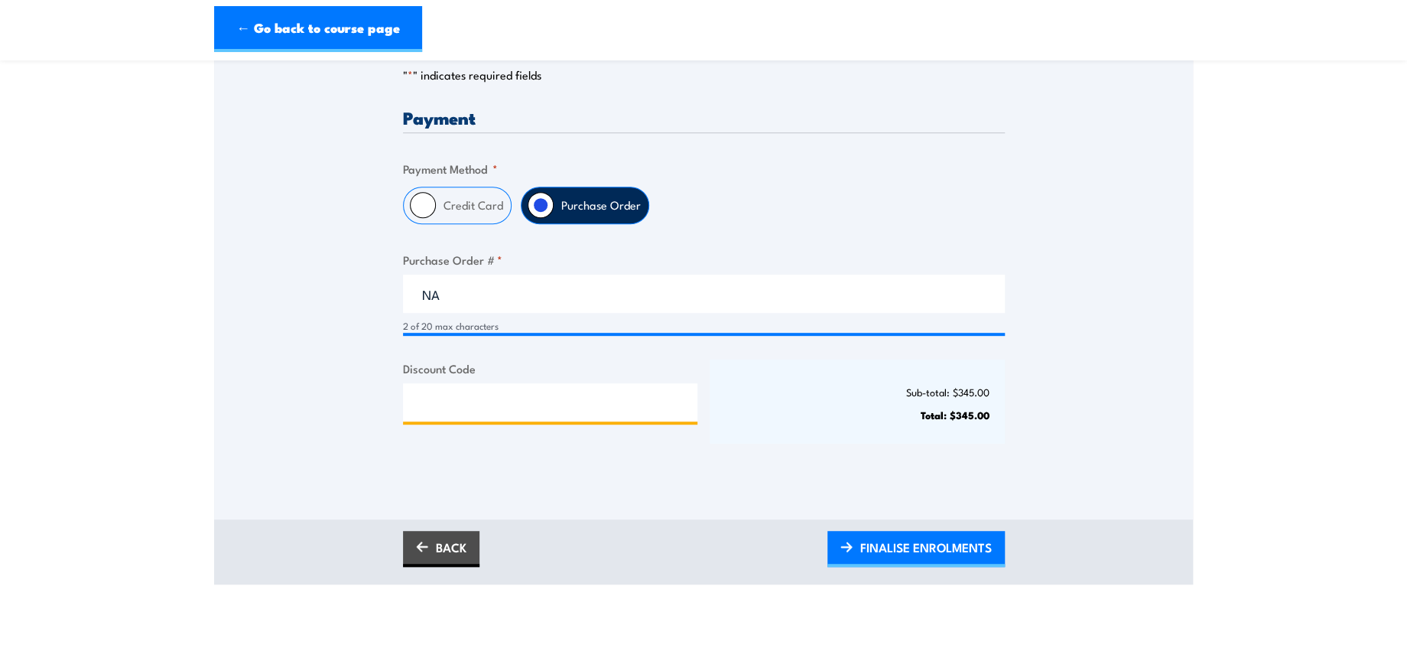
click at [485, 402] on input "Discount Code" at bounding box center [550, 402] width 295 height 38
paste input "NSCASILVER2025!"
type input "NSCASILVER2025!"
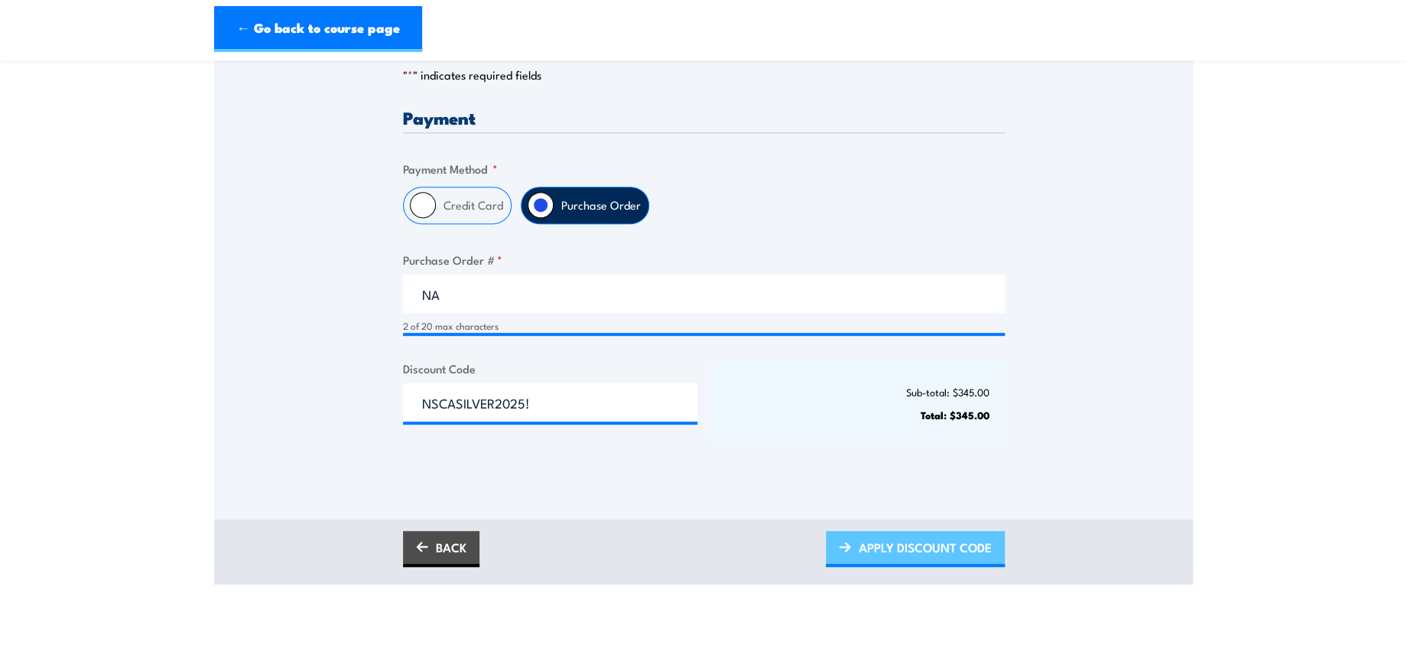
click at [944, 539] on span "APPLY DISCOUNT CODE" at bounding box center [925, 547] width 133 height 41
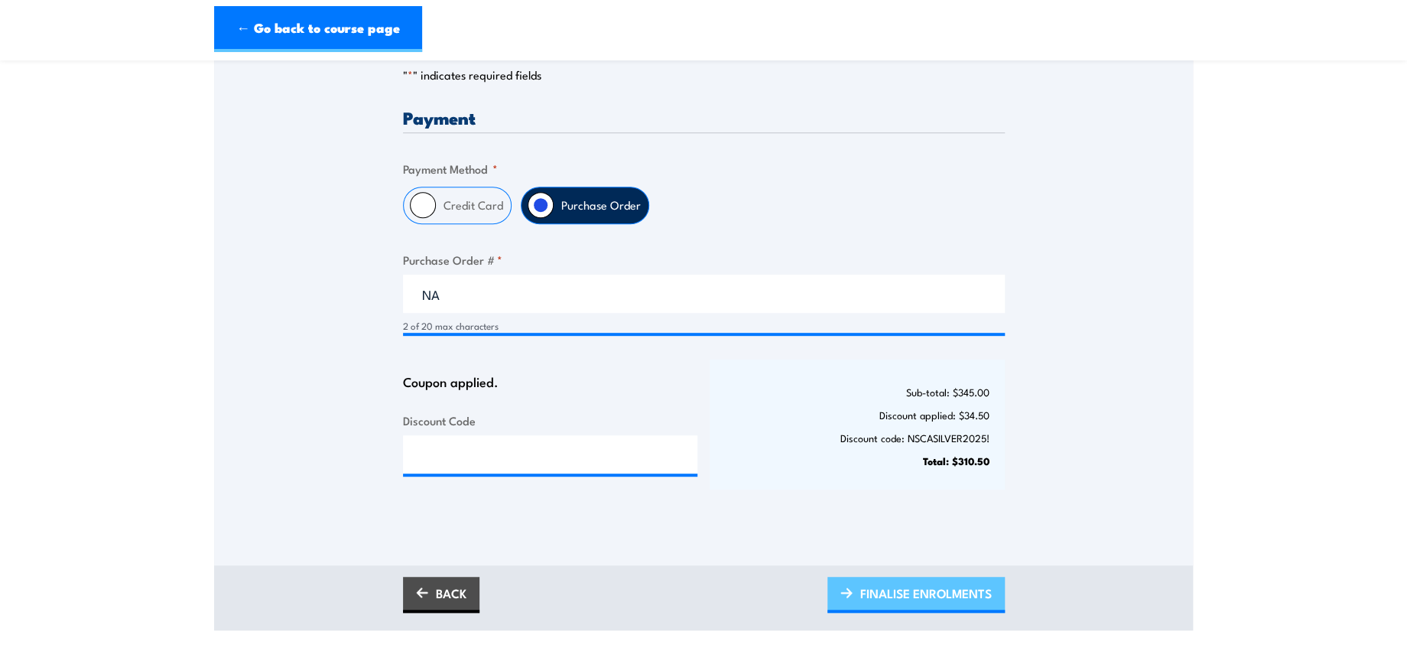
click at [925, 599] on span "FINALISE ENROLMENTS" at bounding box center [926, 593] width 132 height 41
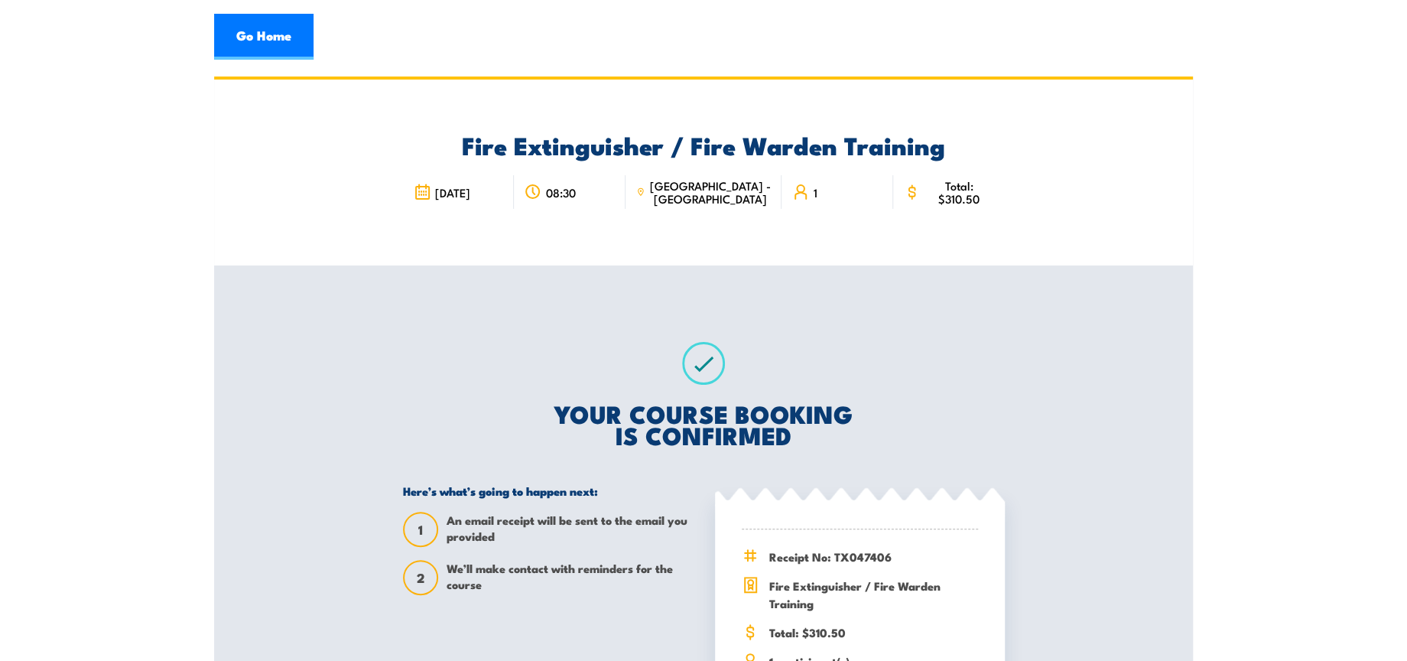
scroll to position [340, 0]
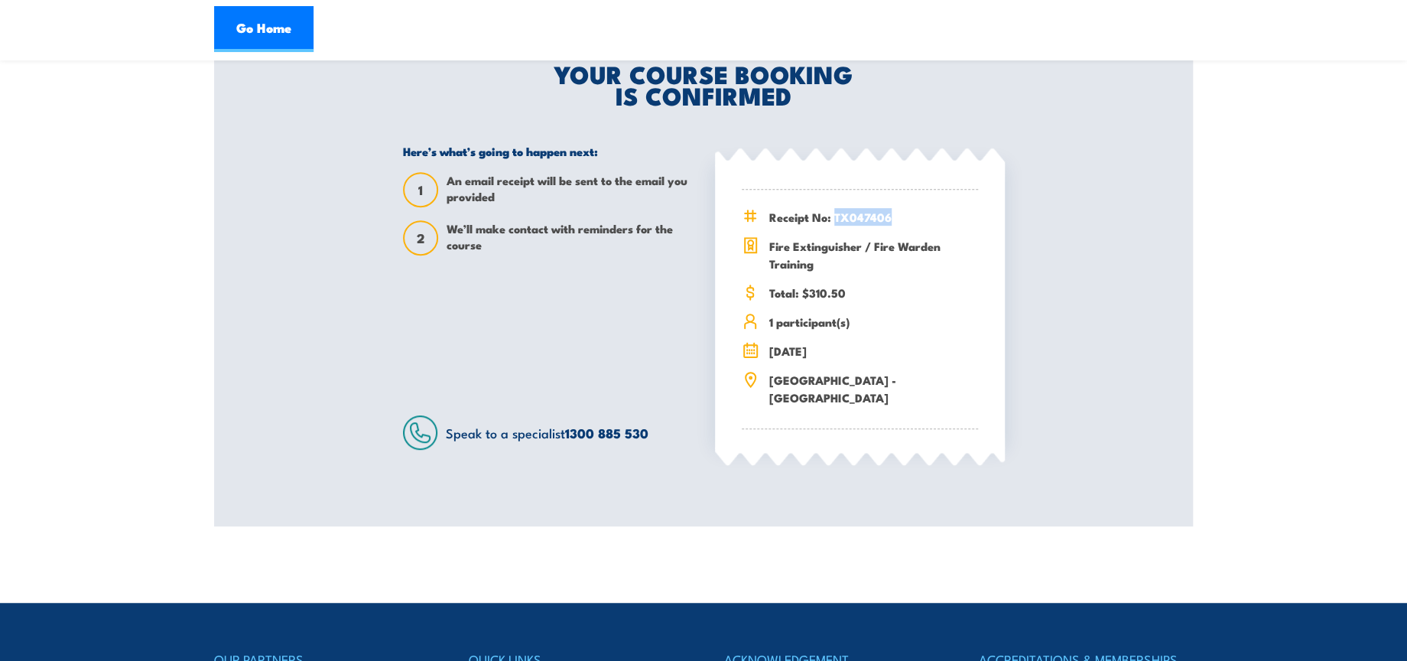
drag, startPoint x: 835, startPoint y: 215, endPoint x: 896, endPoint y: 215, distance: 61.2
click at [896, 215] on span "Receipt No: TX047406" at bounding box center [873, 217] width 209 height 18
copy span "TX047406"
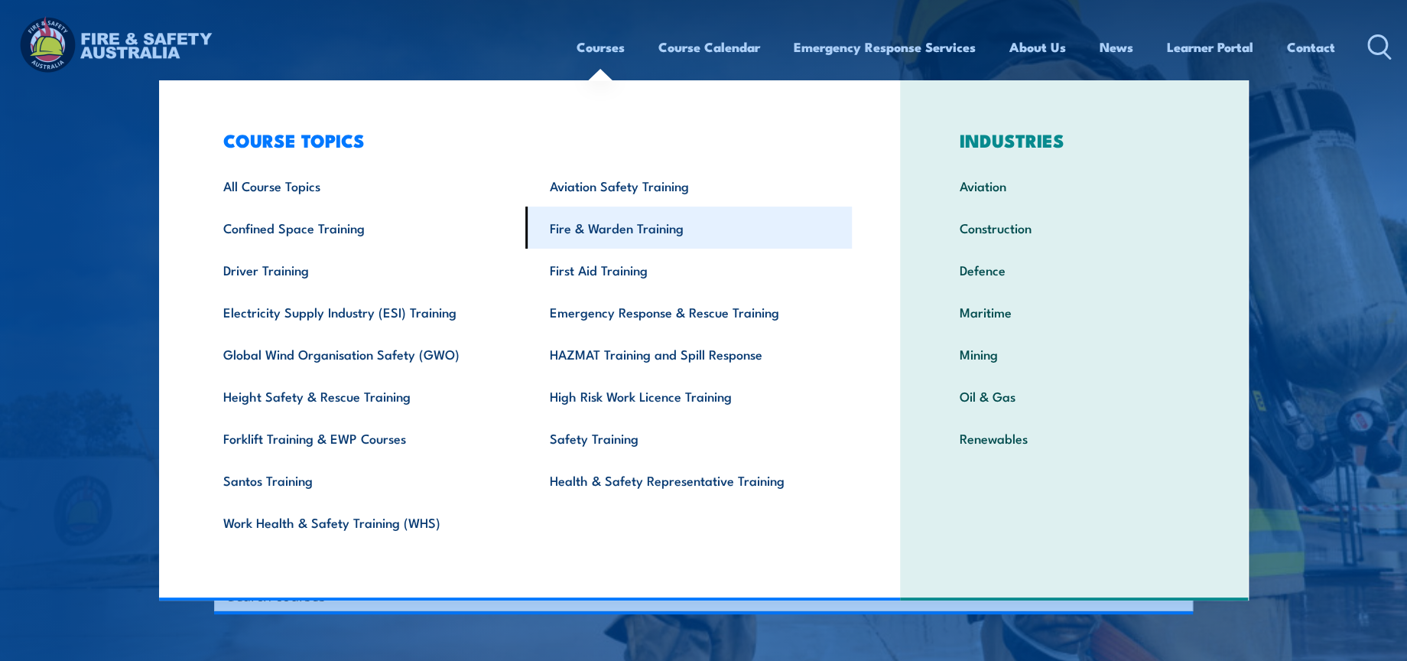
click at [651, 223] on link "Fire & Warden Training" at bounding box center [688, 227] width 327 height 42
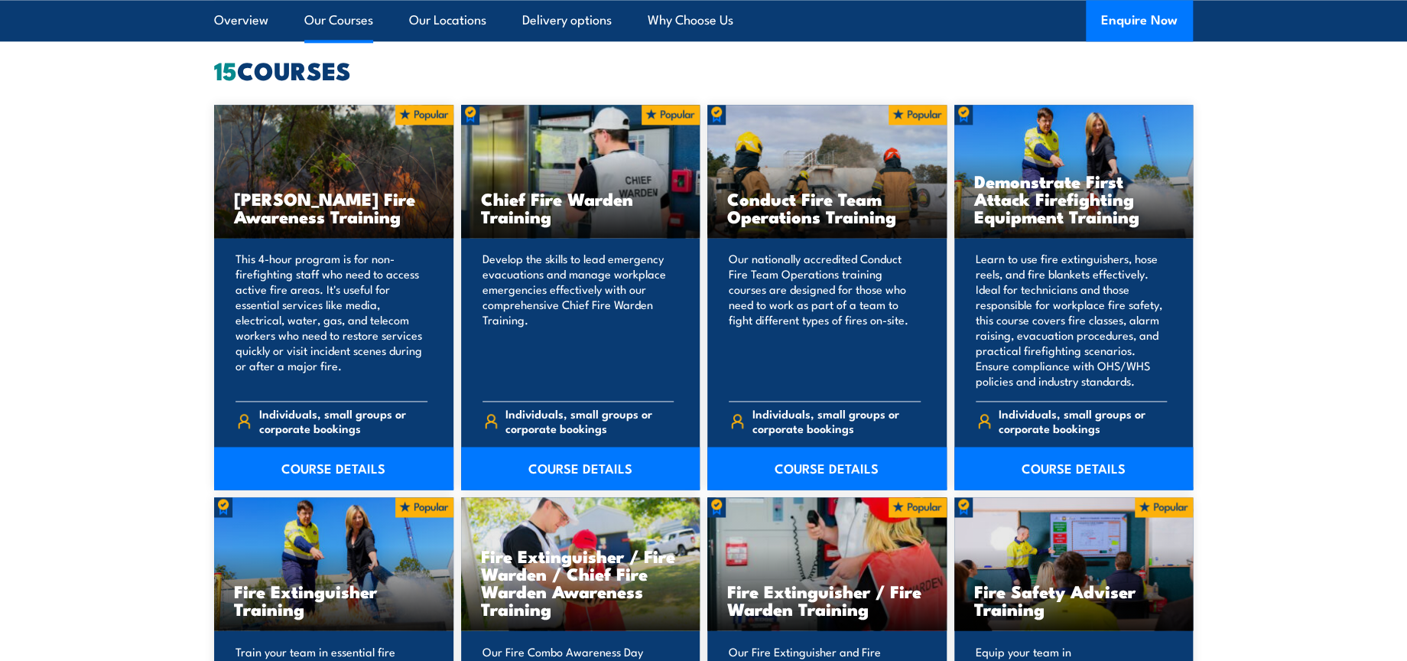
scroll to position [1444, 0]
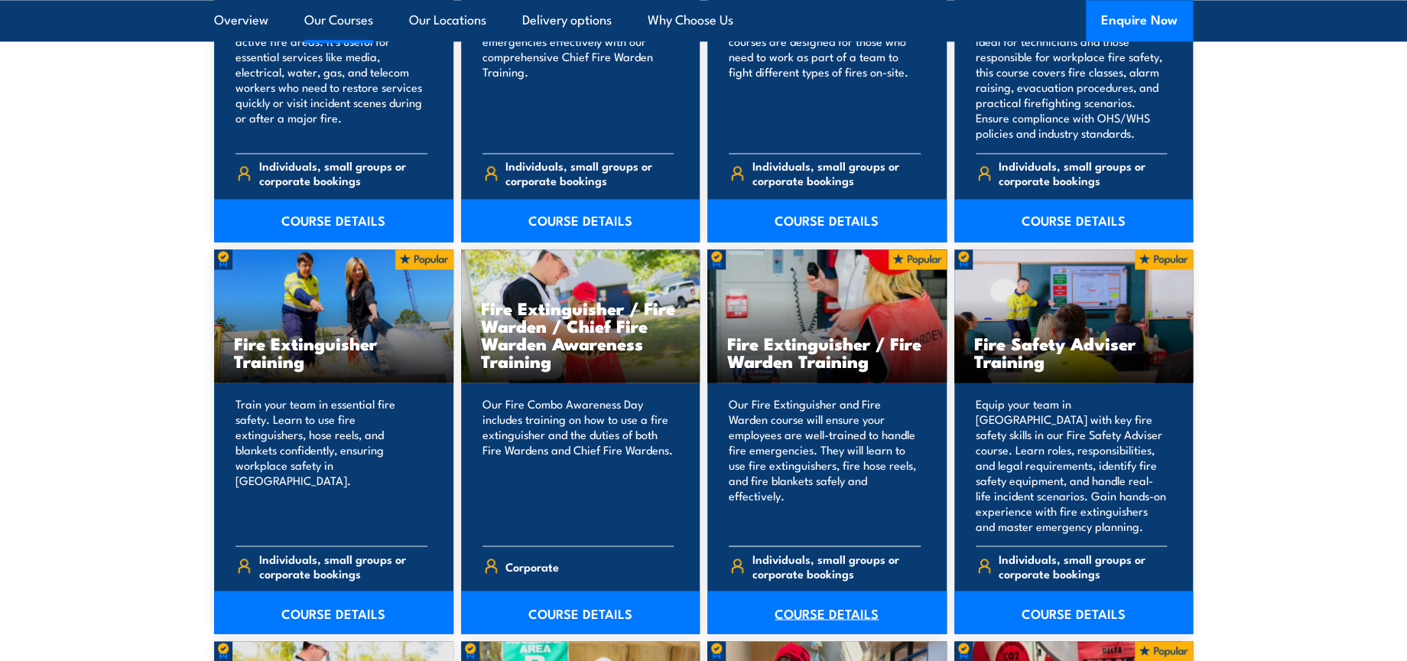
click at [819, 613] on link "COURSE DETAILS" at bounding box center [826, 611] width 239 height 43
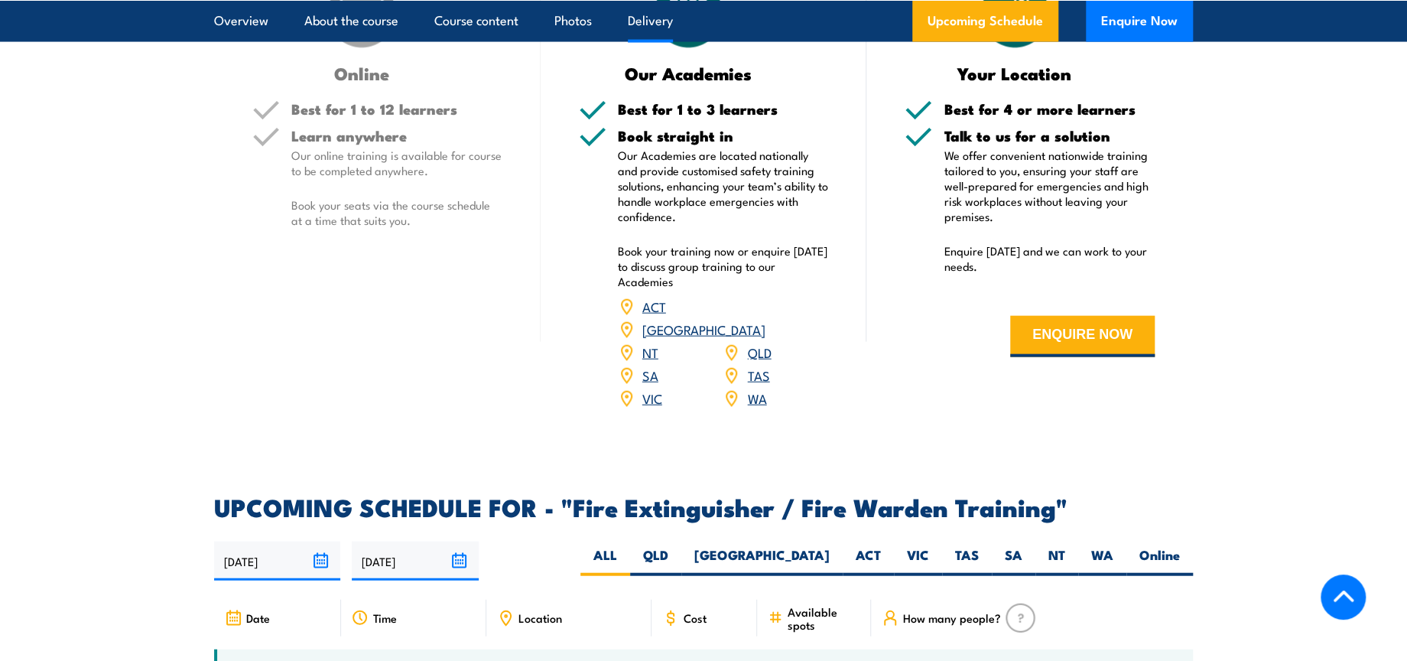
scroll to position [2464, 0]
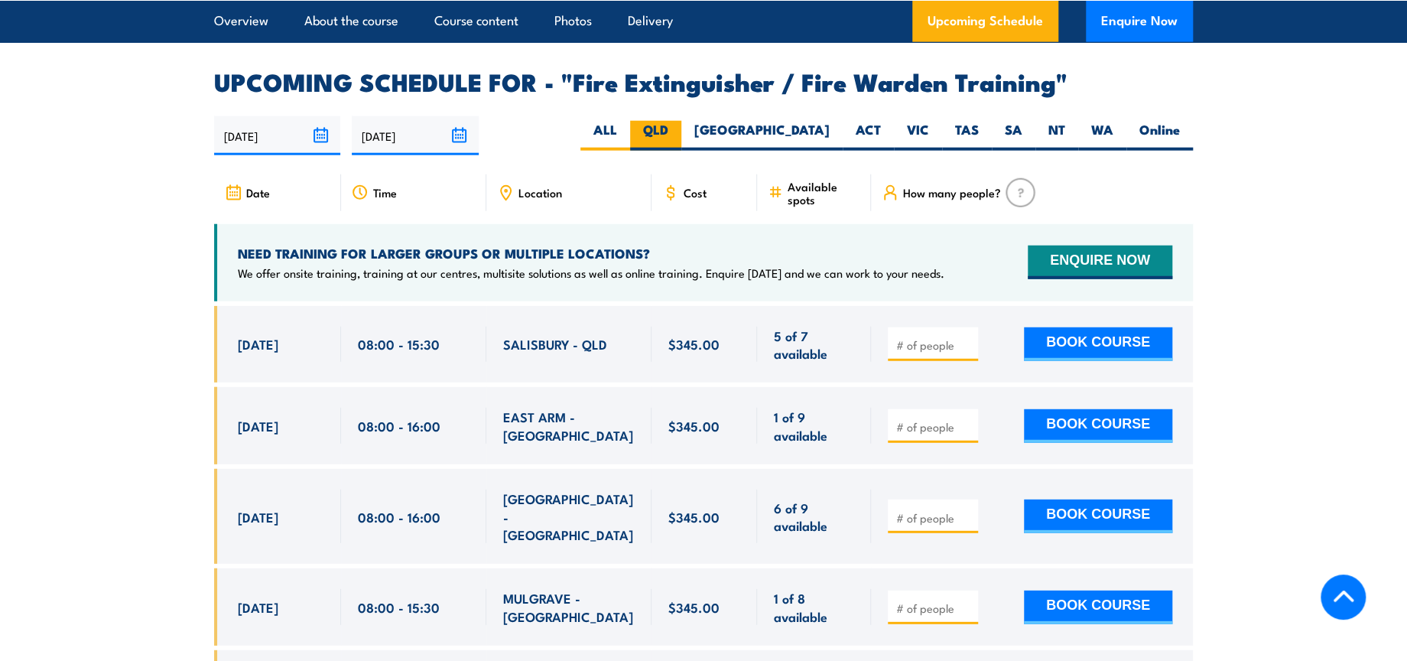
click at [681, 121] on label "QLD" at bounding box center [655, 136] width 51 height 30
click at [678, 121] on input "QLD" at bounding box center [673, 126] width 10 height 10
radio input "true"
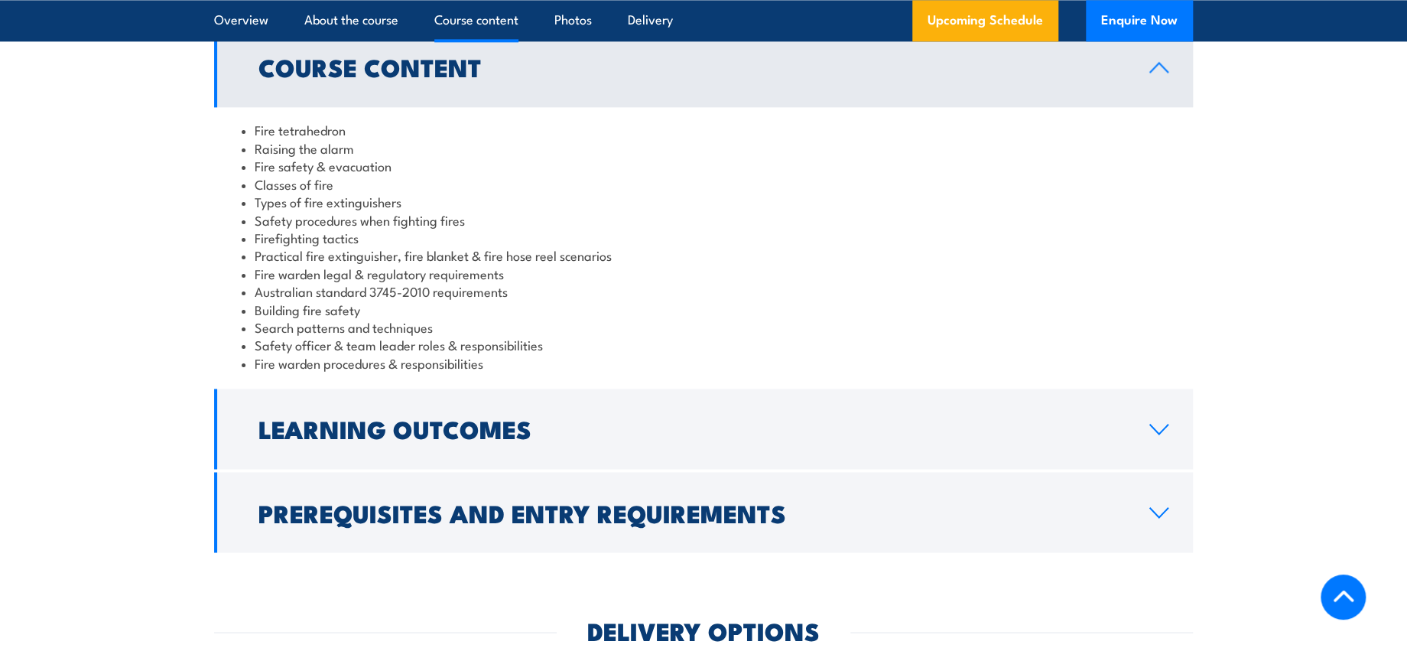
scroll to position [1236, 0]
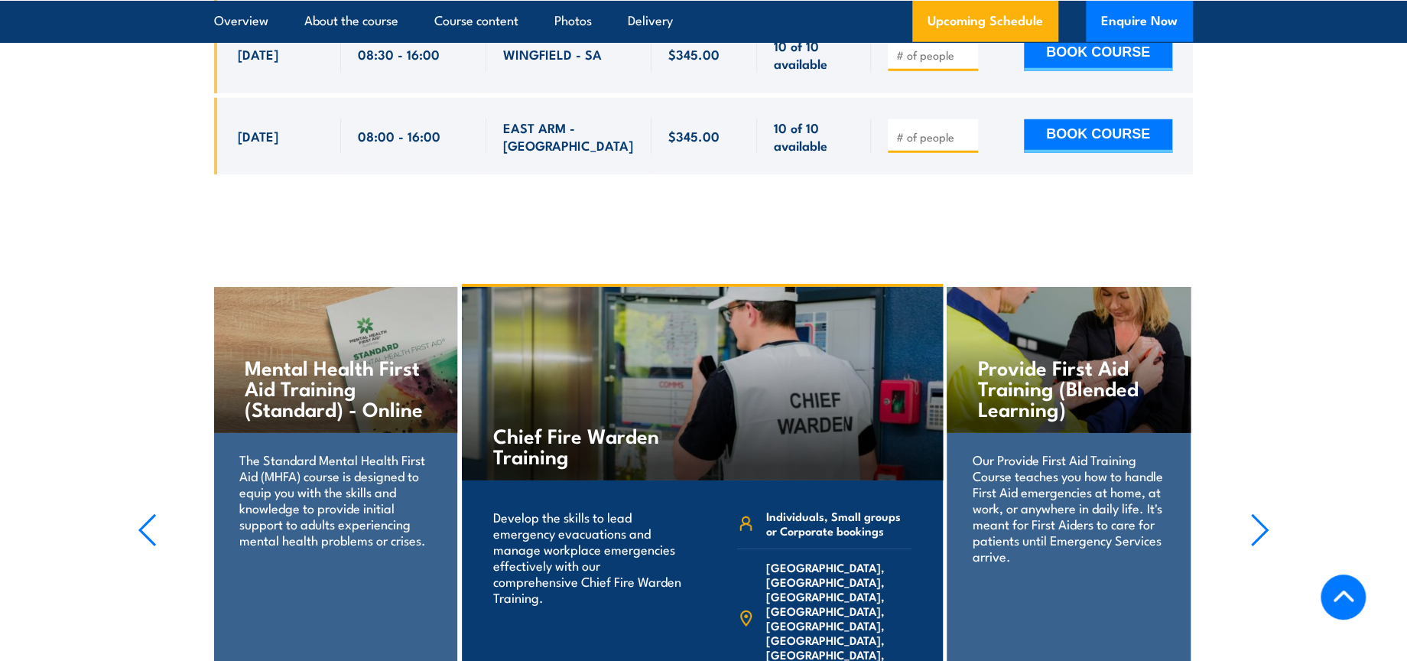
scroll to position [6288, 0]
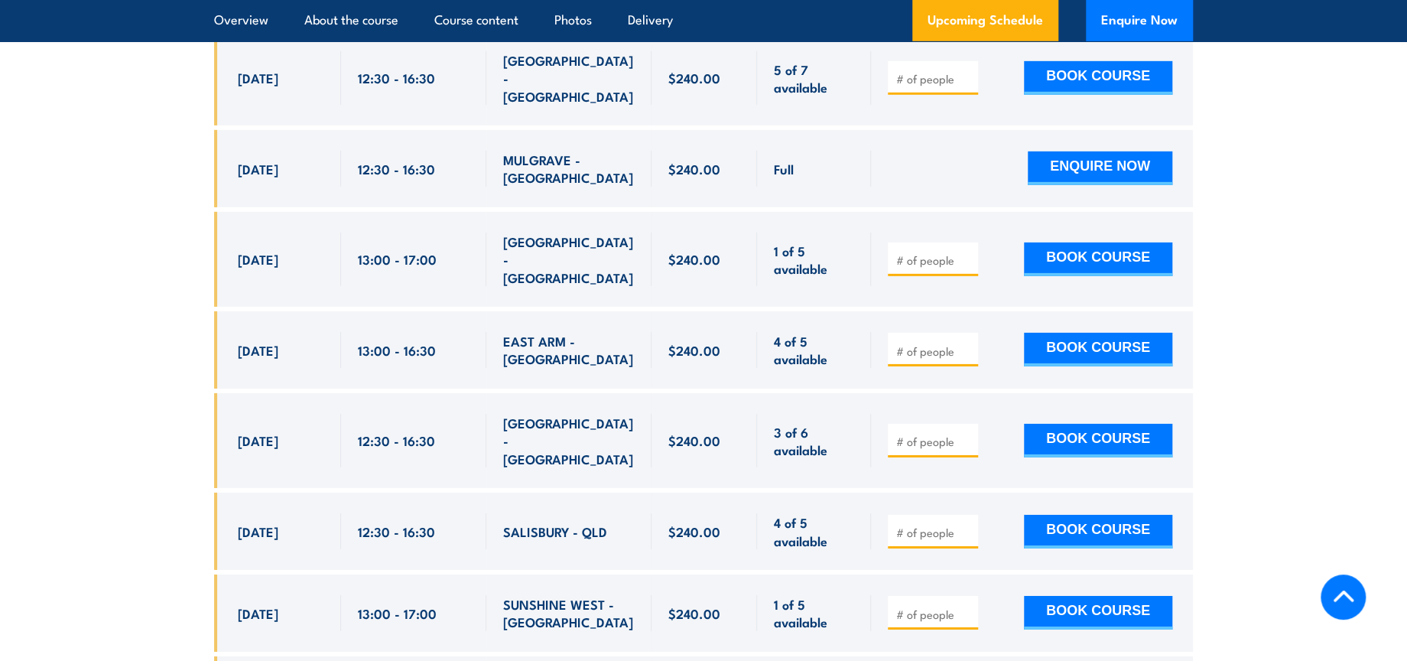
scroll to position [2634, 0]
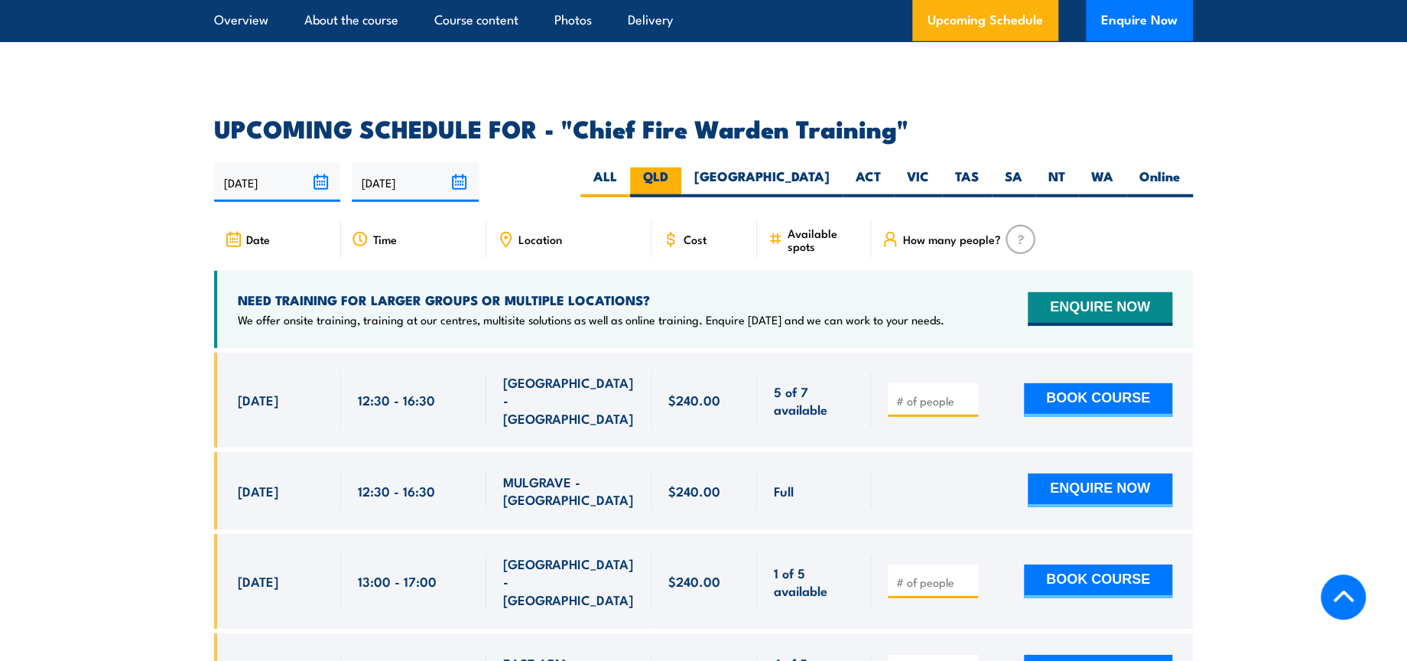
click at [681, 167] on label "QLD" at bounding box center [655, 182] width 51 height 30
click at [678, 167] on input "QLD" at bounding box center [673, 172] width 10 height 10
radio input "true"
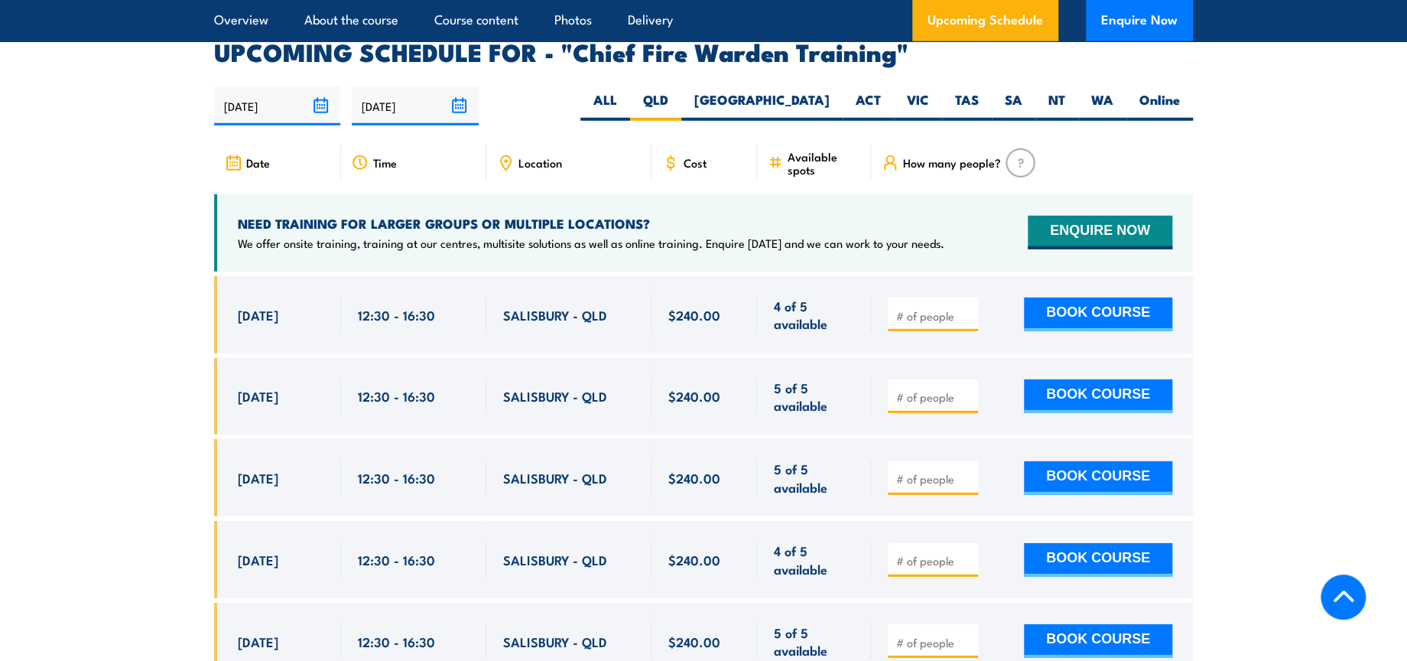
scroll to position [2727, 0]
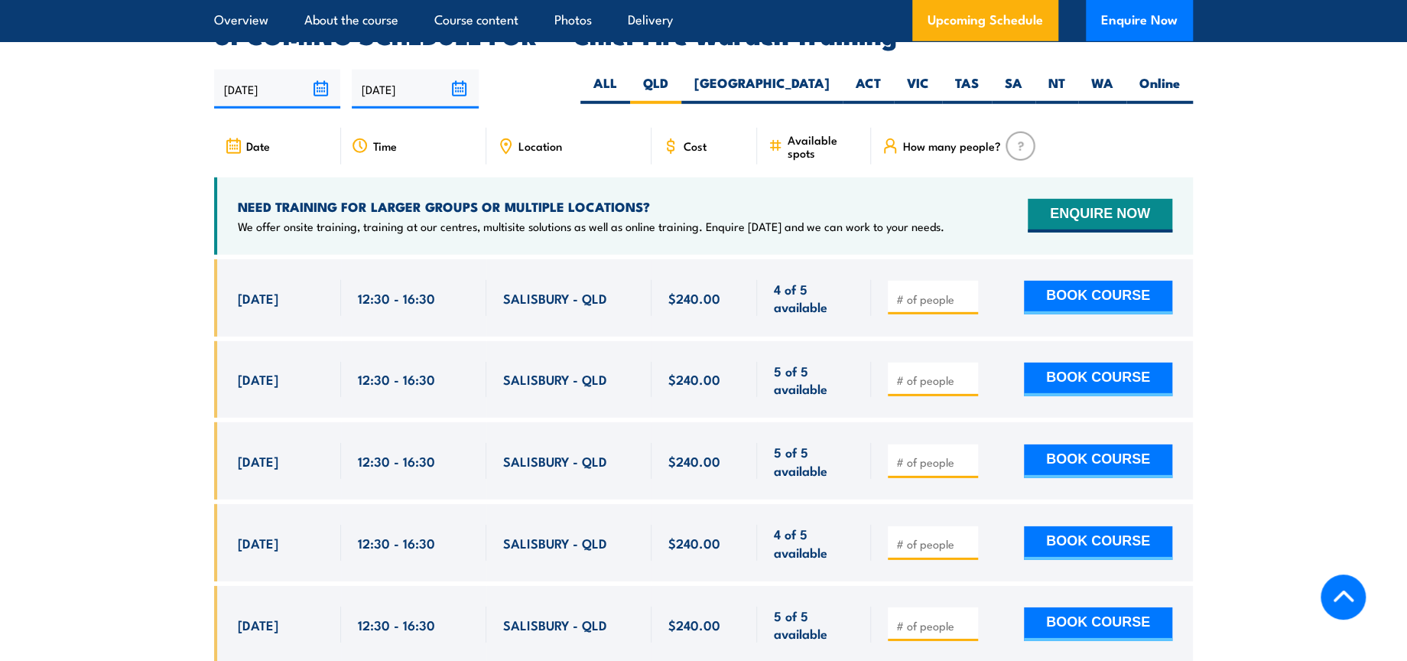
click at [288, 280] on div "[DATE]" at bounding box center [281, 298] width 86 height 36
click at [794, 281] on span "4 of 5 available" at bounding box center [814, 298] width 80 height 36
click at [482, 281] on div "12:30 - 16:30" at bounding box center [413, 297] width 145 height 77
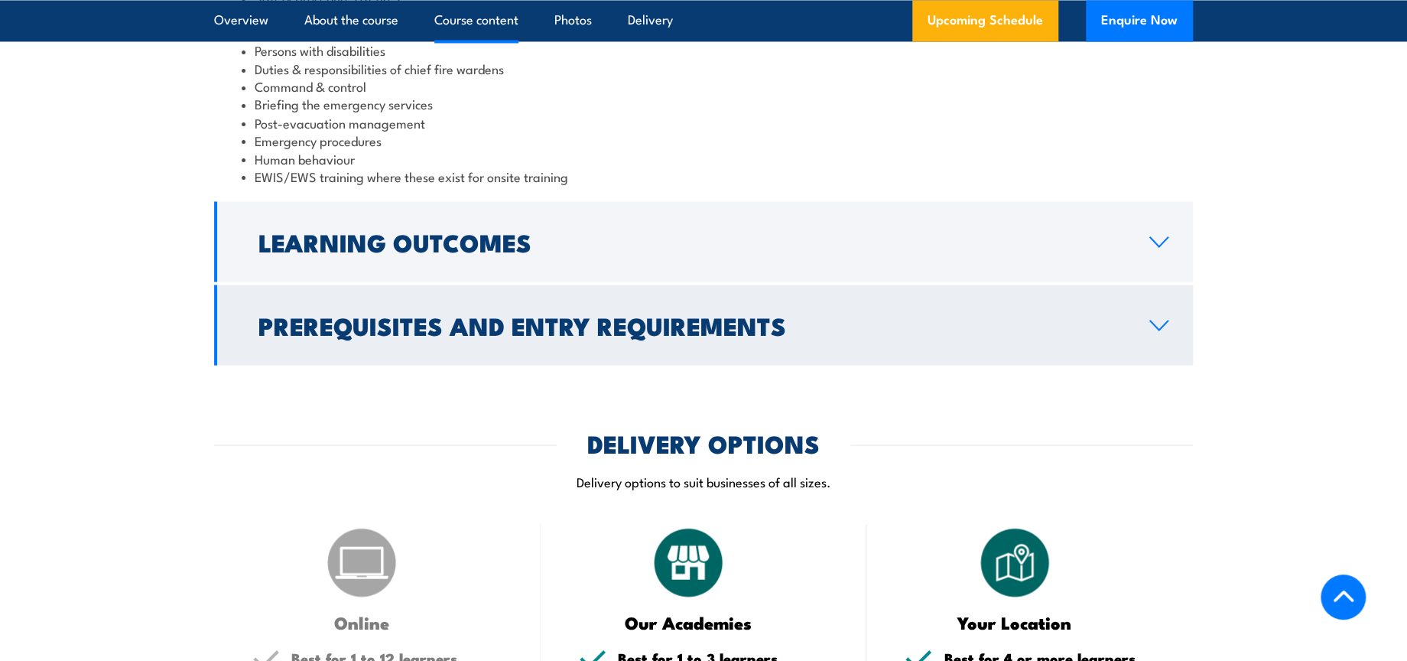
click at [479, 314] on h2 "Prerequisites and Entry Requirements" at bounding box center [691, 324] width 866 height 21
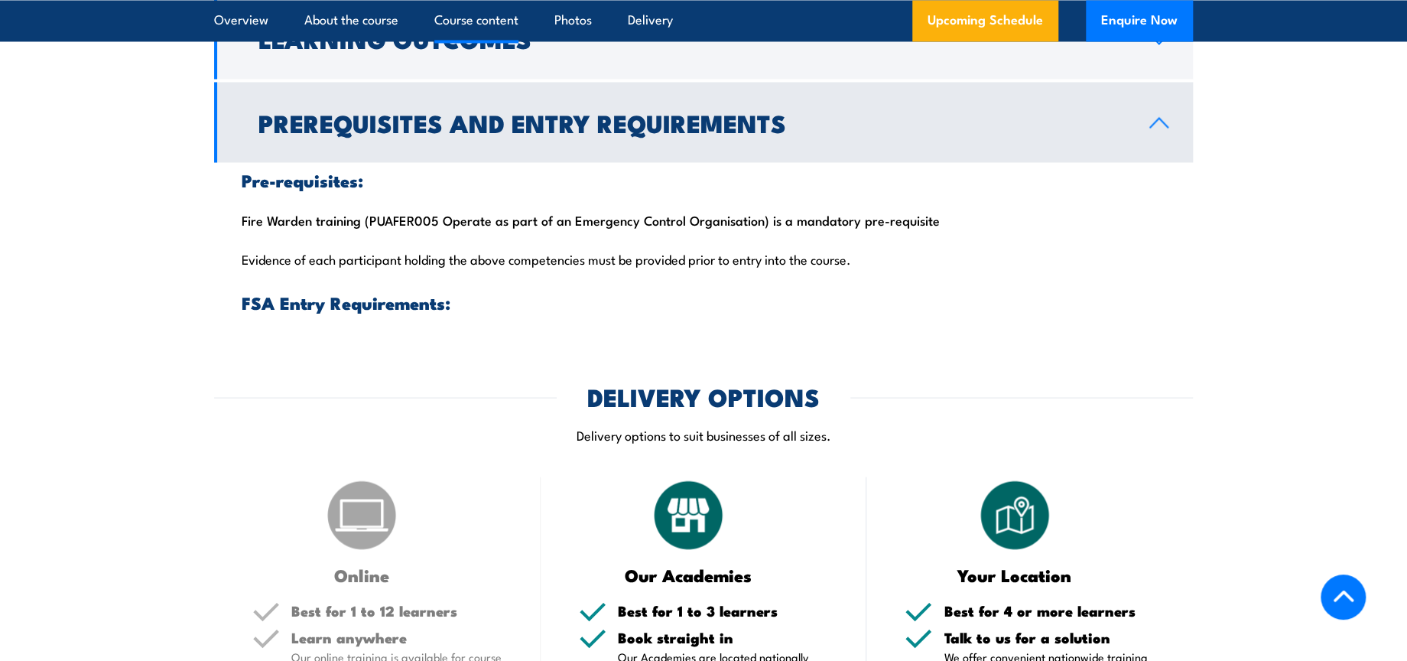
scroll to position [1578, 0]
